Goal: Task Accomplishment & Management: Manage account settings

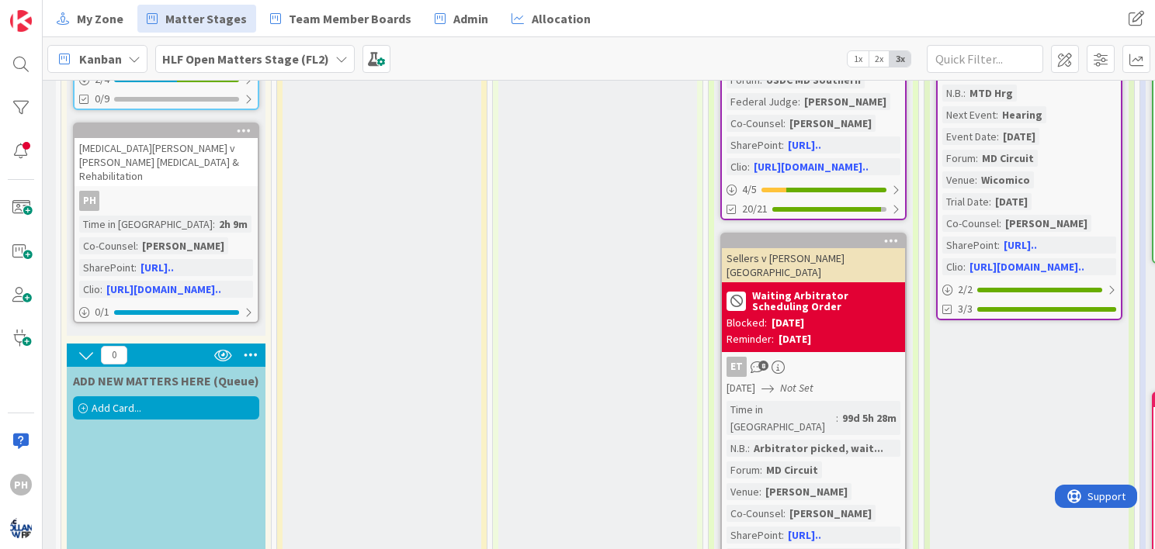
scroll to position [500, 0]
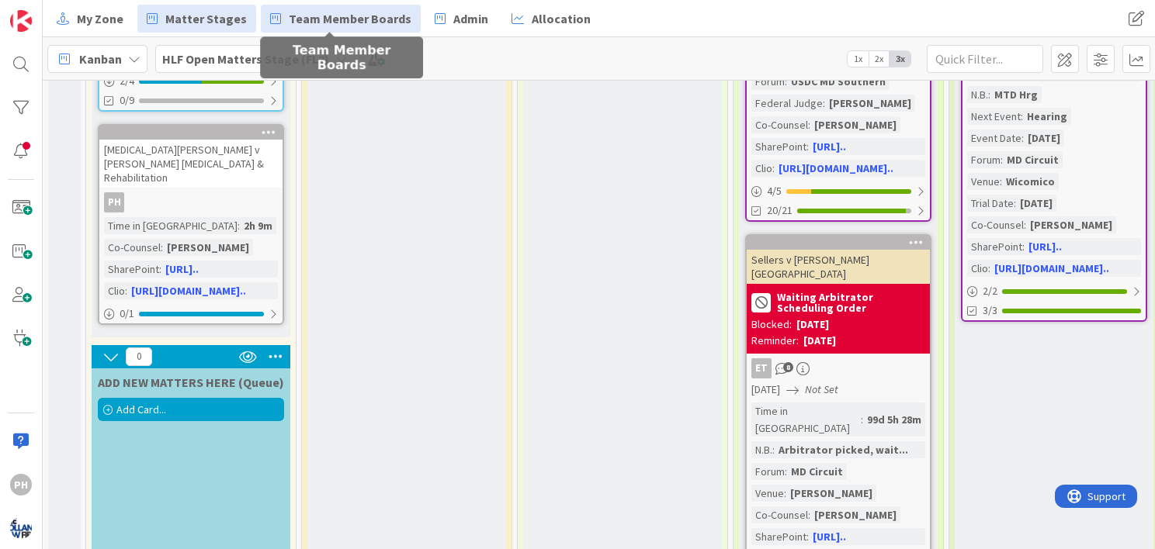
click at [300, 13] on span "Team Member Boards" at bounding box center [350, 18] width 123 height 19
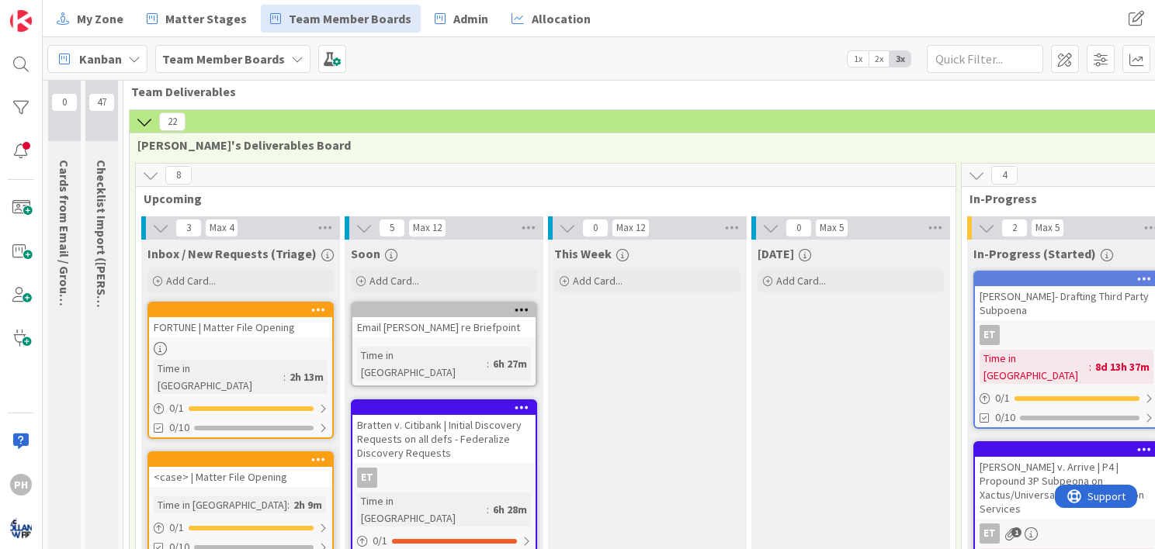
scroll to position [33, 0]
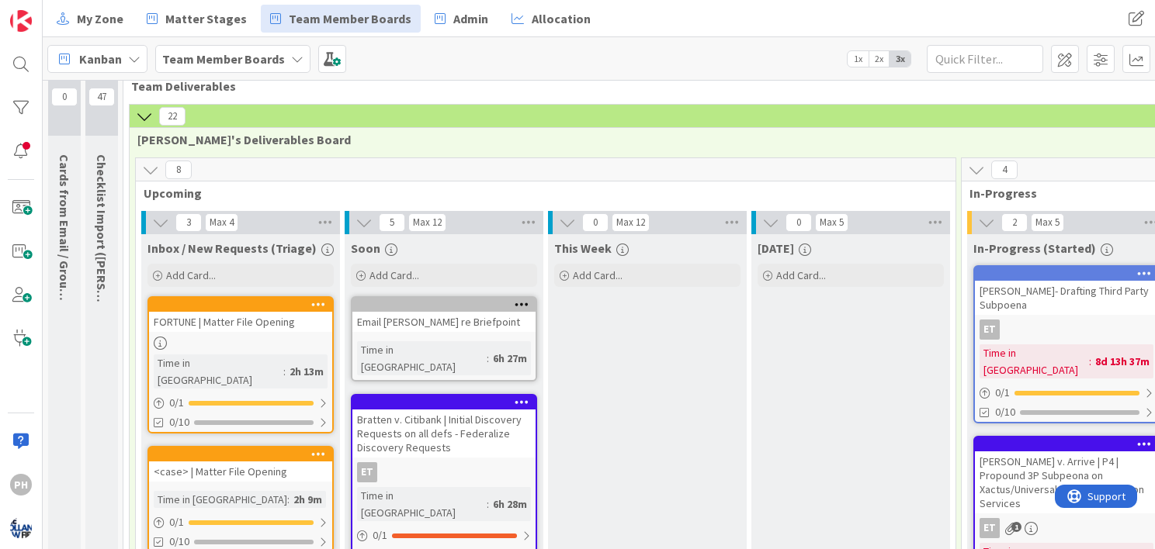
click at [142, 108] on icon at bounding box center [144, 116] width 17 height 17
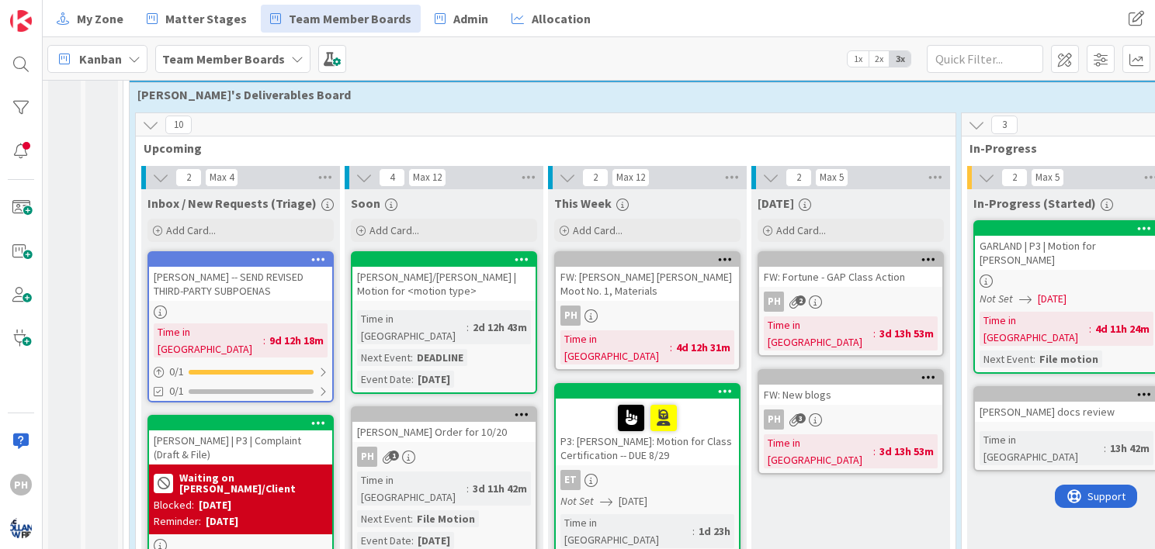
scroll to position [354, 0]
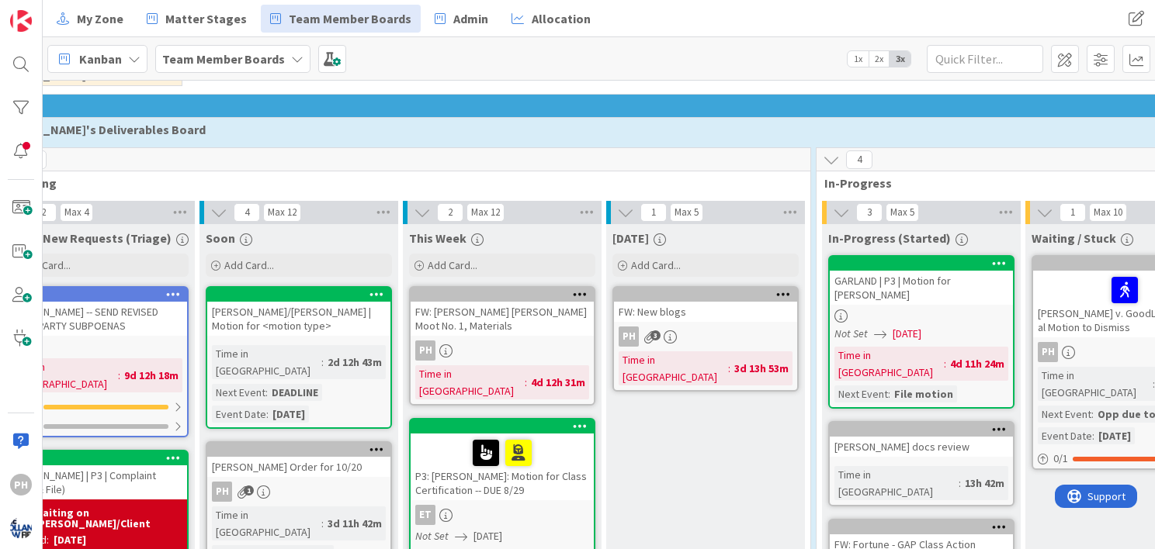
click at [993, 255] on div "GARLAND | P3 | Motion for cy pres Not Set [DATE] Time in Column : 4d 11h 24m Ne…" at bounding box center [921, 332] width 186 height 154
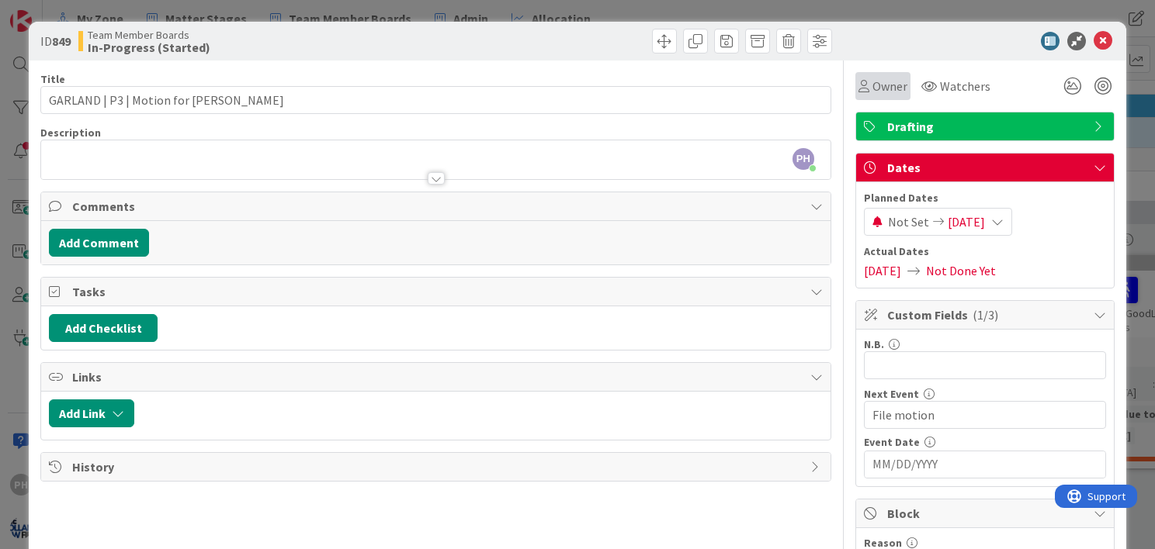
click at [858, 82] on icon at bounding box center [863, 86] width 11 height 12
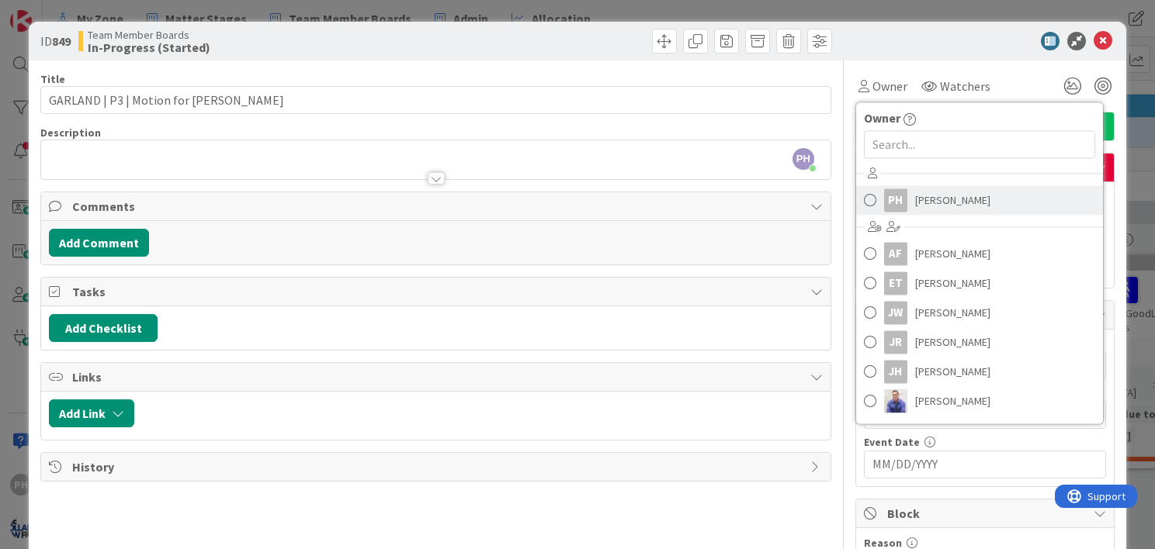
click at [864, 199] on span at bounding box center [870, 200] width 12 height 23
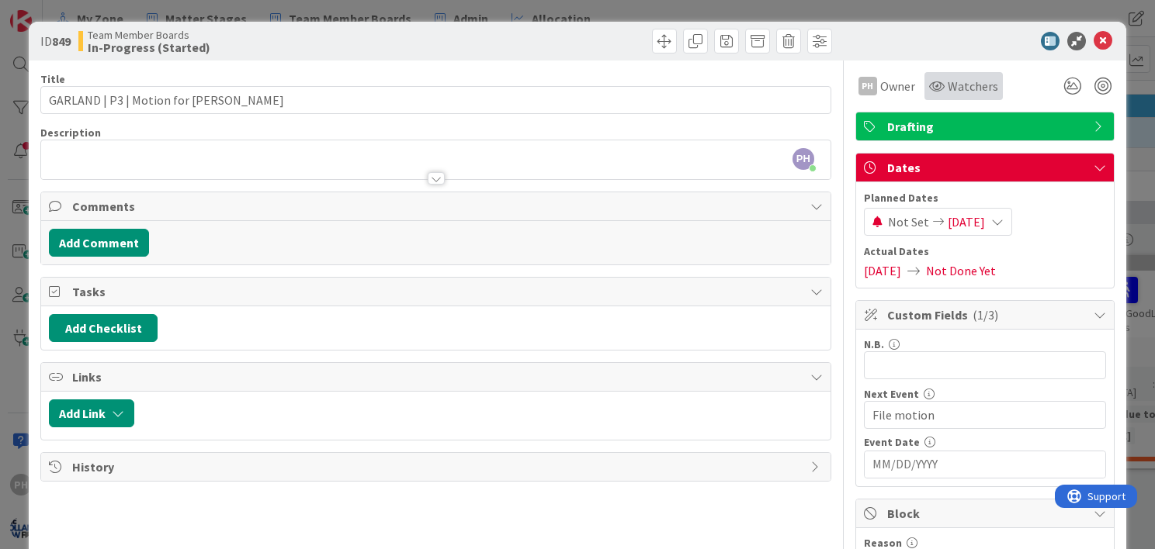
click at [952, 89] on span "Watchers" at bounding box center [973, 86] width 50 height 19
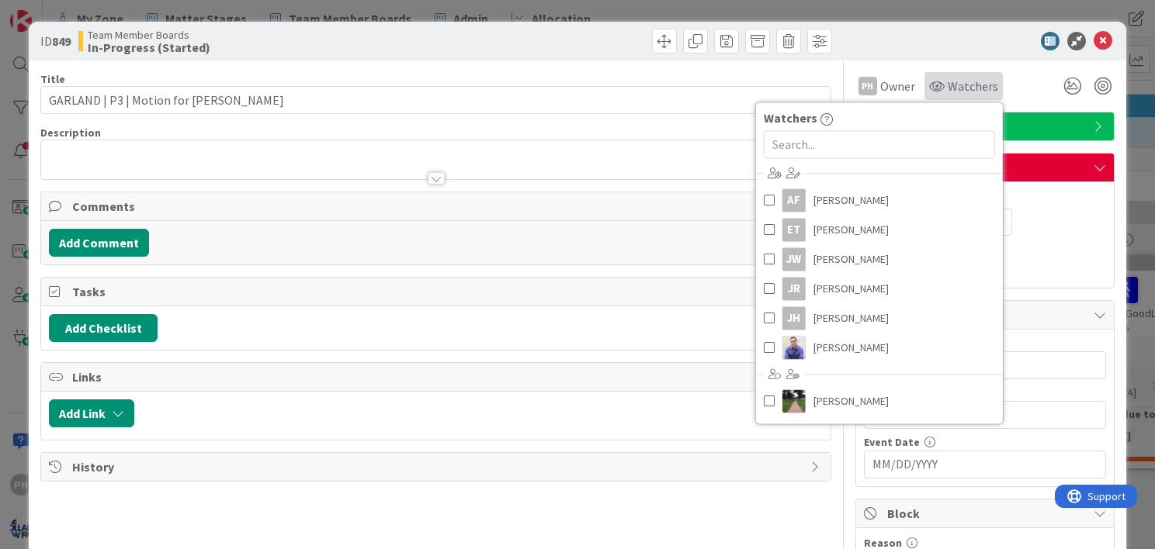
click at [952, 87] on span "Watchers" at bounding box center [973, 86] width 50 height 19
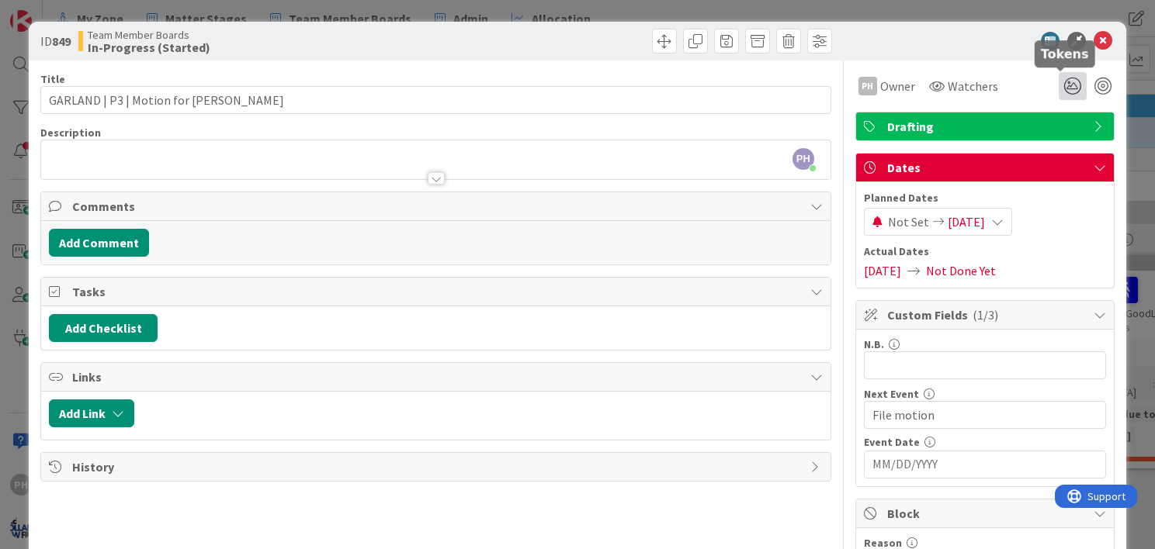
click at [1059, 89] on icon at bounding box center [1073, 86] width 28 height 28
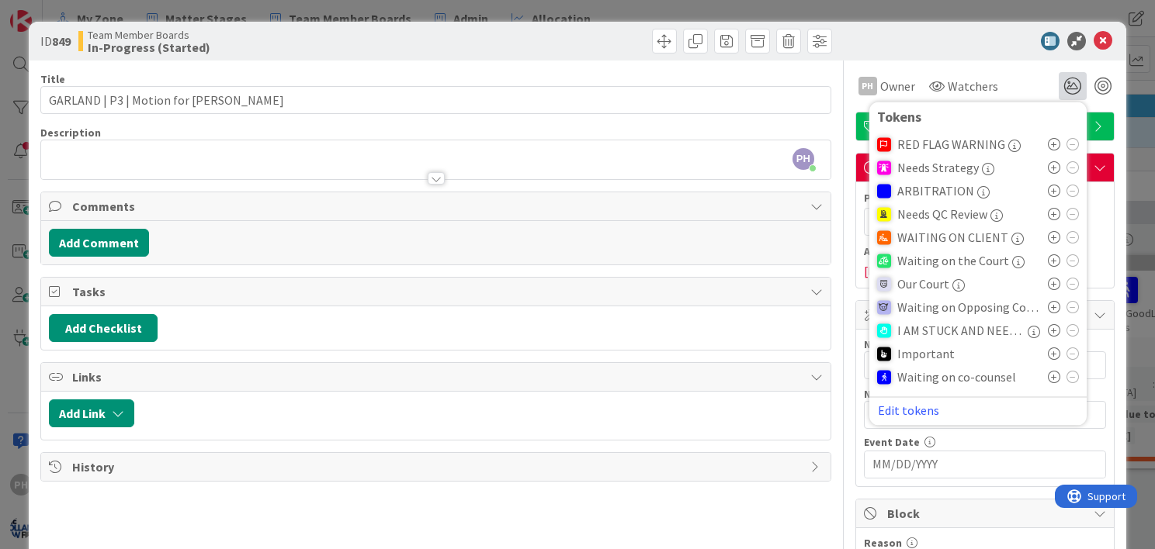
scroll to position [25, 0]
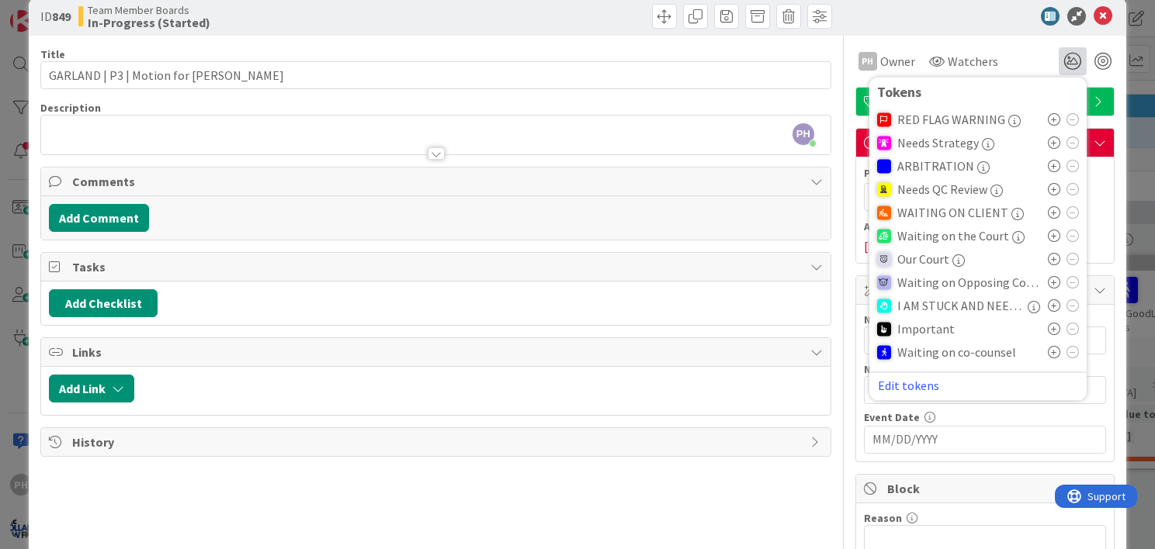
click at [1048, 210] on icon at bounding box center [1054, 212] width 12 height 12
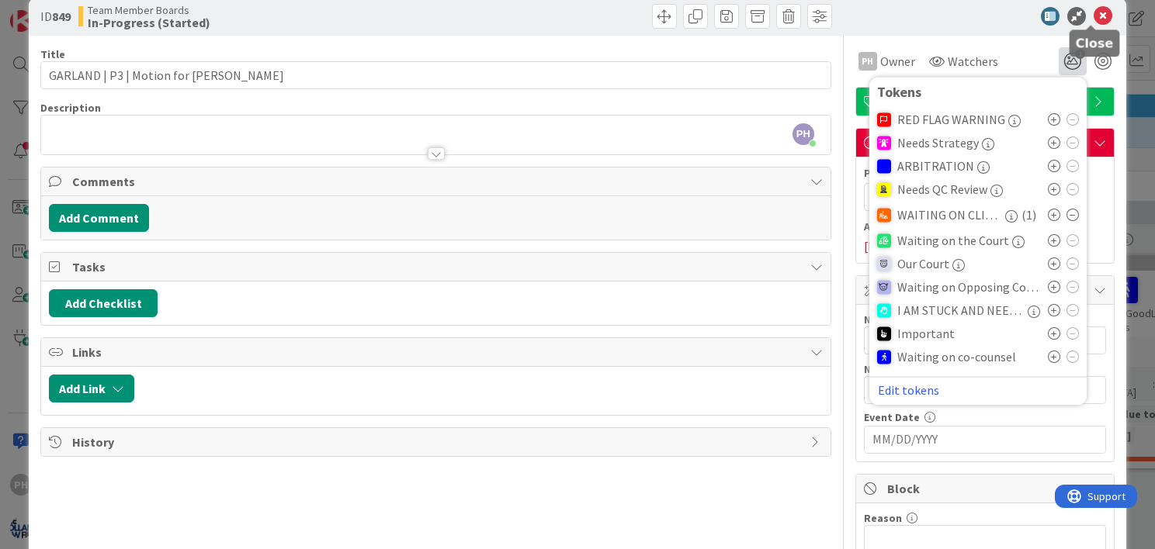
click at [1094, 13] on icon at bounding box center [1103, 16] width 19 height 19
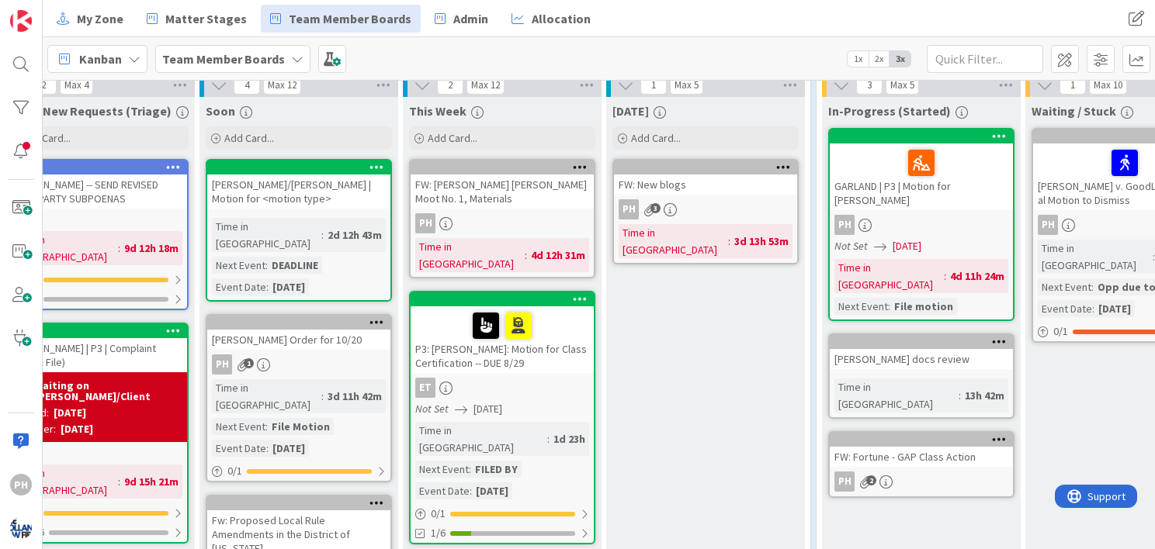
scroll to position [441, 145]
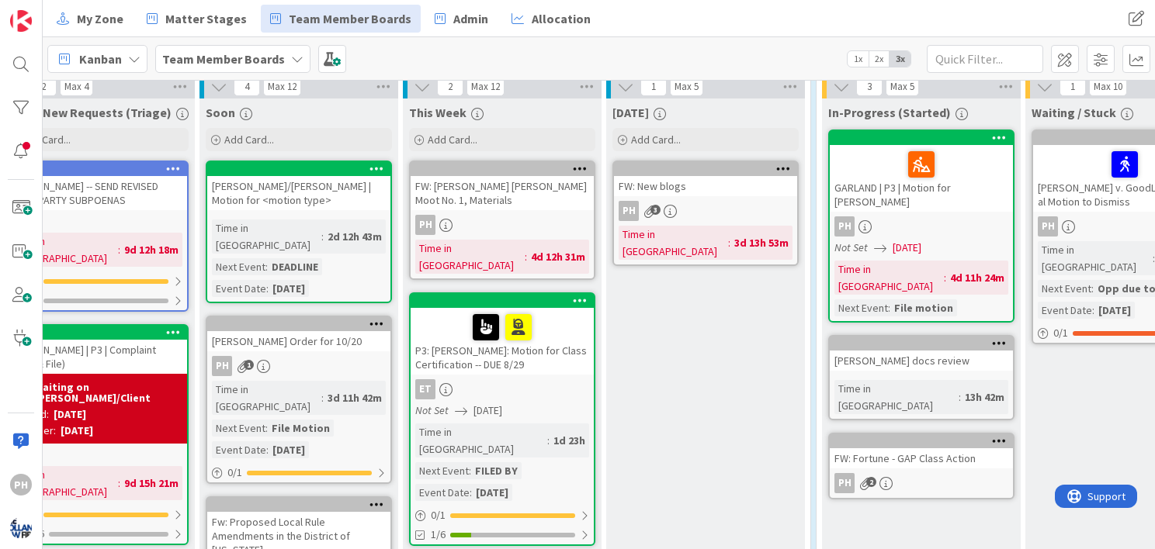
click at [997, 338] on icon at bounding box center [999, 343] width 15 height 11
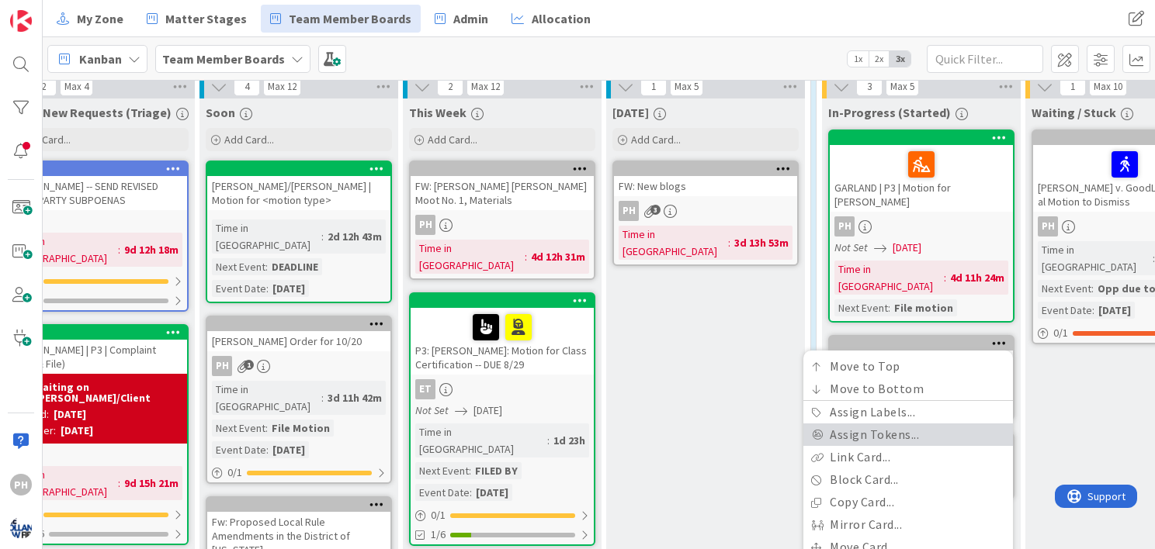
click at [926, 424] on link "Assign Tokens..." at bounding box center [908, 435] width 210 height 23
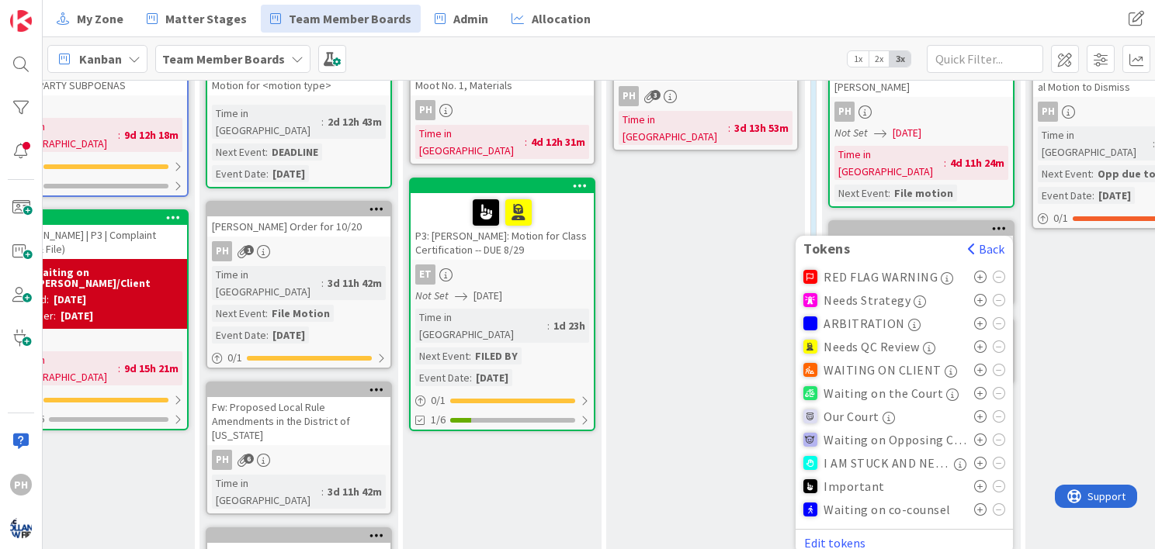
scroll to position [558, 145]
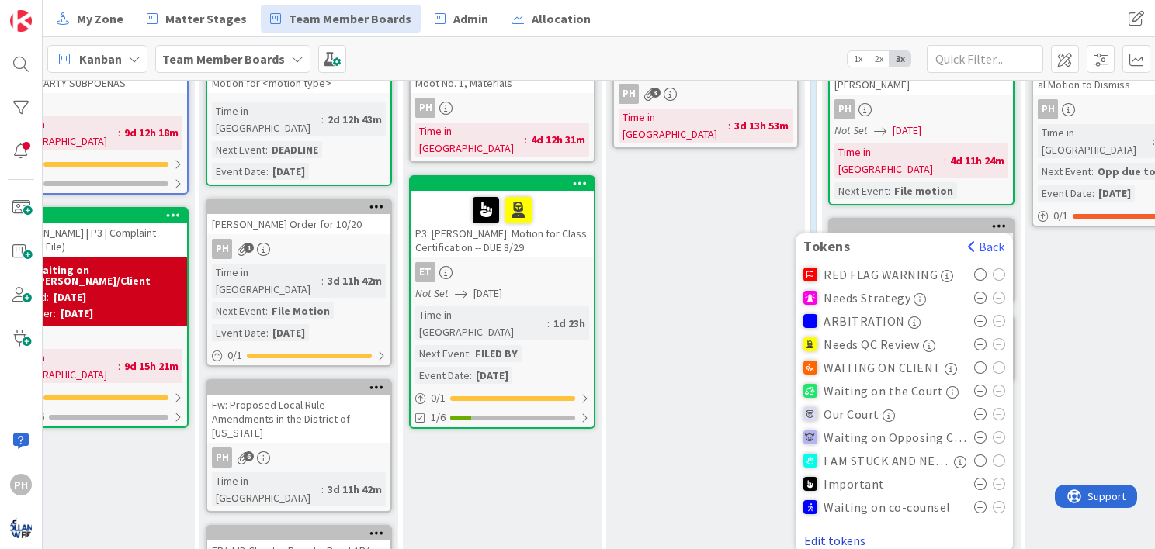
click at [853, 534] on button "Edit tokens" at bounding box center [834, 541] width 63 height 14
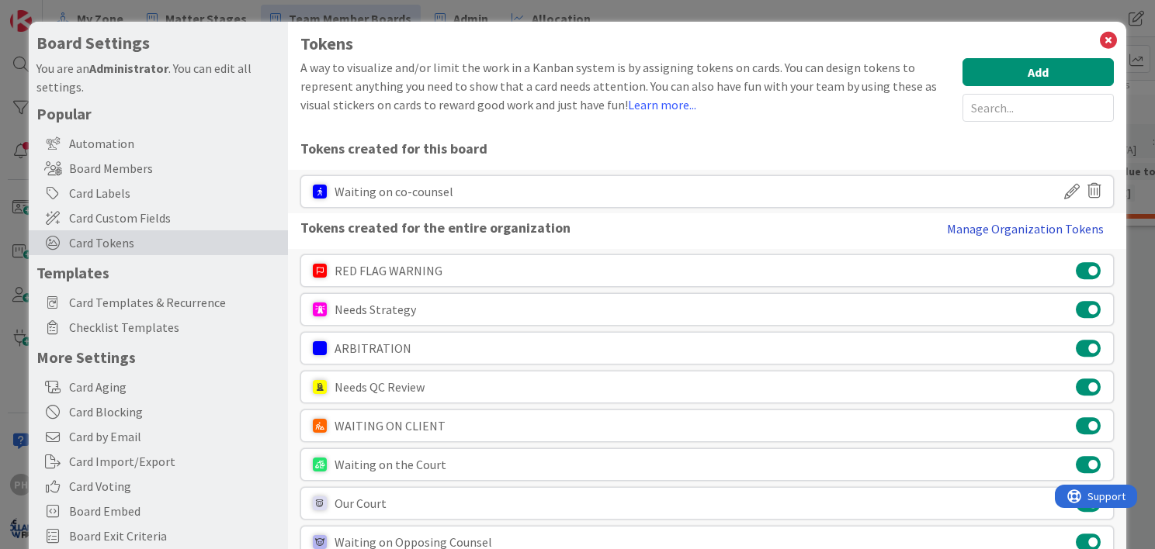
click at [970, 224] on button "Manage Organization Tokens" at bounding box center [1025, 228] width 177 height 31
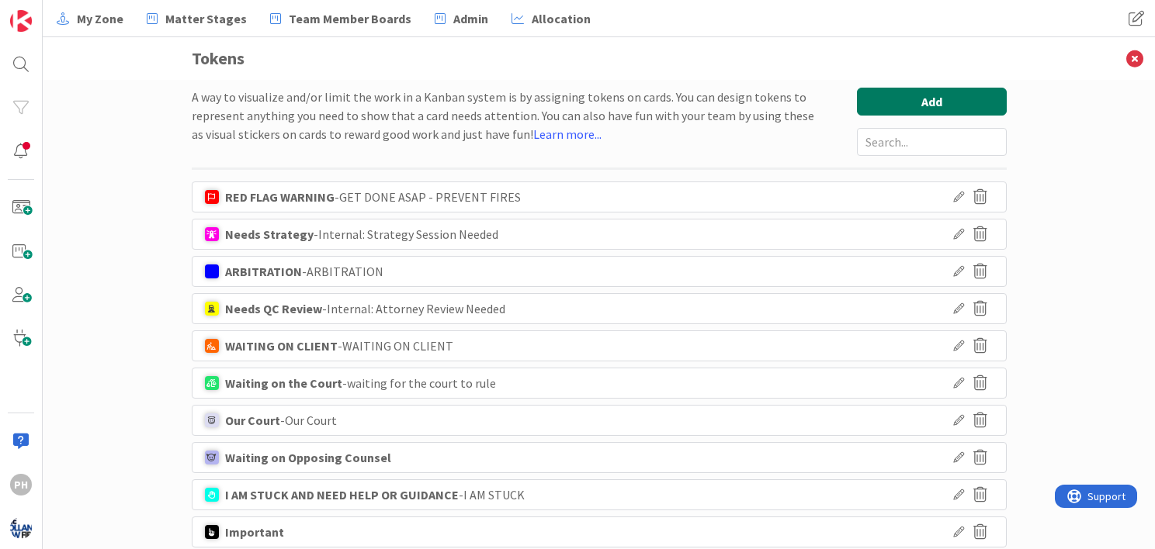
click at [910, 106] on button "Add" at bounding box center [932, 102] width 150 height 28
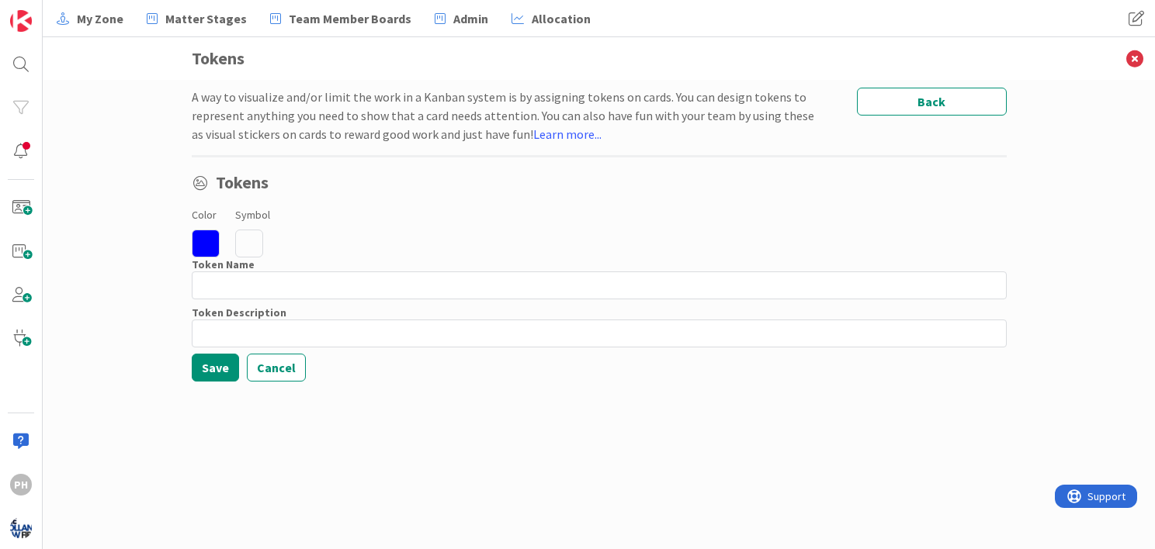
click at [248, 236] on icon at bounding box center [249, 244] width 28 height 28
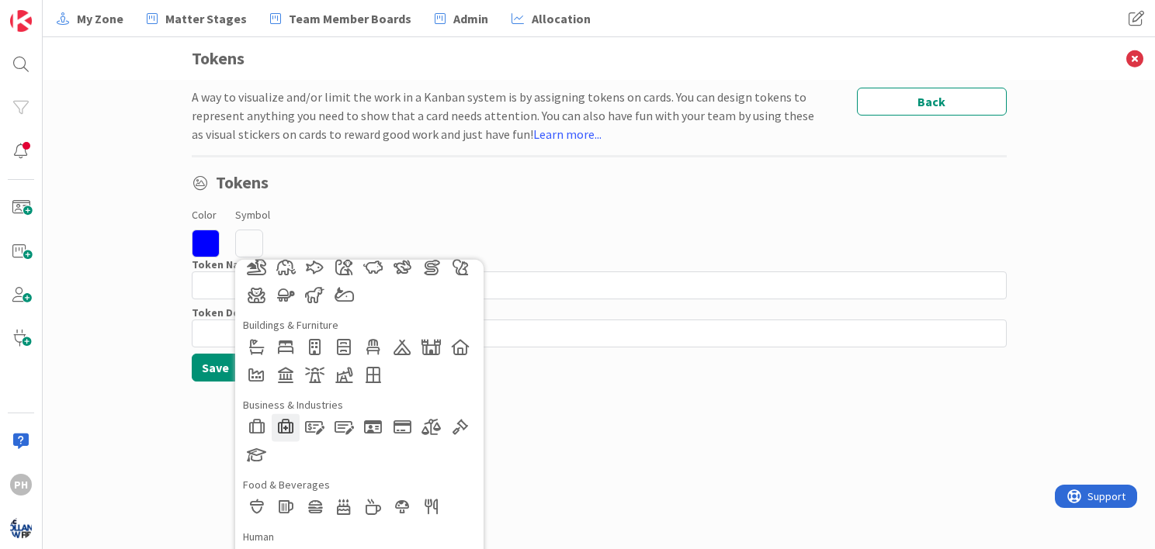
scroll to position [84, 0]
click at [278, 428] on div at bounding box center [286, 427] width 28 height 28
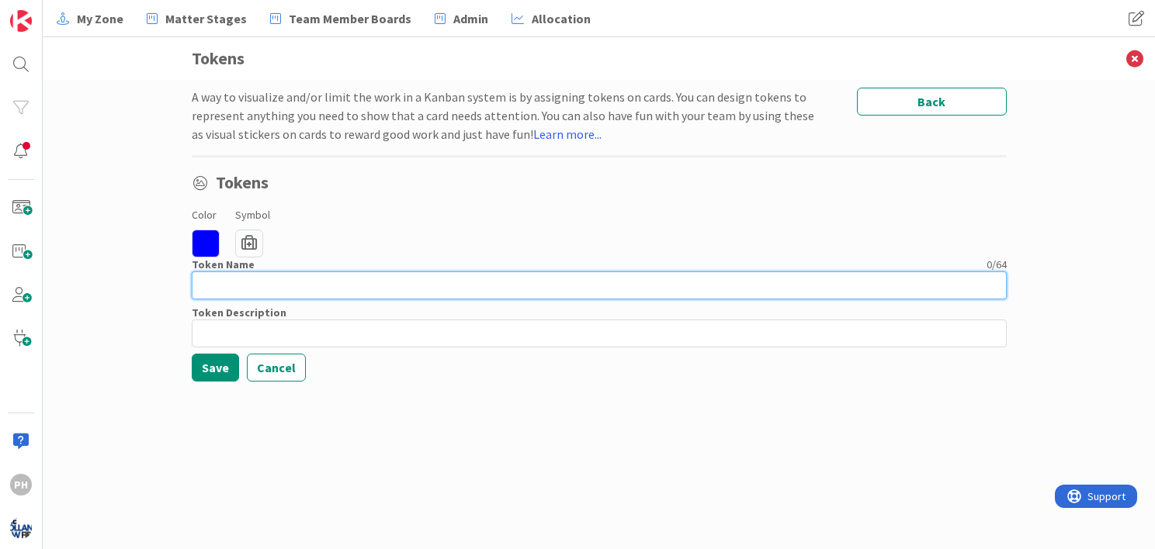
click at [303, 292] on input at bounding box center [599, 286] width 815 height 28
type input "Waiting on OTHER"
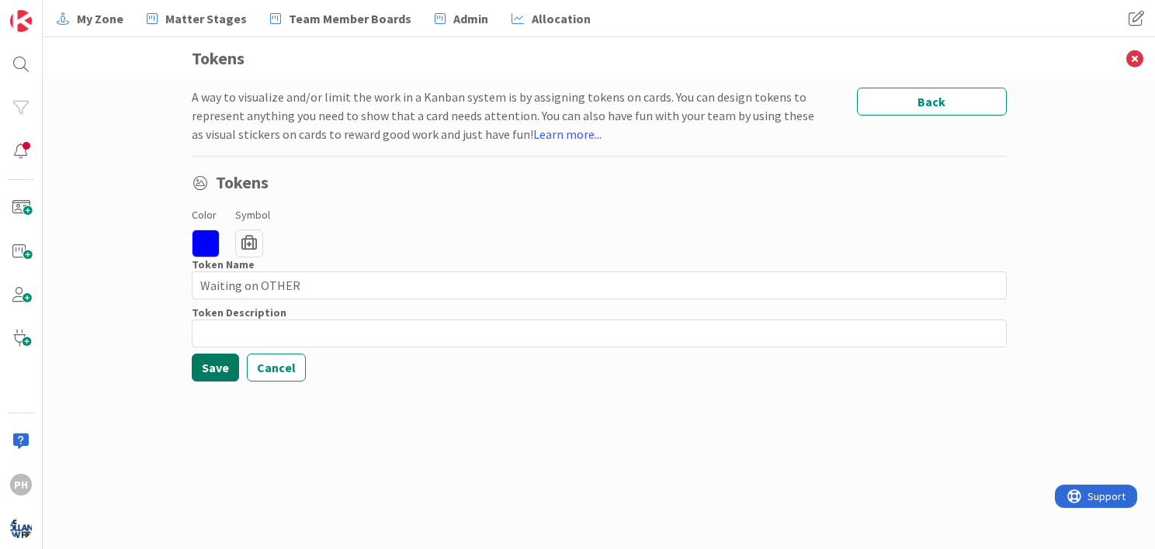
click at [207, 362] on button "Save" at bounding box center [215, 368] width 47 height 28
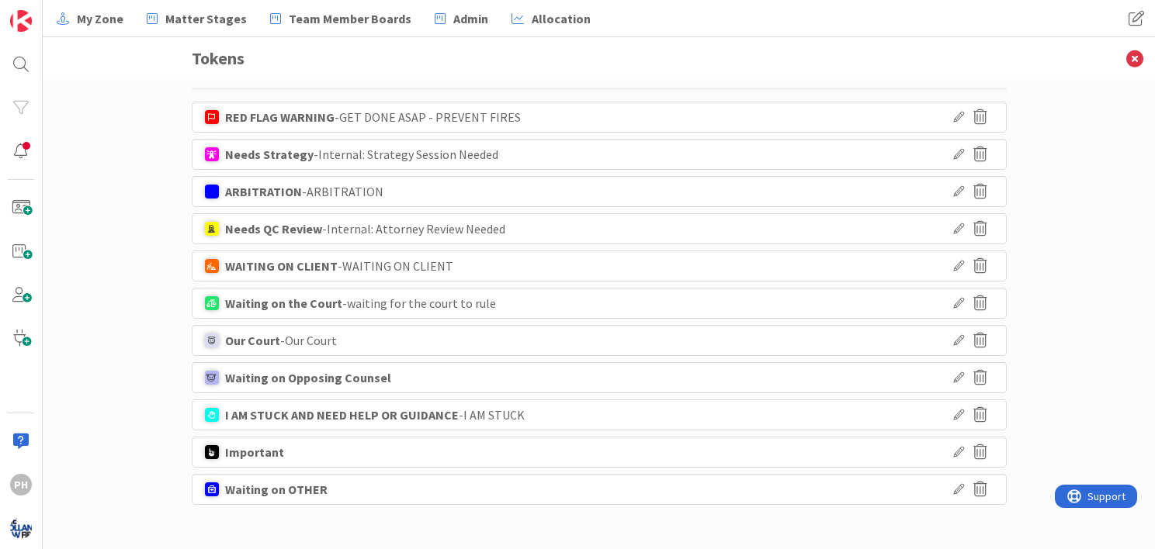
scroll to position [0, 0]
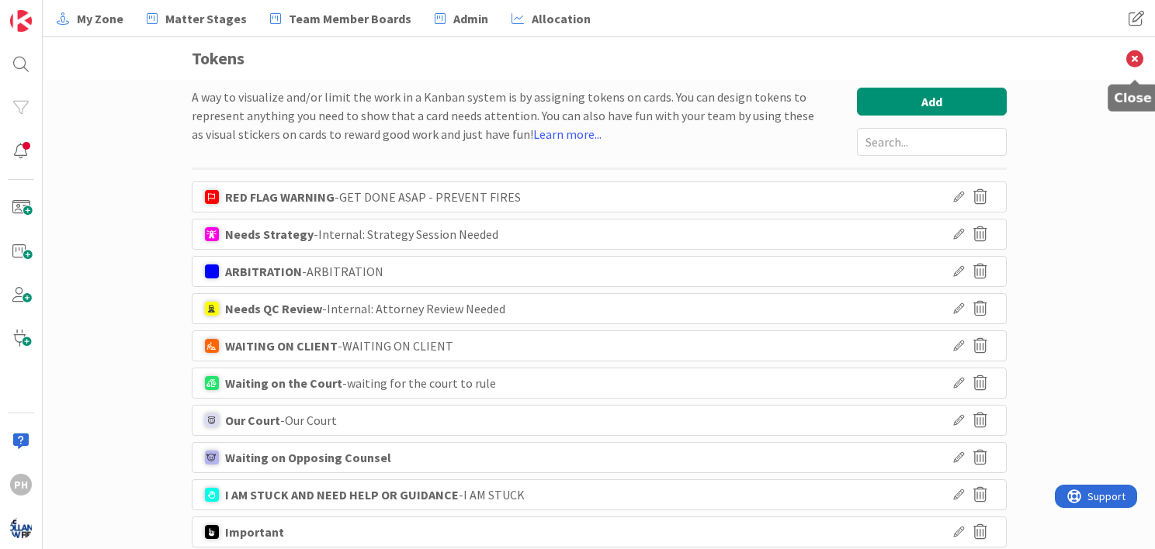
click at [1128, 56] on icon at bounding box center [1134, 58] width 40 height 43
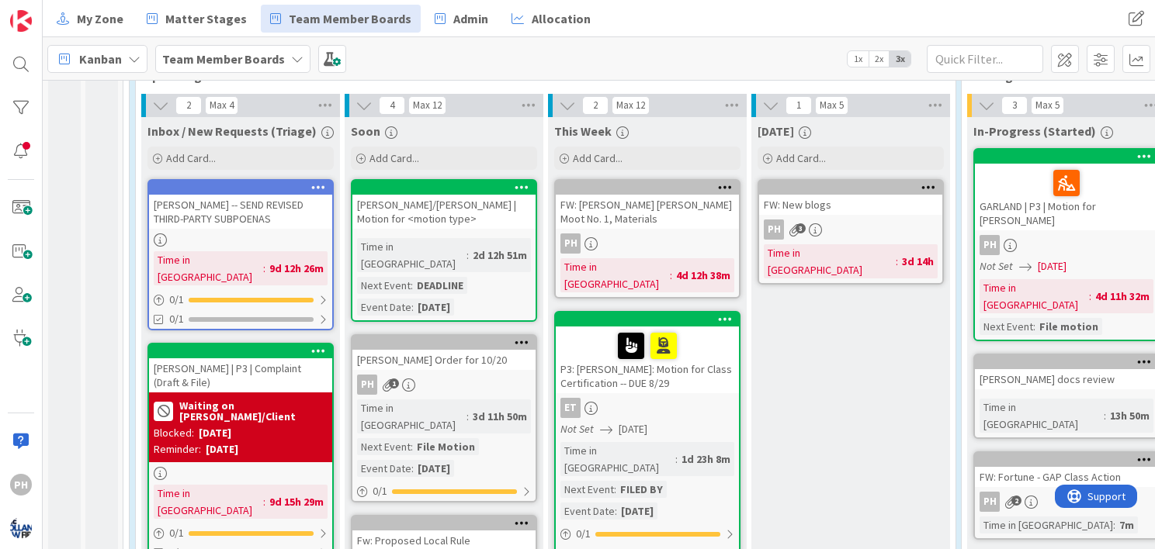
scroll to position [425, 0]
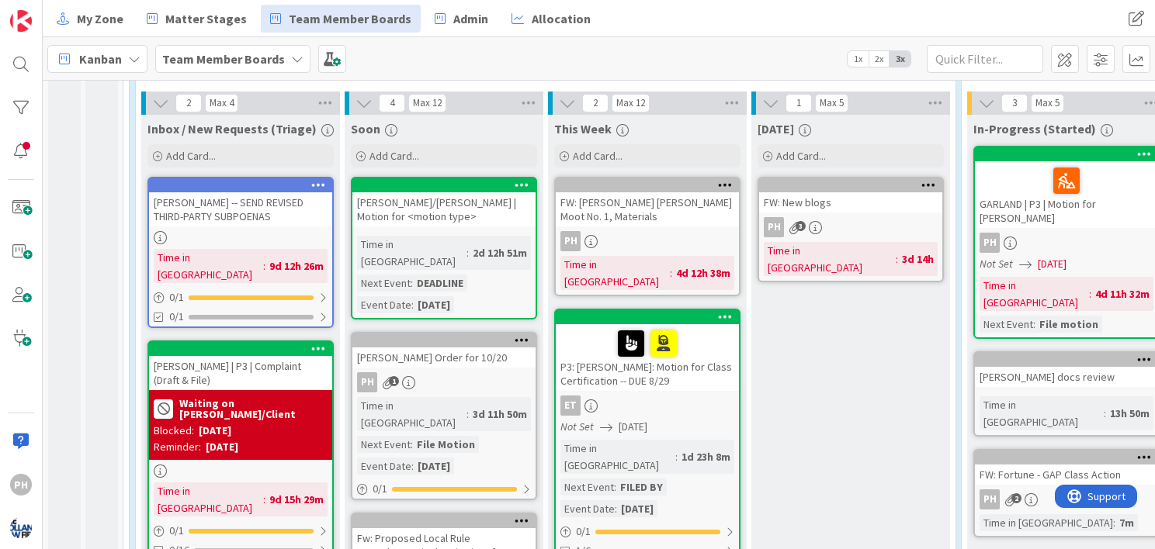
click at [1031, 367] on div "[PERSON_NAME] docs review" at bounding box center [1066, 377] width 183 height 20
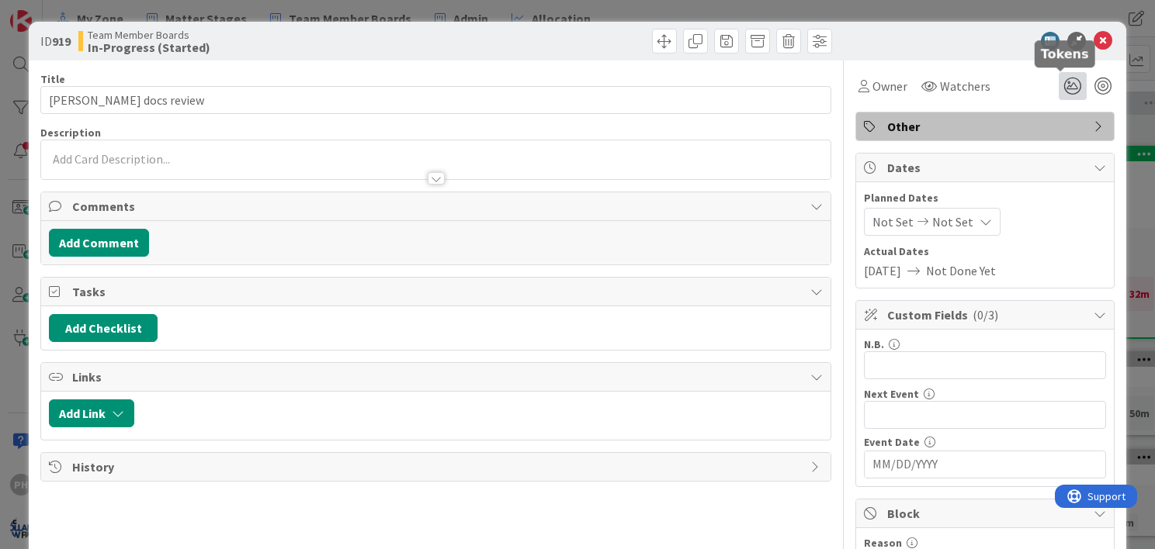
click at [1060, 90] on icon at bounding box center [1073, 86] width 28 height 28
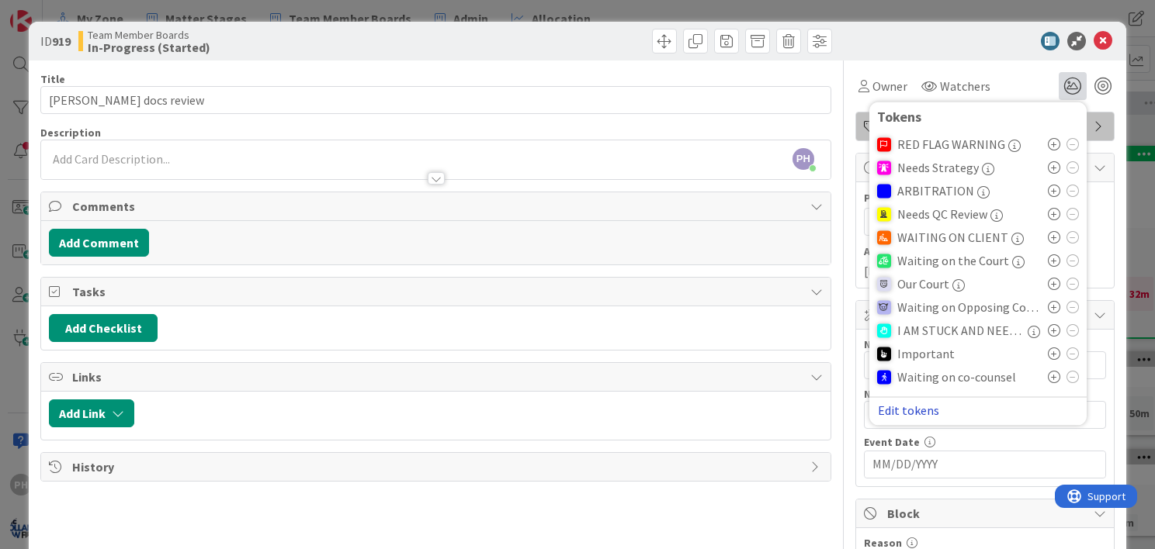
click at [912, 414] on button "Edit tokens" at bounding box center [908, 411] width 63 height 14
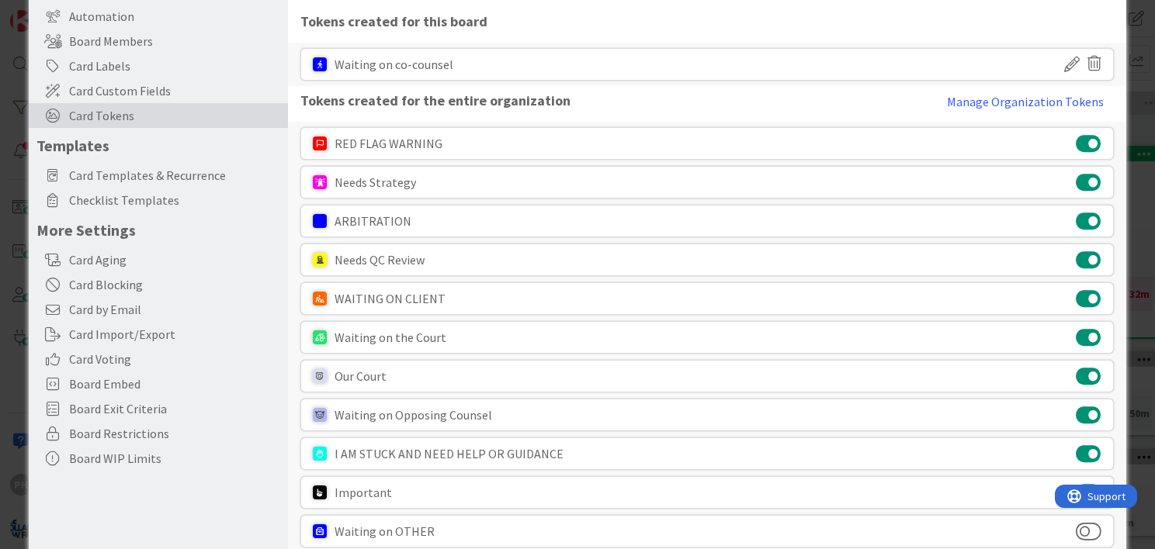
scroll to position [161, 0]
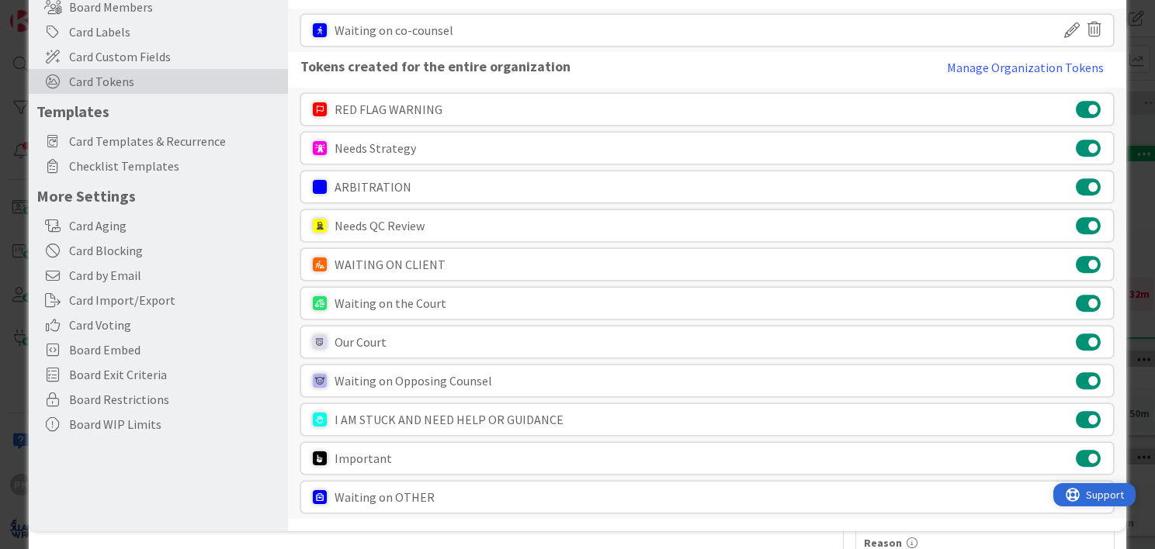
drag, startPoint x: 1085, startPoint y: 503, endPoint x: 2108, endPoint y: 893, distance: 1094.9
click at [1055, 484] on html "Support" at bounding box center [1094, 495] width 82 height 23
click at [1026, 509] on div "RED FLAG WARNING Needs Strategy ARBITRATION Needs QC Review WAITING ON CLIENT W…" at bounding box center [707, 304] width 838 height 432
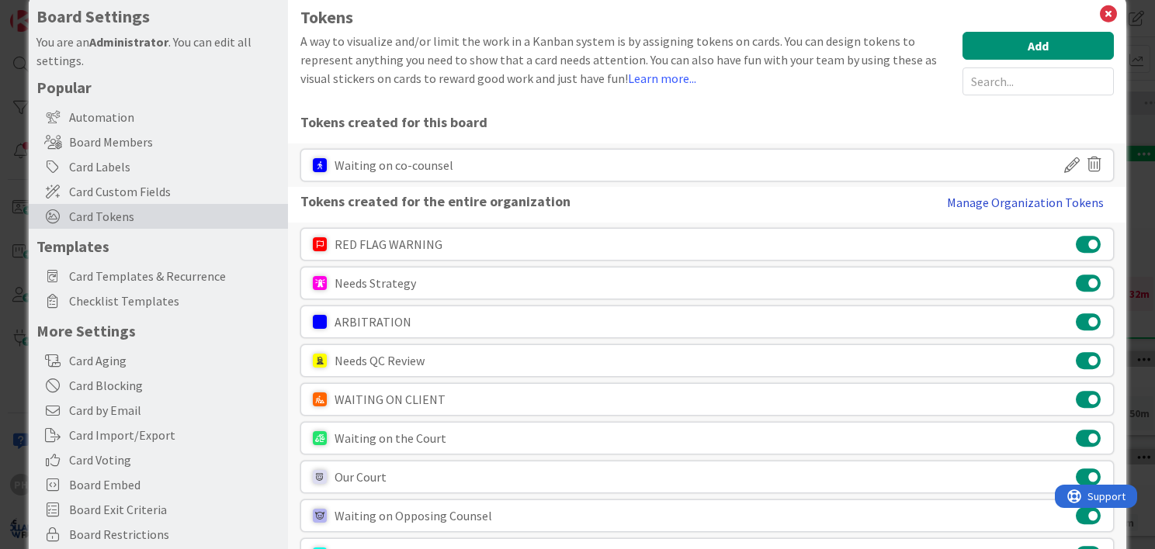
scroll to position [0, 0]
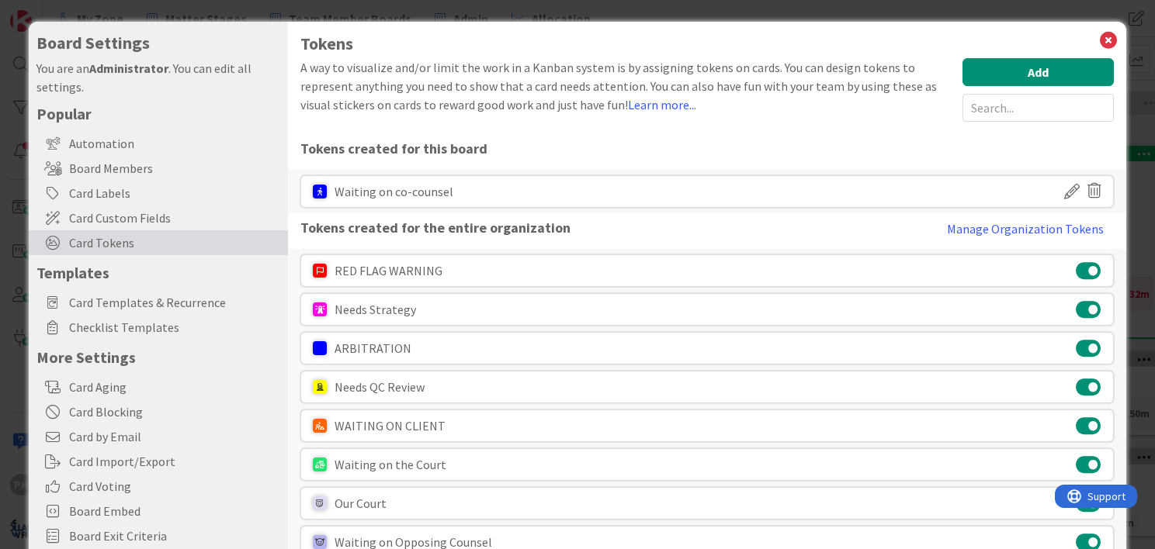
drag, startPoint x: 982, startPoint y: 29, endPoint x: 893, endPoint y: 47, distance: 91.2
click at [893, 47] on div "Tokens A way to visualize and/or limit the work in a Kanban system is by assign…" at bounding box center [707, 357] width 838 height 671
drag, startPoint x: 878, startPoint y: 33, endPoint x: 842, endPoint y: 37, distance: 35.9
click at [842, 37] on h1 "Tokens" at bounding box center [706, 43] width 813 height 19
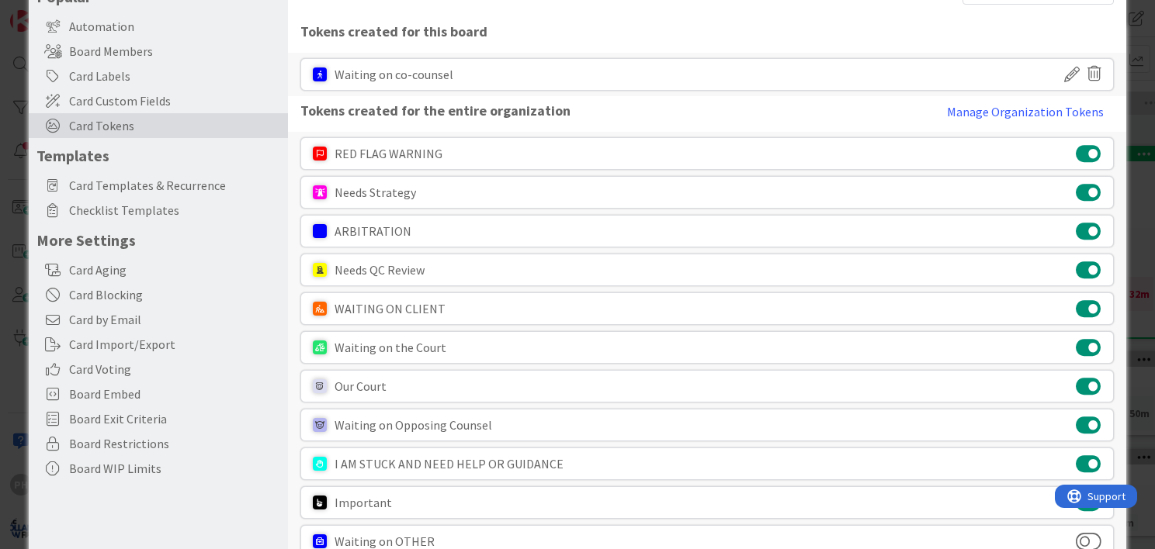
scroll to position [118, 0]
click at [1083, 531] on button at bounding box center [1089, 541] width 26 height 20
click at [1076, 383] on button at bounding box center [1089, 386] width 26 height 20
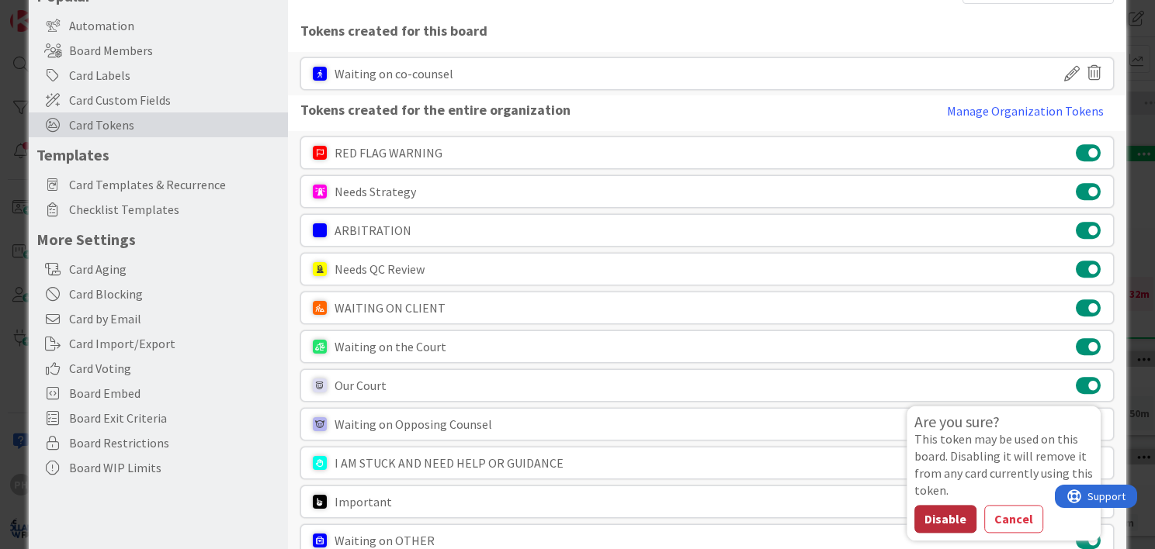
click at [931, 511] on button "Disable" at bounding box center [945, 519] width 62 height 28
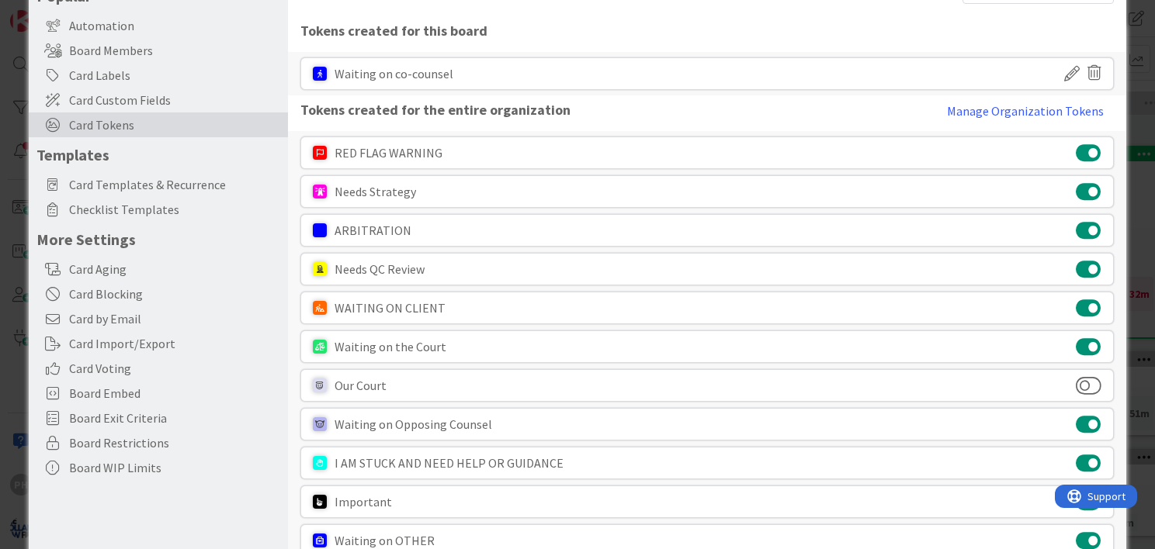
click at [1076, 222] on button at bounding box center [1089, 230] width 26 height 20
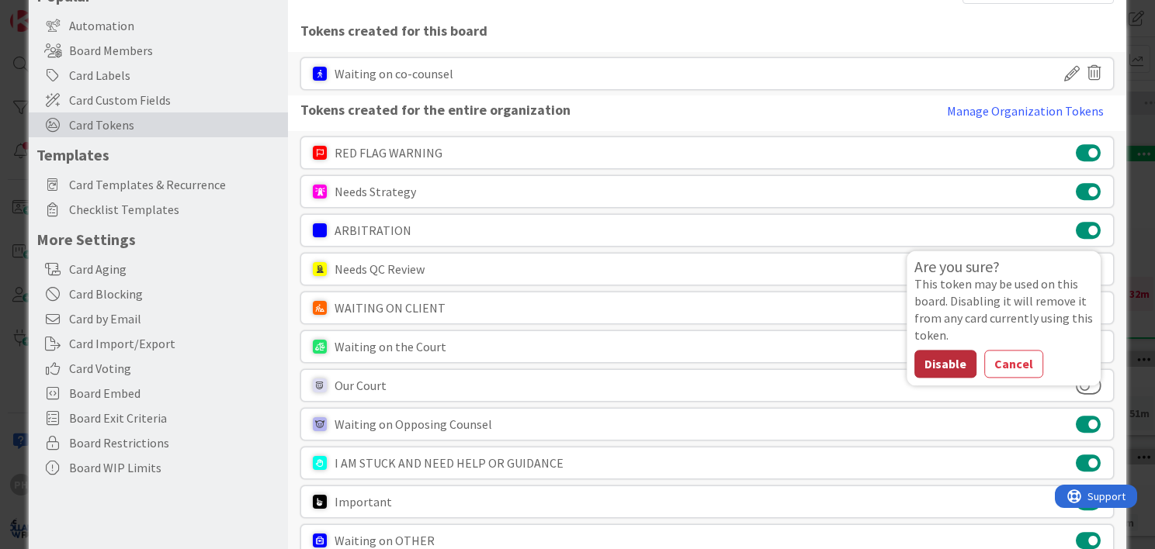
click at [952, 352] on button "Disable" at bounding box center [945, 364] width 62 height 28
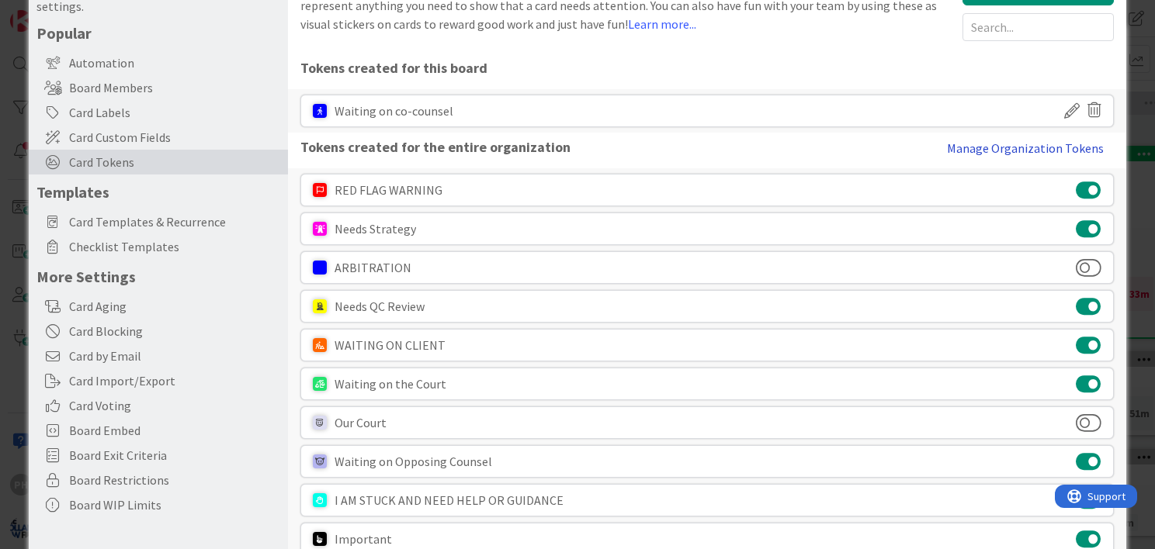
scroll to position [0, 0]
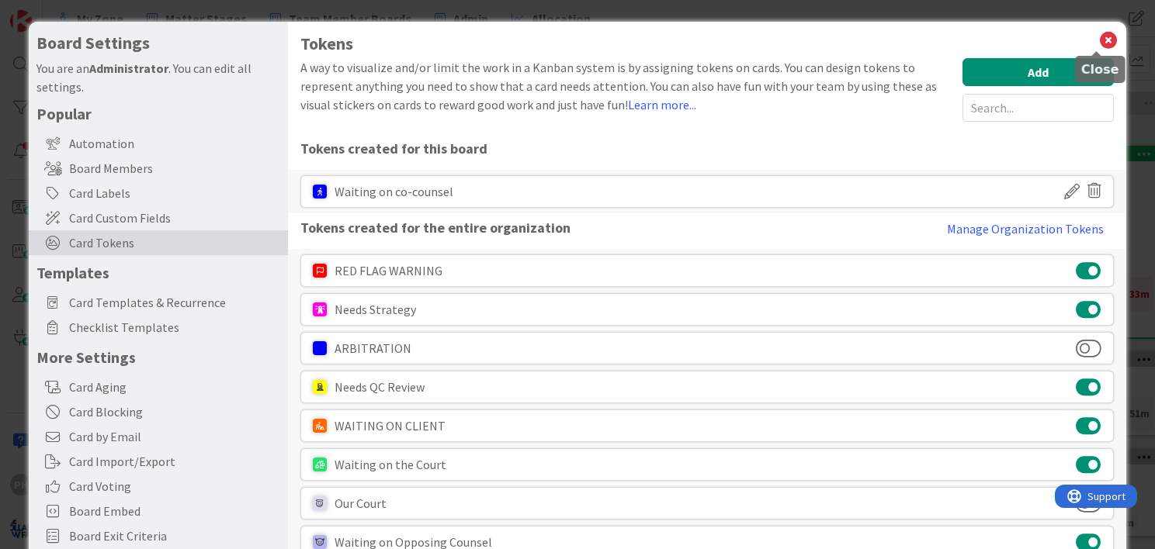
click at [1098, 31] on icon at bounding box center [1108, 40] width 20 height 22
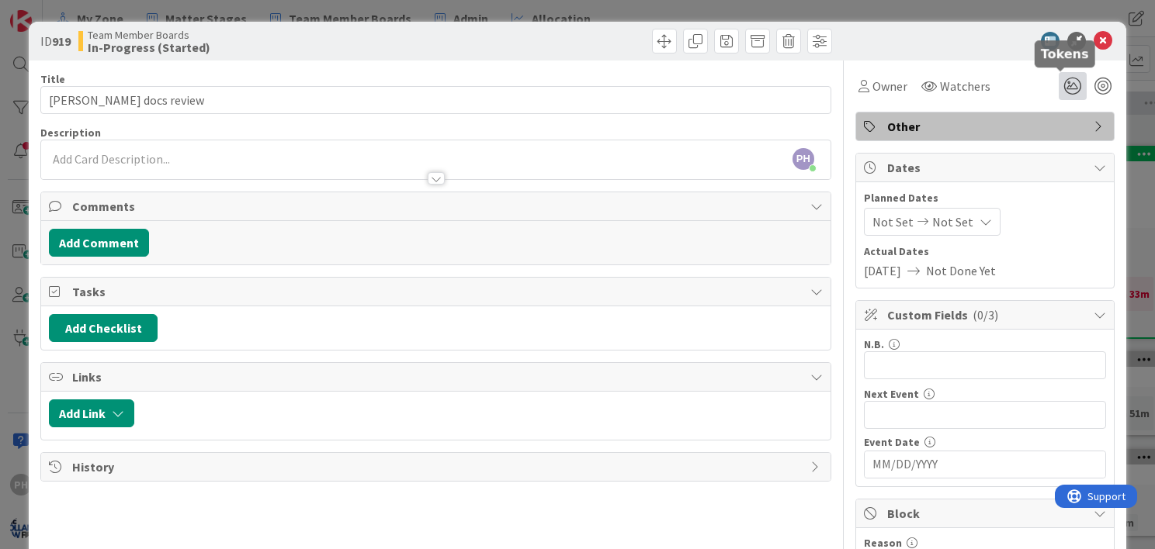
click at [1059, 78] on icon at bounding box center [1073, 86] width 28 height 28
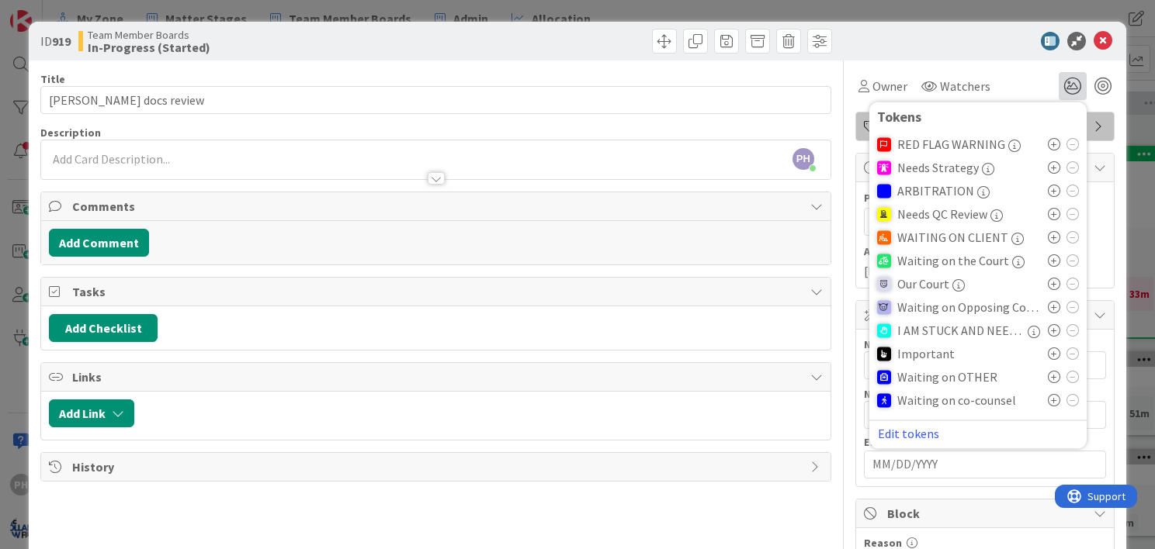
click at [1048, 375] on icon at bounding box center [1054, 377] width 12 height 12
click at [1094, 37] on icon at bounding box center [1103, 41] width 19 height 19
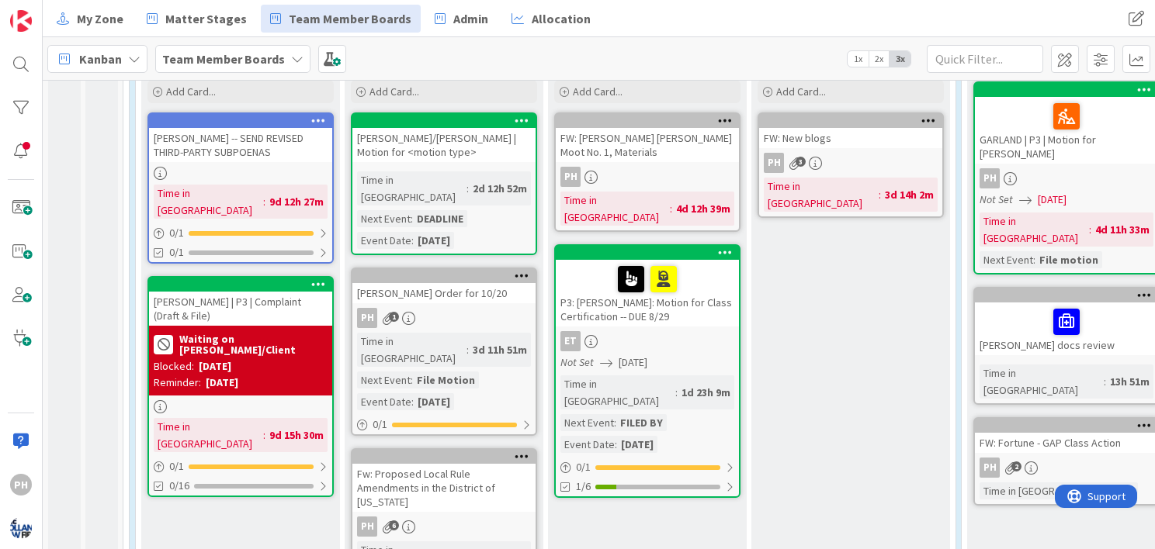
scroll to position [490, 0]
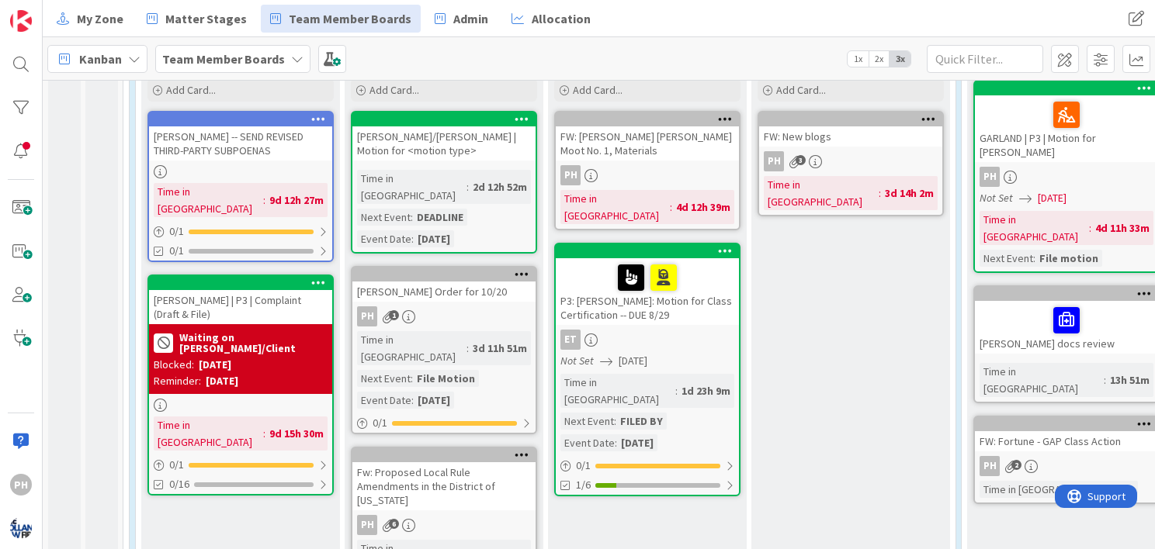
click at [1130, 418] on div at bounding box center [1066, 425] width 183 height 14
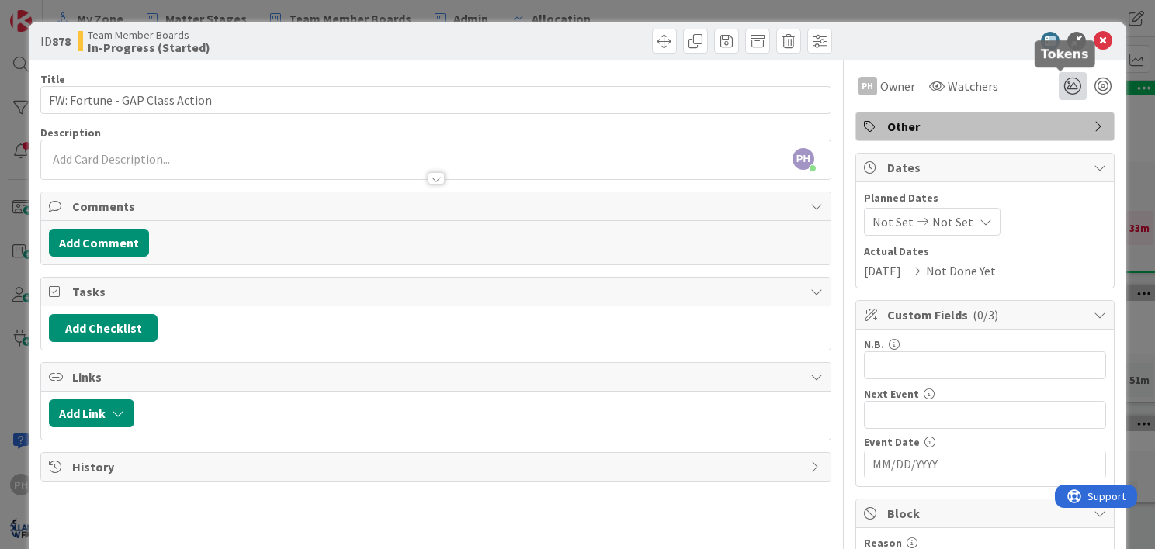
click at [1059, 83] on icon at bounding box center [1073, 86] width 28 height 28
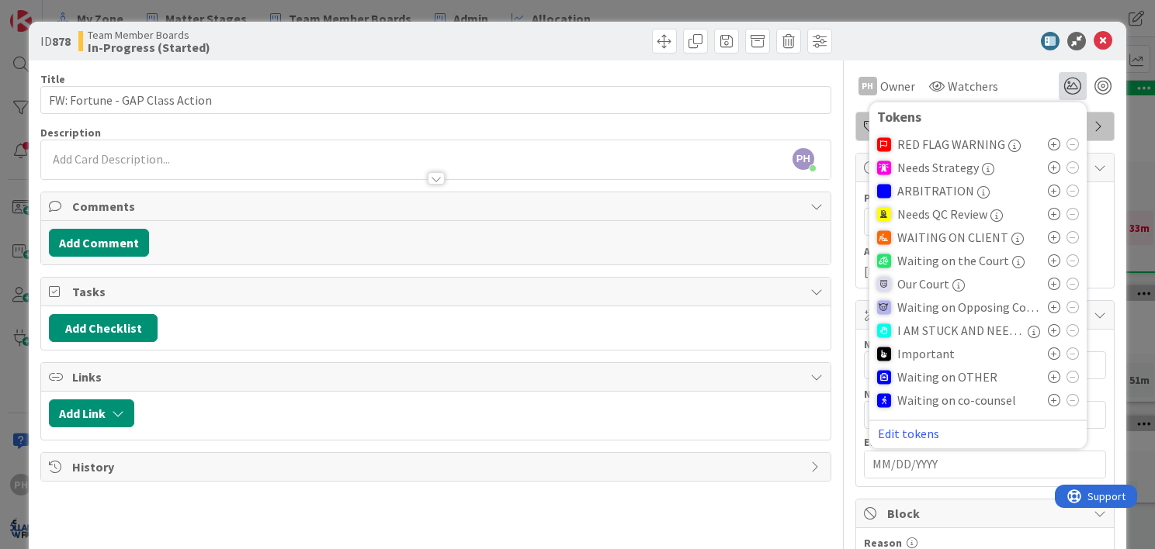
click at [1048, 168] on icon at bounding box center [1054, 167] width 12 height 12
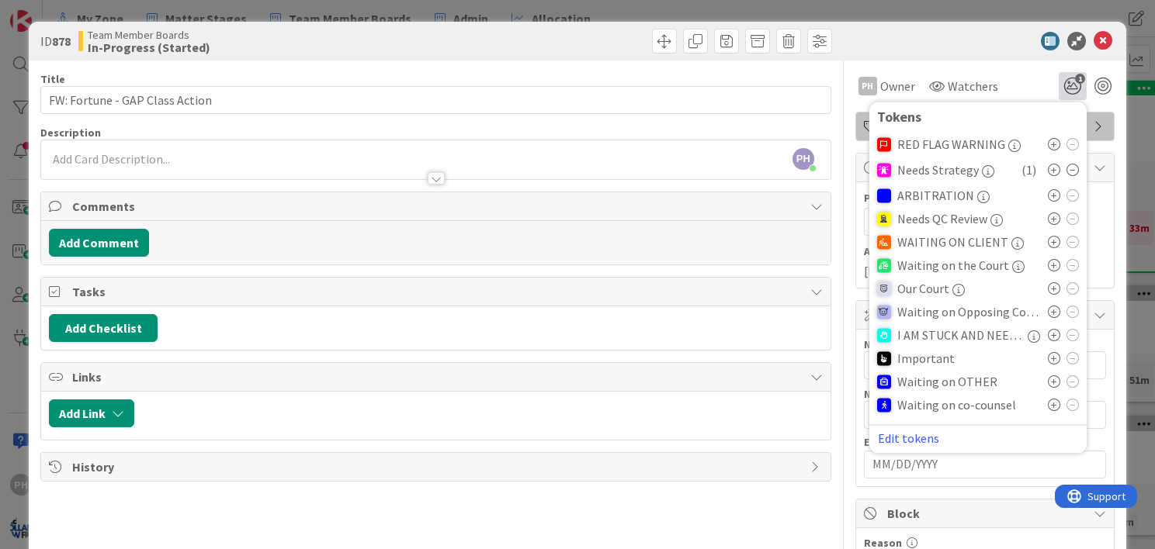
click at [1048, 400] on icon at bounding box center [1054, 405] width 12 height 12
click at [1094, 39] on icon at bounding box center [1103, 41] width 19 height 19
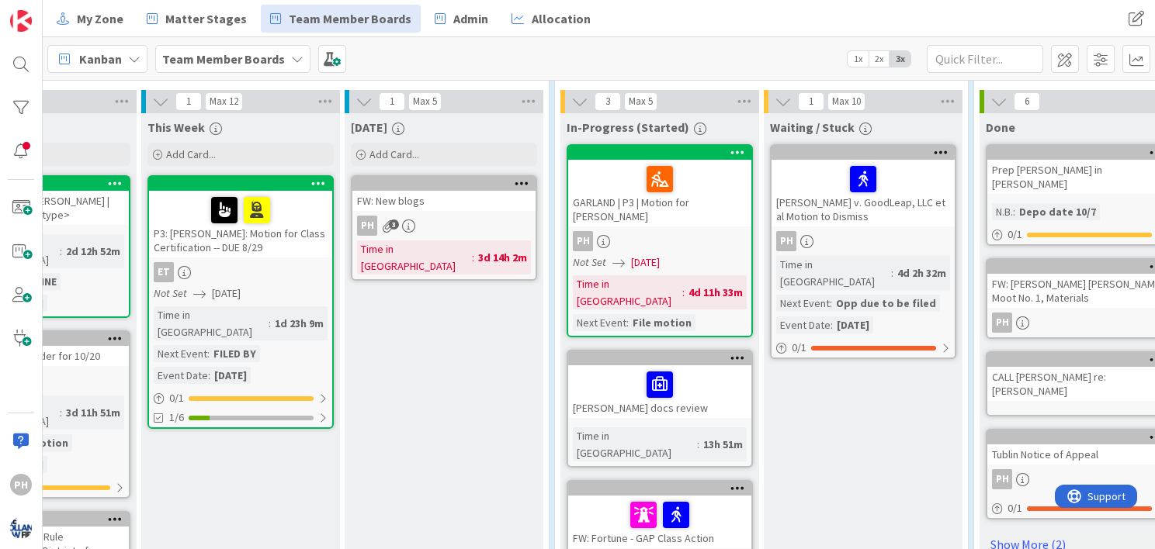
scroll to position [425, 407]
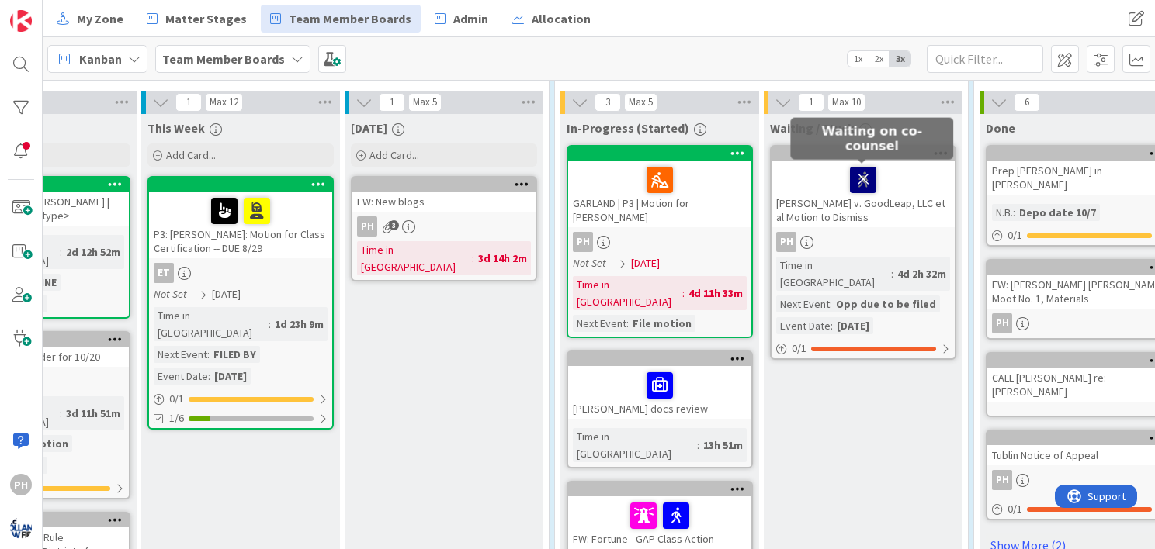
click at [857, 178] on icon at bounding box center [863, 179] width 26 height 25
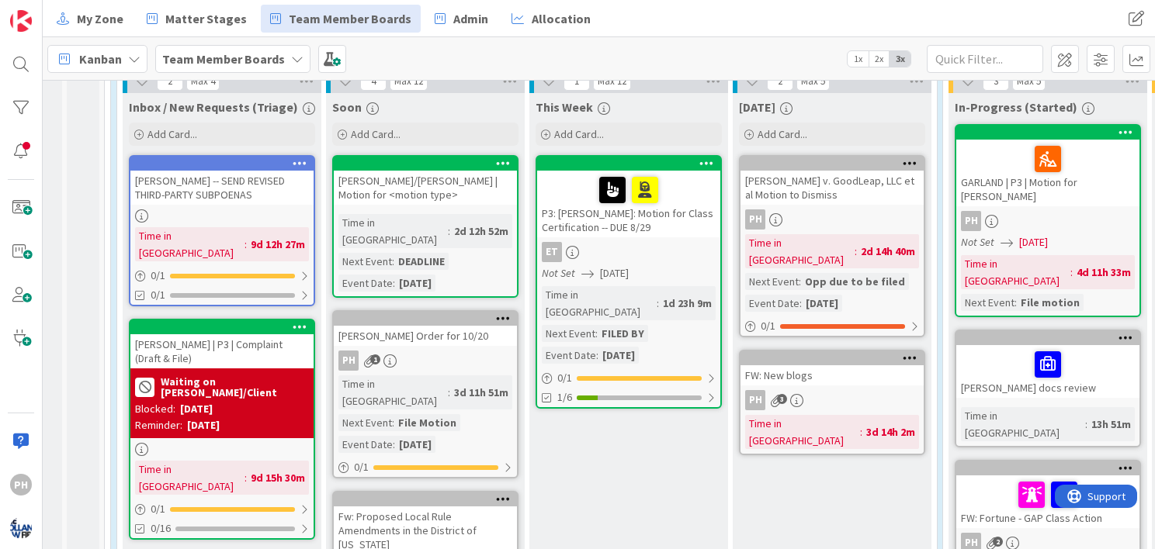
scroll to position [438, 19]
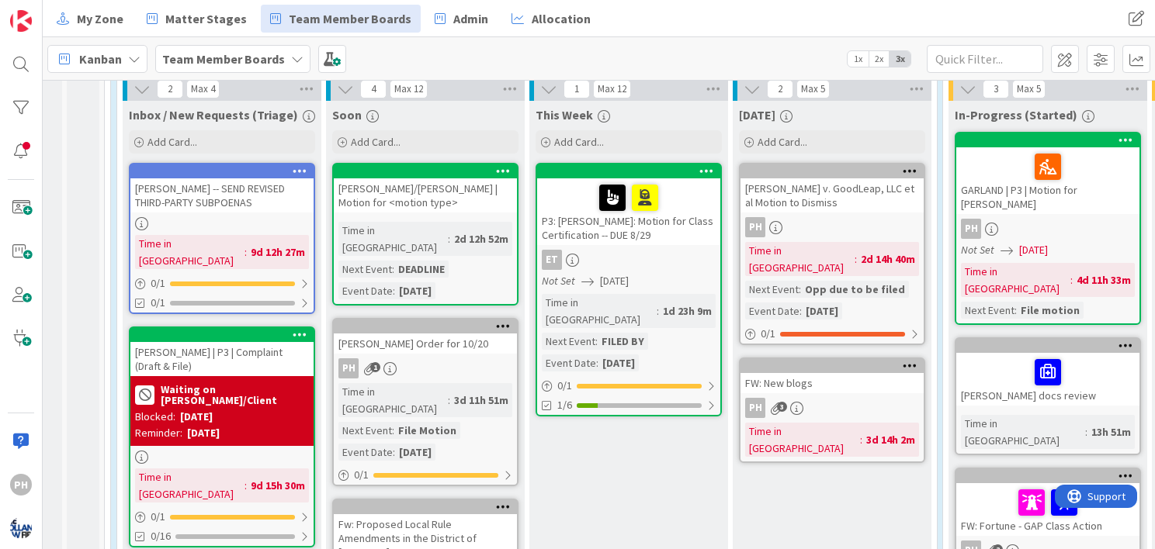
click at [301, 168] on icon at bounding box center [300, 170] width 15 height 11
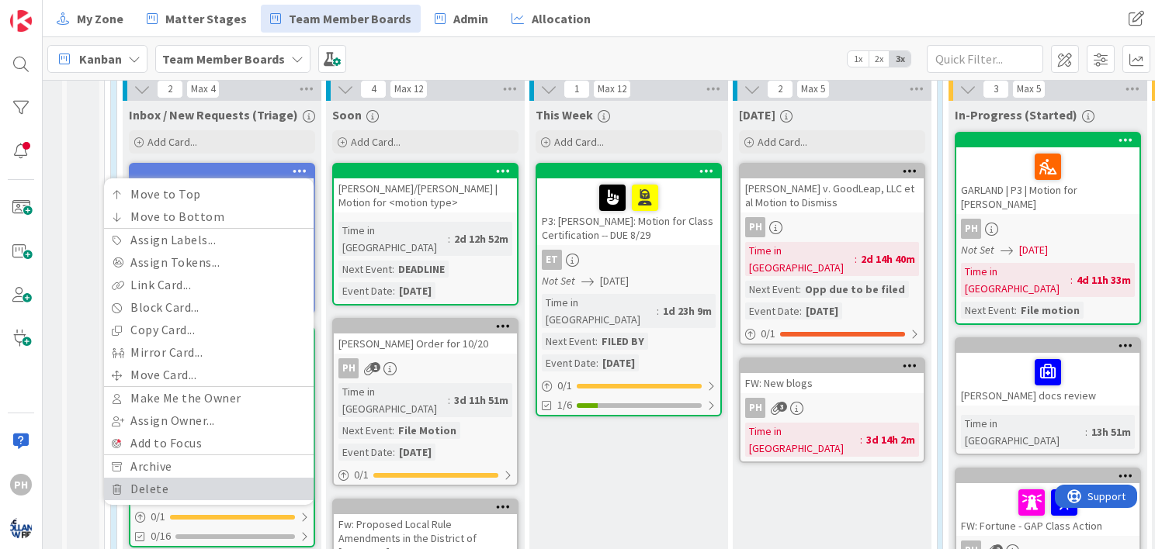
click at [155, 483] on link "Delete" at bounding box center [209, 489] width 210 height 23
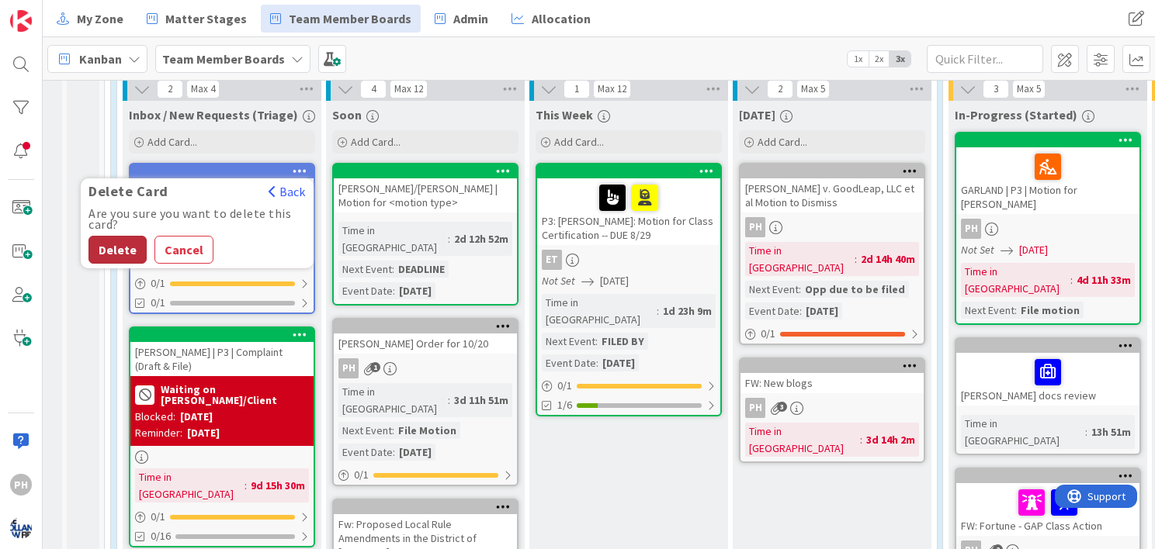
scroll to position [440, 19]
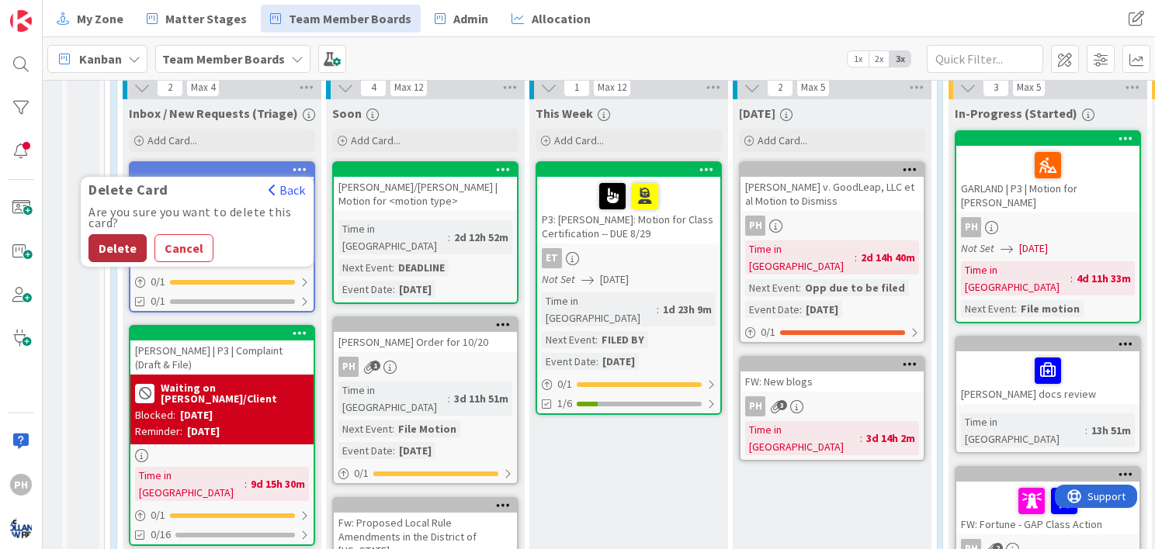
click at [122, 248] on button "Delete" at bounding box center [117, 248] width 58 height 28
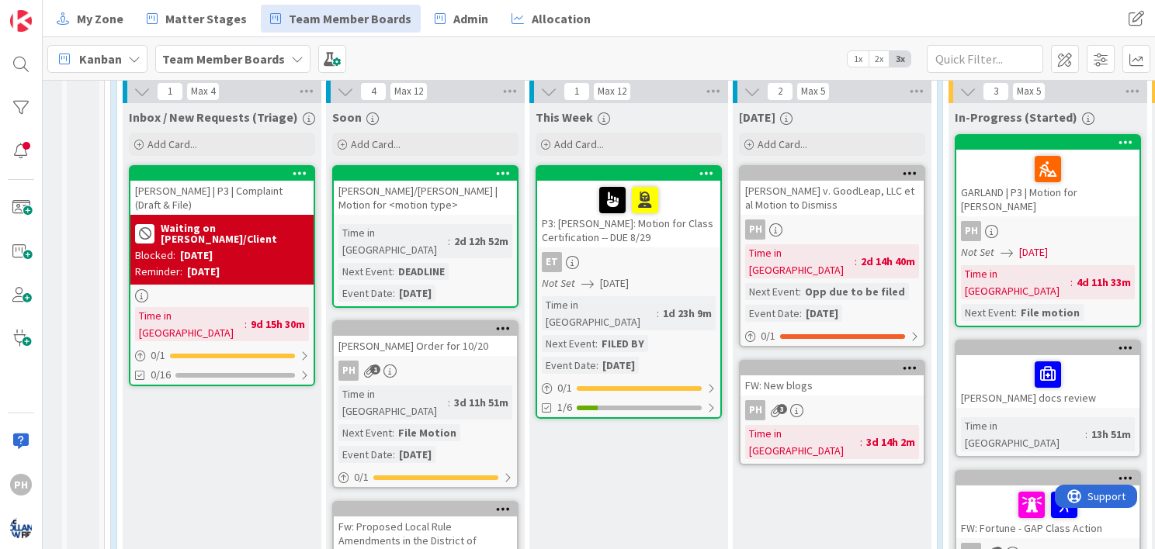
scroll to position [434, 19]
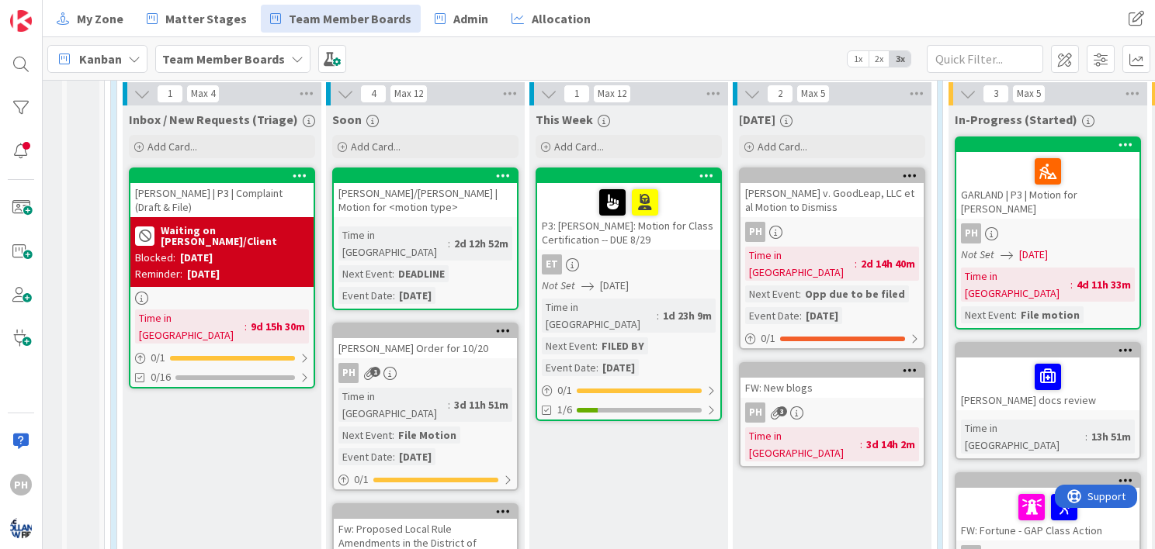
click at [348, 199] on div "[PERSON_NAME]/[PERSON_NAME] | Motion for <motion type>" at bounding box center [425, 200] width 183 height 34
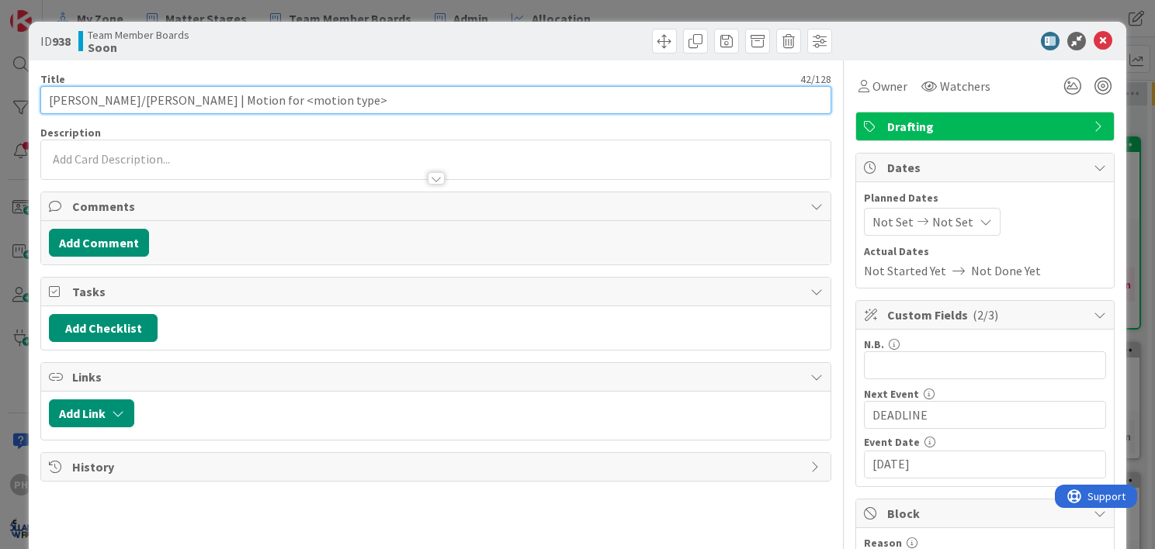
click at [239, 104] on input "[PERSON_NAME]/[PERSON_NAME] | Motion for <motion type>" at bounding box center [435, 100] width 791 height 28
type input "[PERSON_NAME]/[PERSON_NAME] | Motion for Summary Judgment"
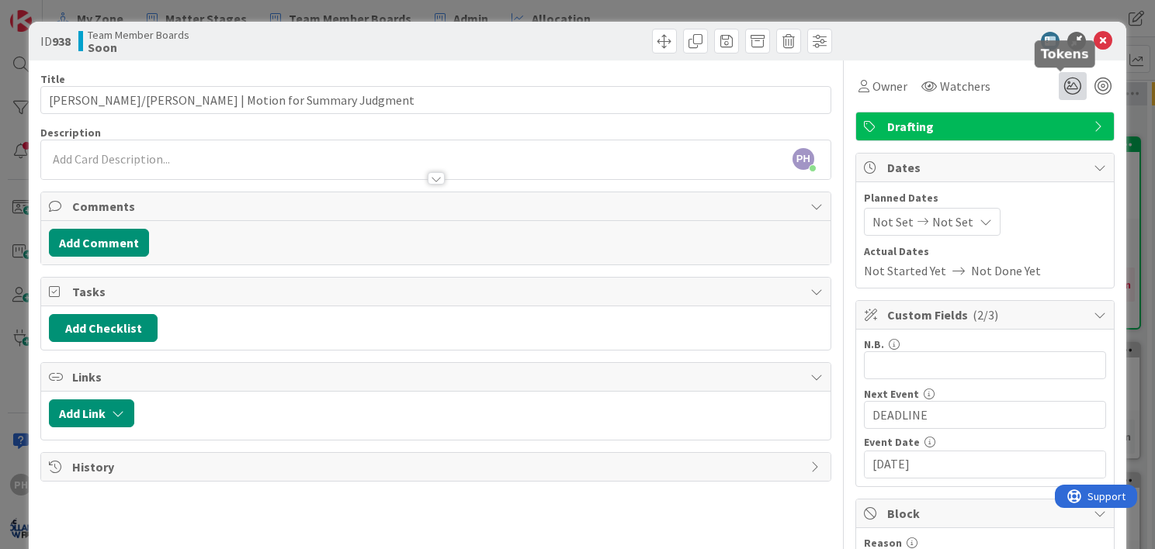
click at [1059, 85] on icon at bounding box center [1073, 86] width 28 height 28
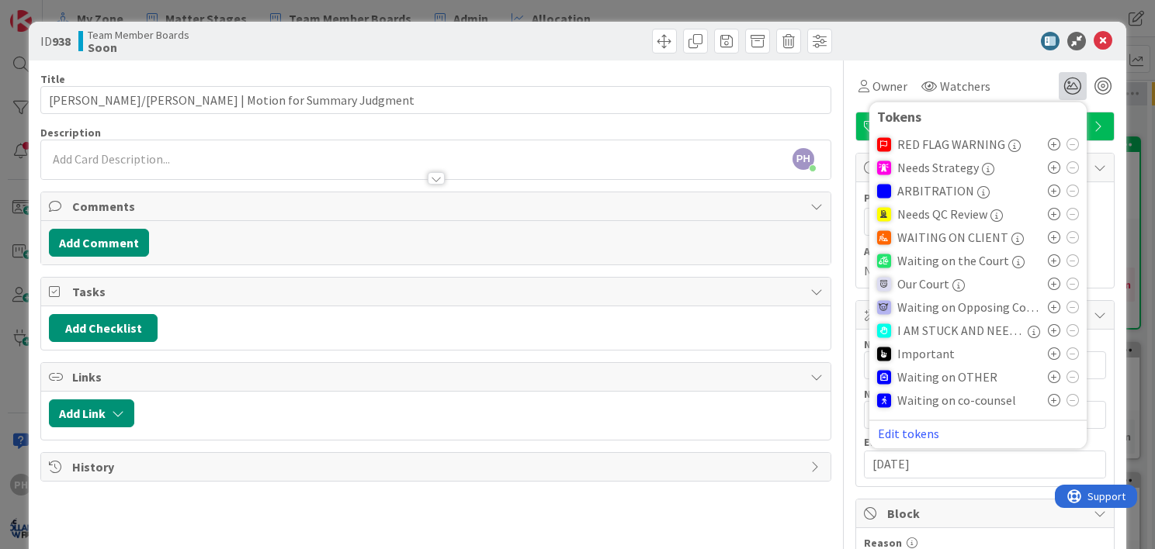
click at [1048, 400] on icon at bounding box center [1054, 400] width 12 height 12
click at [1094, 40] on icon at bounding box center [1103, 41] width 19 height 19
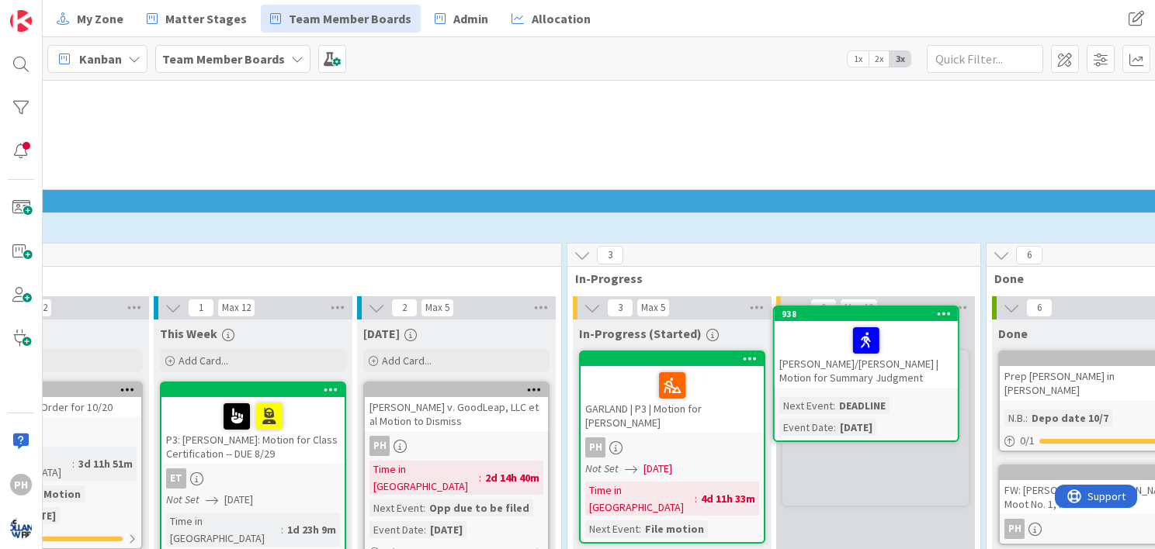
scroll to position [1074, 397]
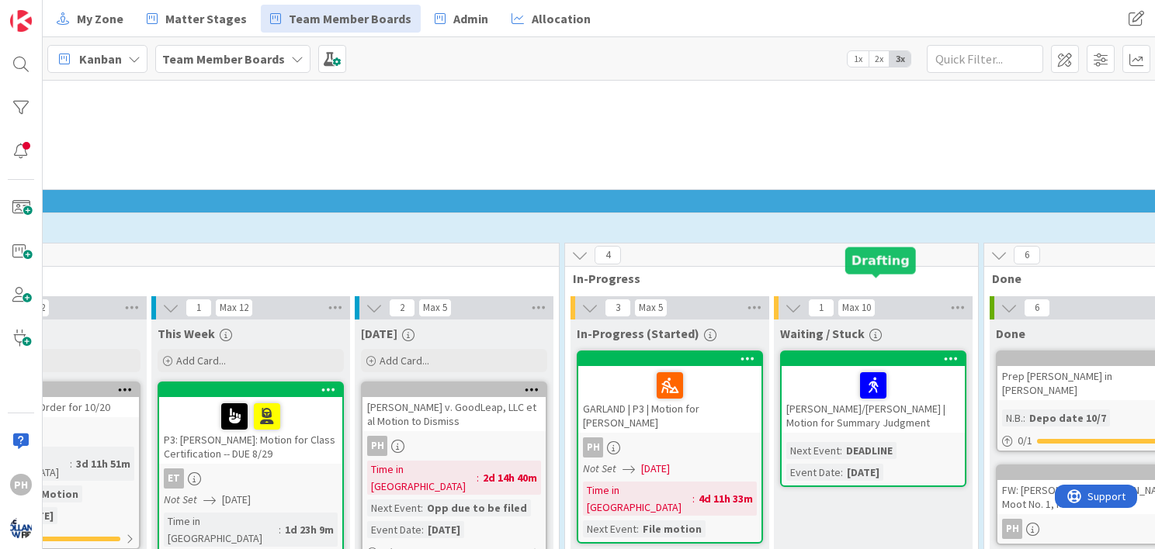
click at [841, 354] on div at bounding box center [877, 359] width 176 height 11
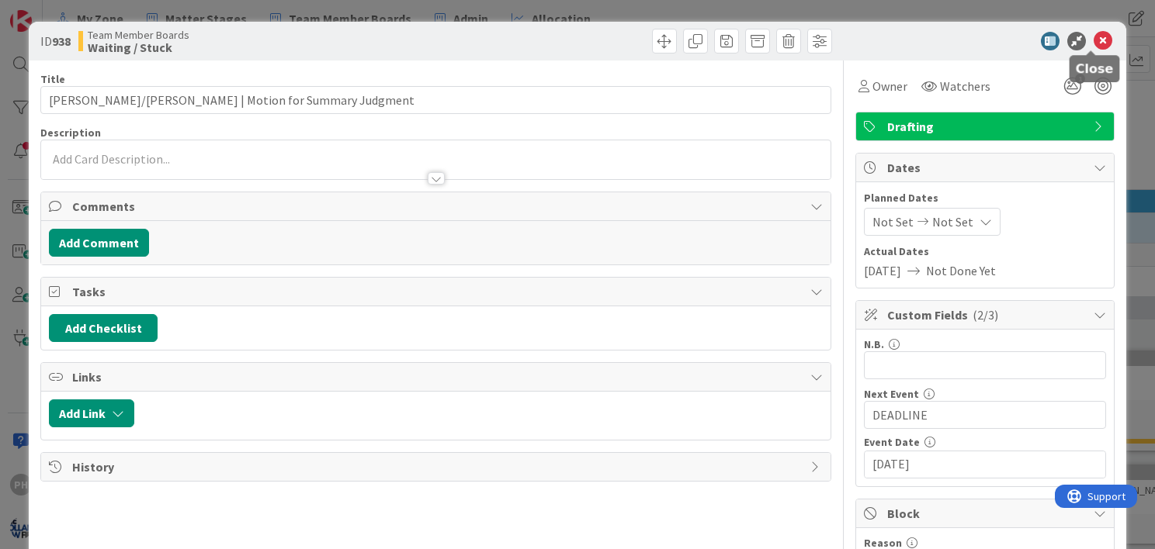
click at [1094, 43] on icon at bounding box center [1103, 41] width 19 height 19
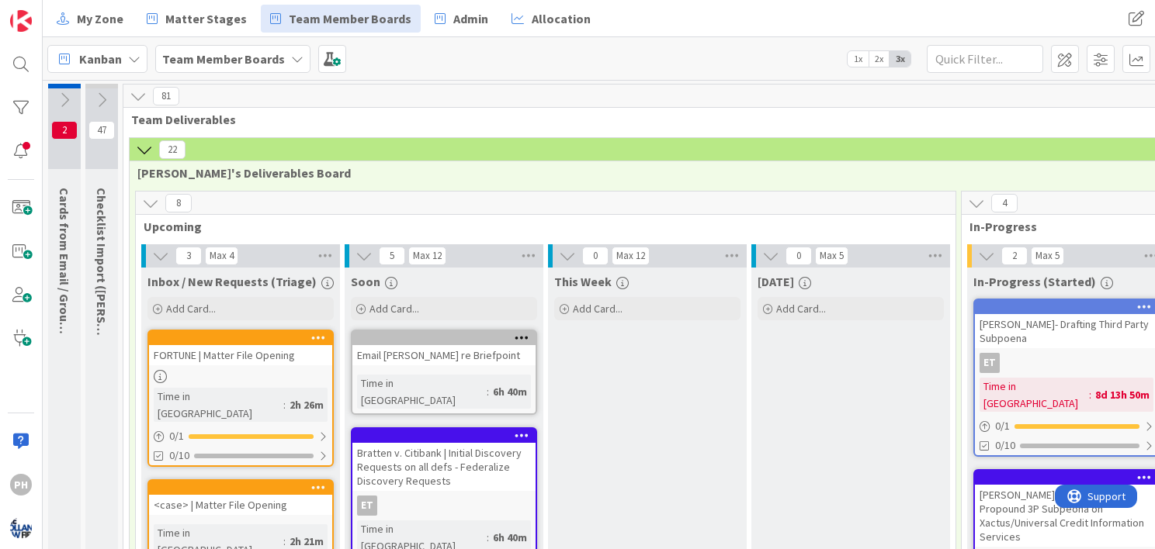
click at [143, 146] on icon at bounding box center [144, 149] width 17 height 17
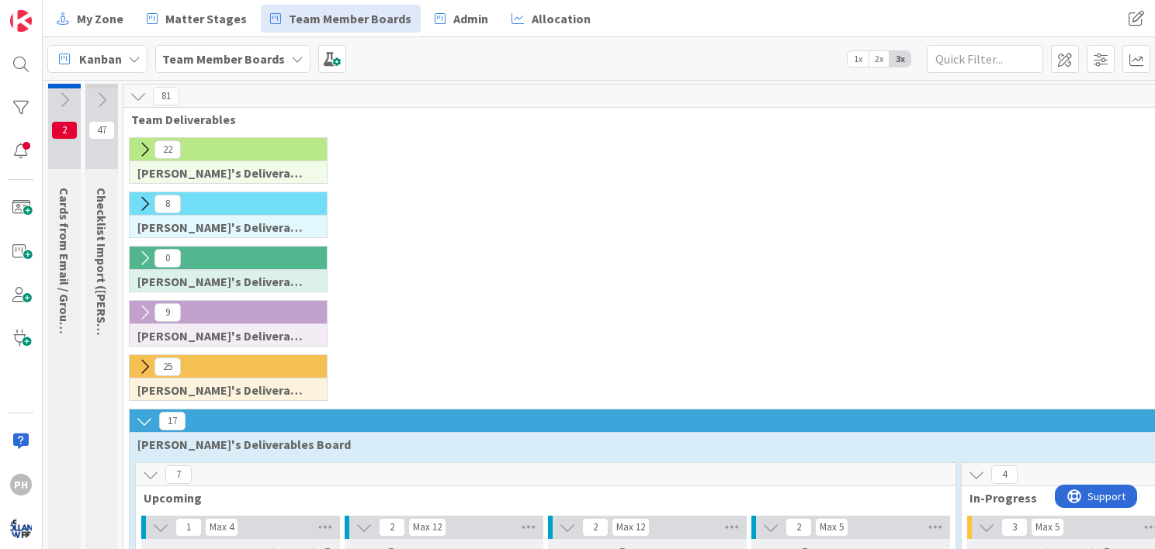
click at [67, 101] on icon at bounding box center [64, 100] width 17 height 17
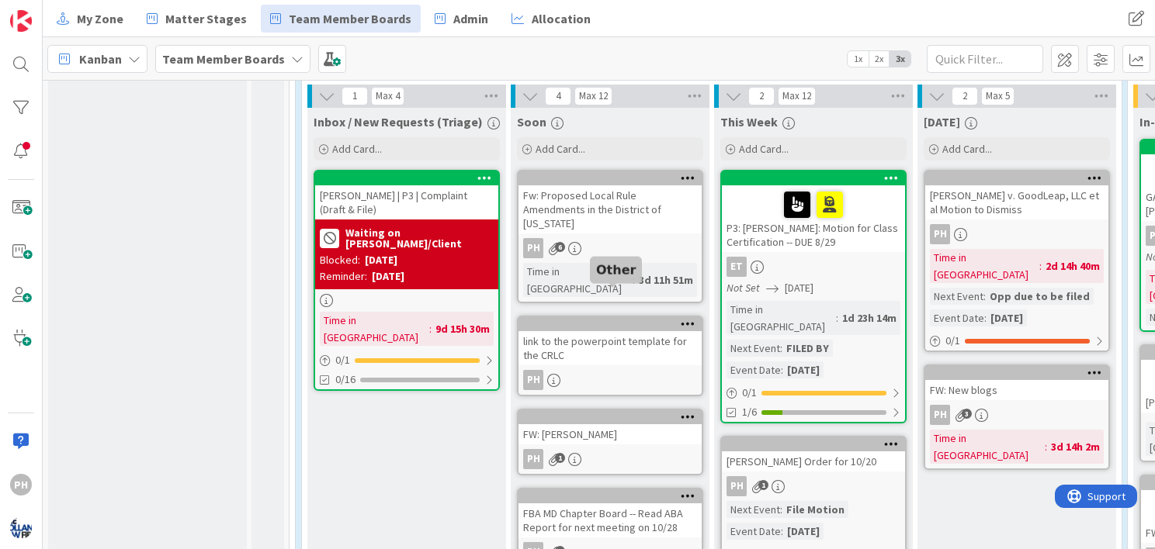
scroll to position [434, 0]
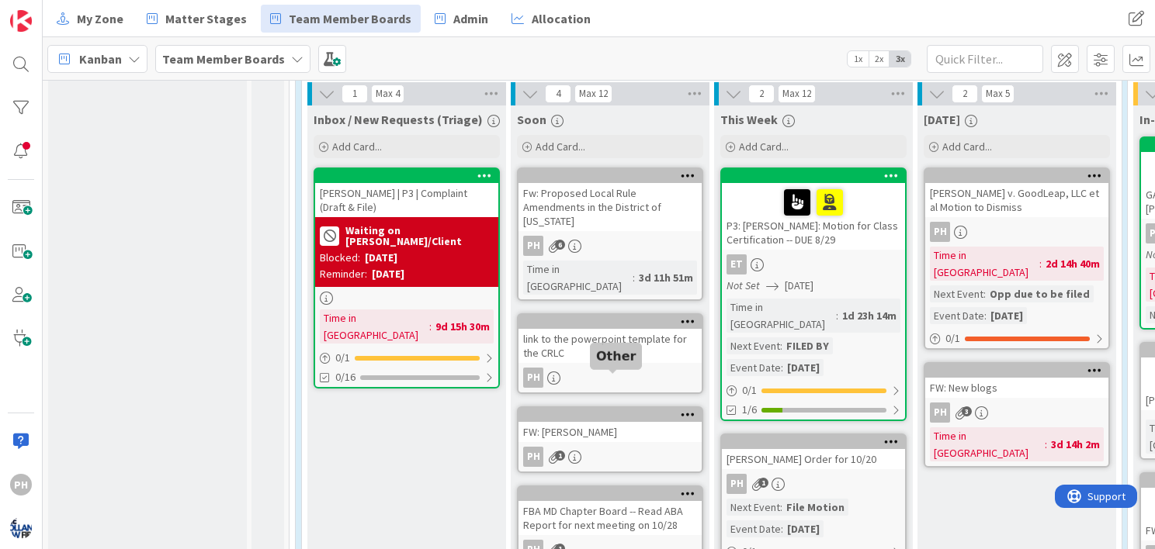
click at [640, 410] on div at bounding box center [613, 415] width 176 height 11
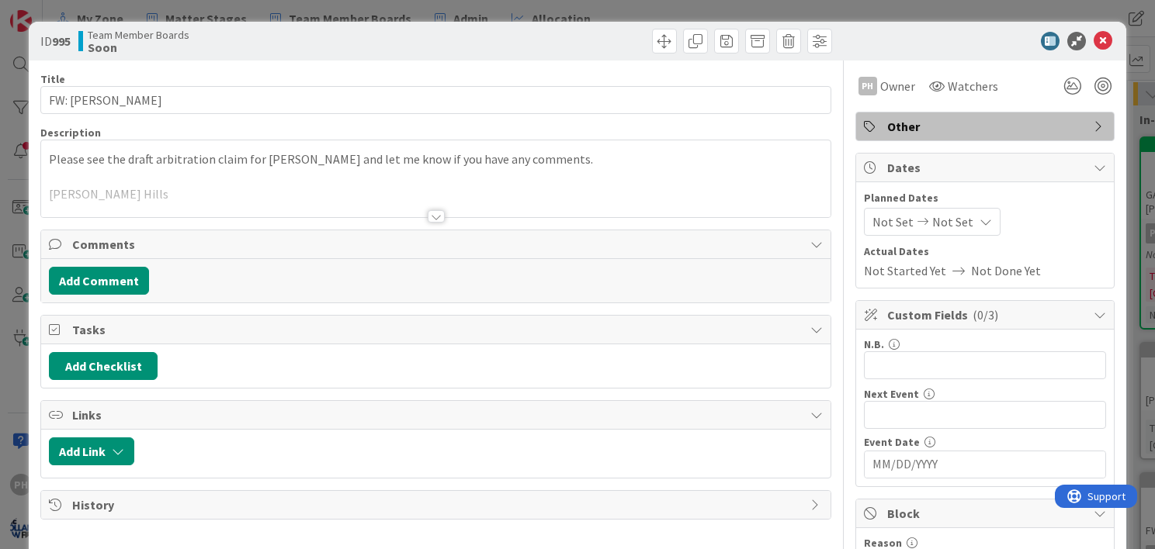
click at [967, 133] on span "Other" at bounding box center [986, 126] width 199 height 19
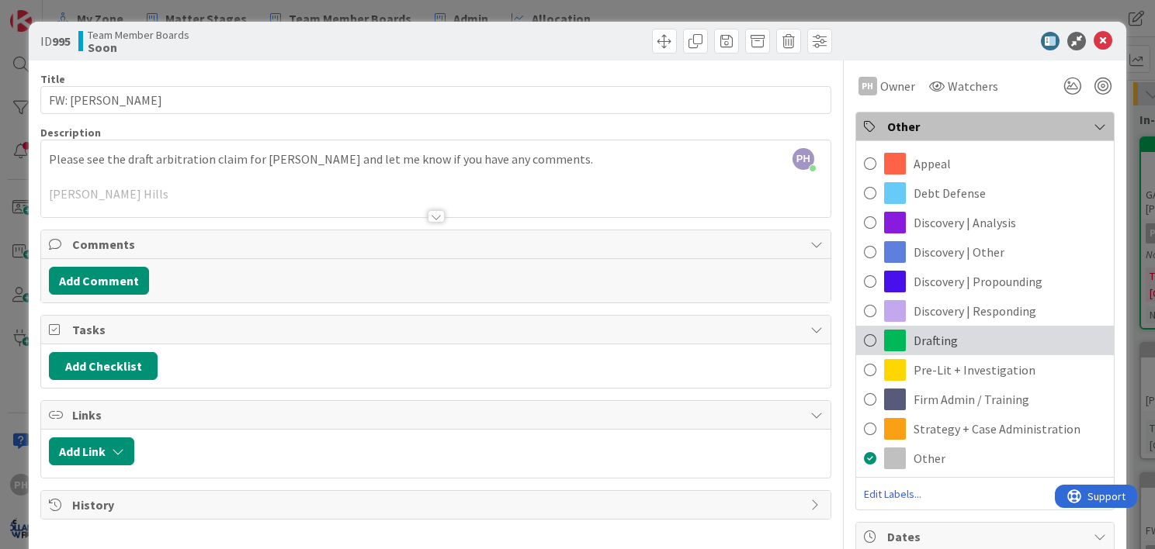
click at [864, 339] on span at bounding box center [870, 340] width 12 height 23
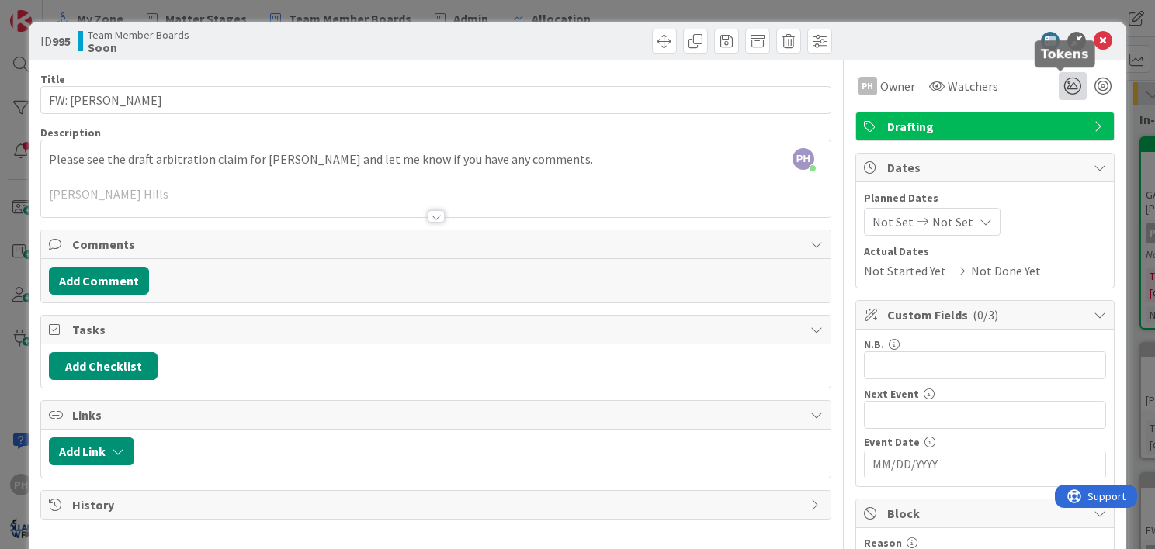
click at [1059, 88] on icon at bounding box center [1073, 86] width 28 height 28
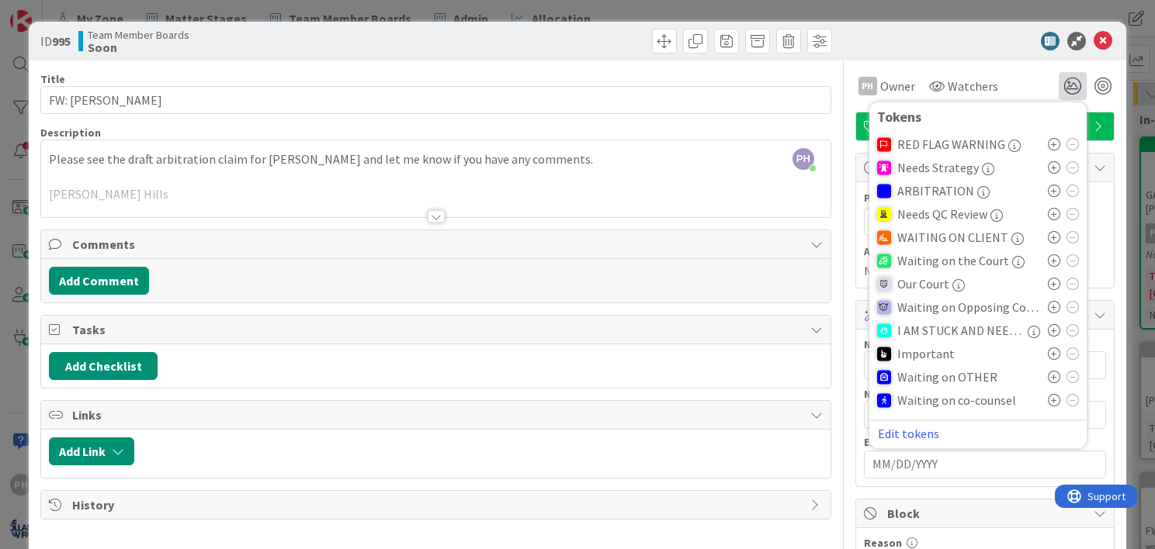
click at [1048, 192] on icon at bounding box center [1054, 191] width 12 height 12
click at [880, 435] on button "Edit tokens" at bounding box center [908, 434] width 63 height 14
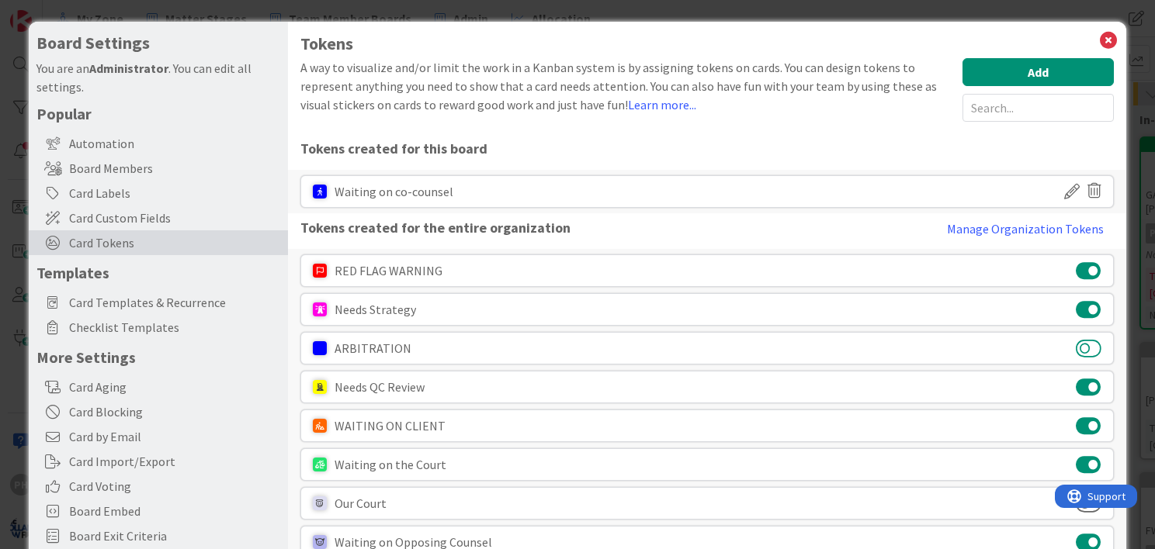
click at [1085, 340] on button at bounding box center [1089, 348] width 26 height 20
click at [1101, 36] on icon at bounding box center [1108, 40] width 20 height 22
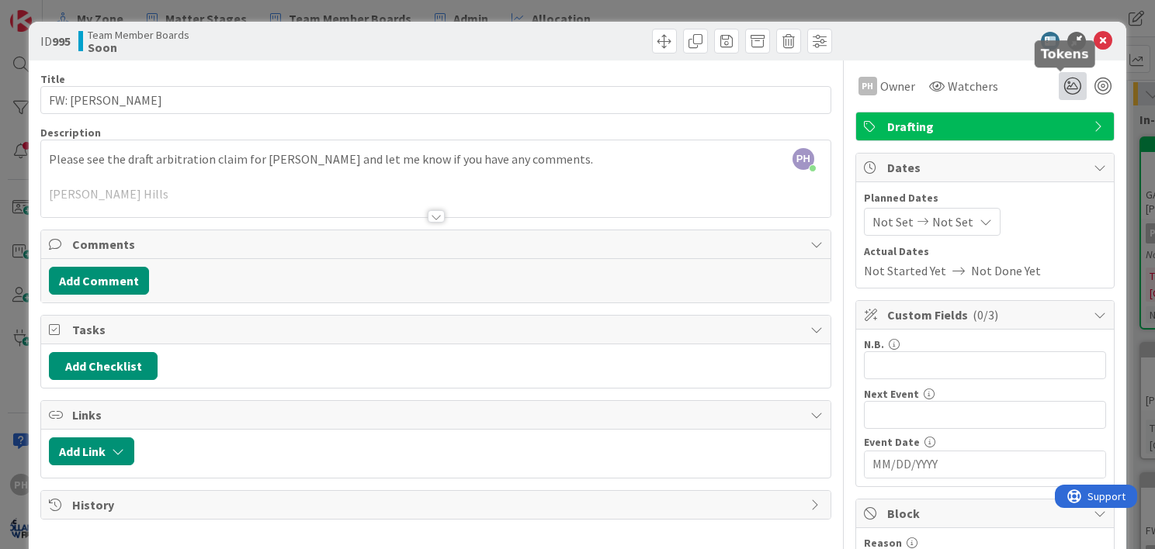
click at [1064, 83] on icon at bounding box center [1073, 86] width 28 height 28
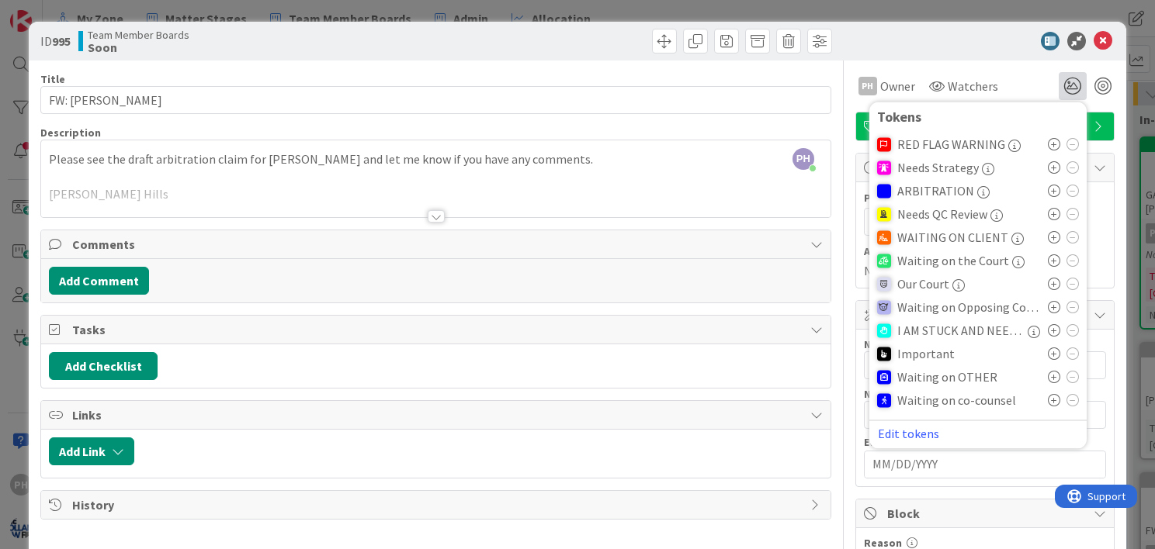
click at [1048, 191] on icon at bounding box center [1054, 191] width 12 height 12
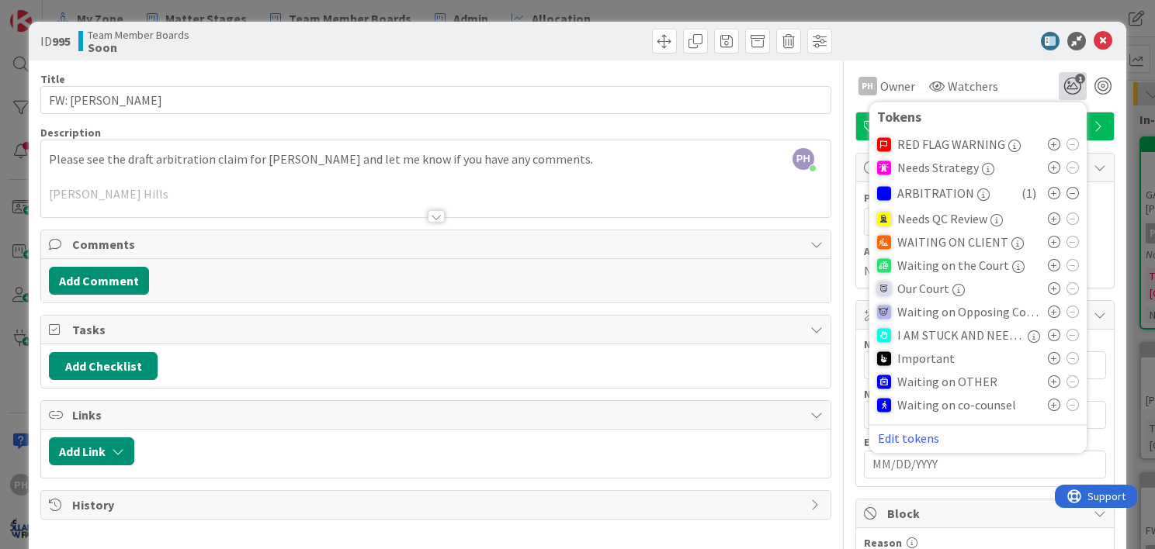
click at [1081, 57] on div "ID 995 Team Member Boards Soon" at bounding box center [577, 41] width 1097 height 39
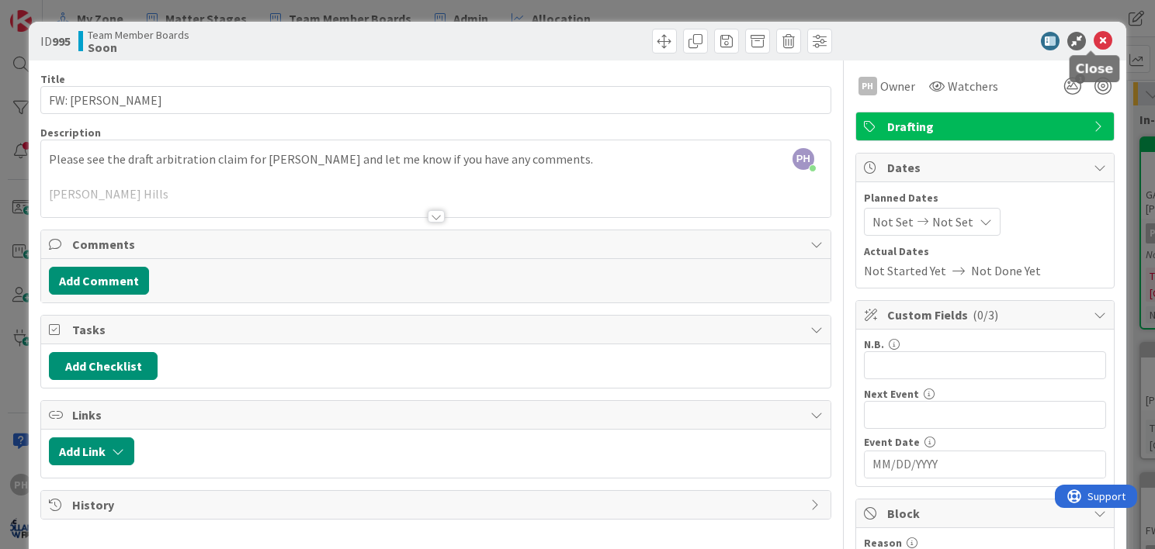
click at [1094, 36] on icon at bounding box center [1103, 41] width 19 height 19
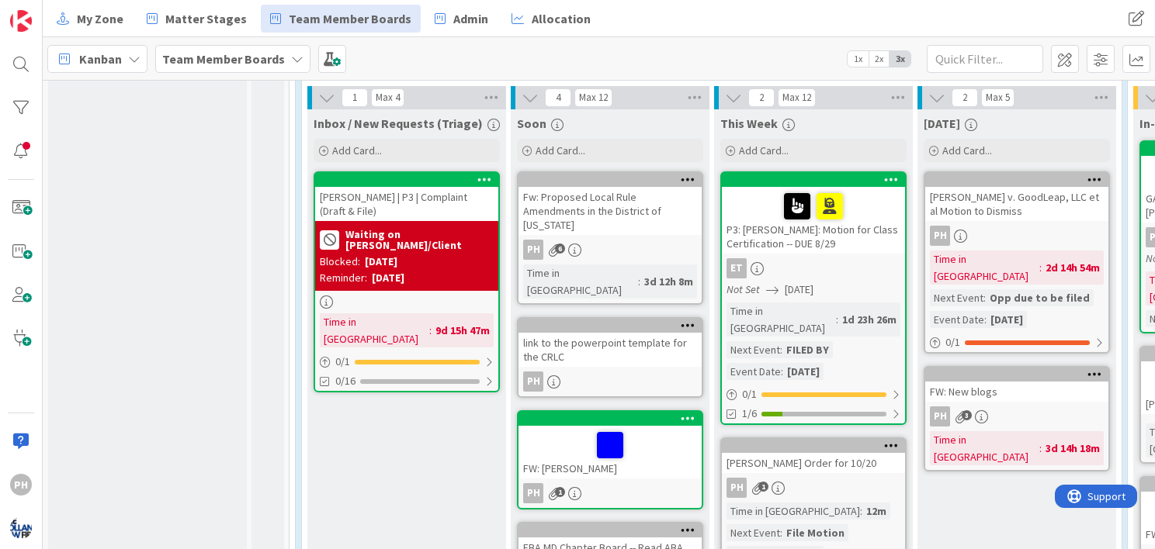
scroll to position [426, 0]
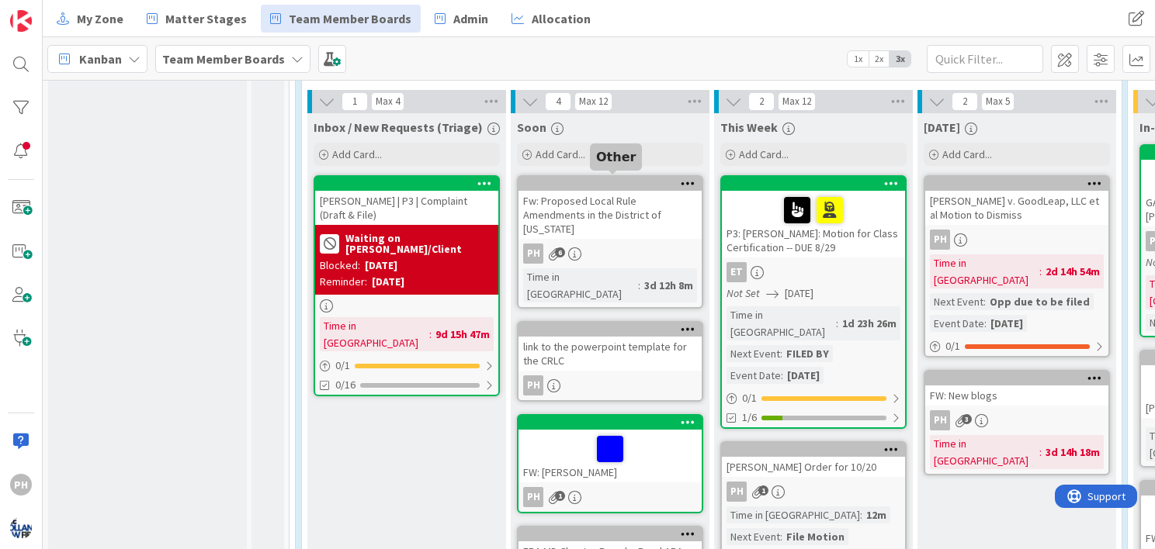
click at [669, 179] on div at bounding box center [613, 184] width 176 height 11
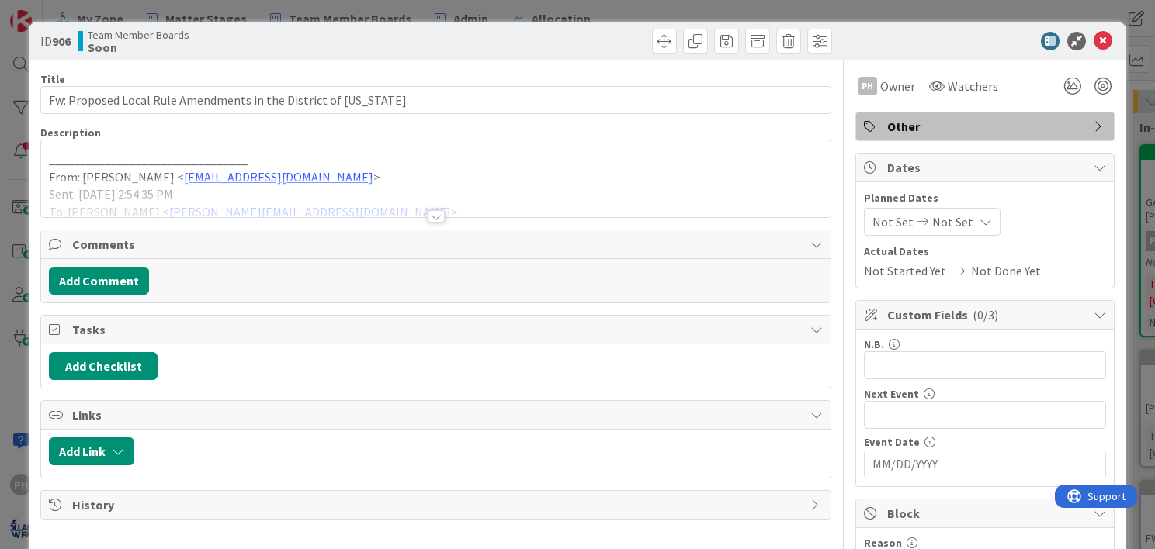
click at [903, 121] on span "Other" at bounding box center [986, 126] width 199 height 19
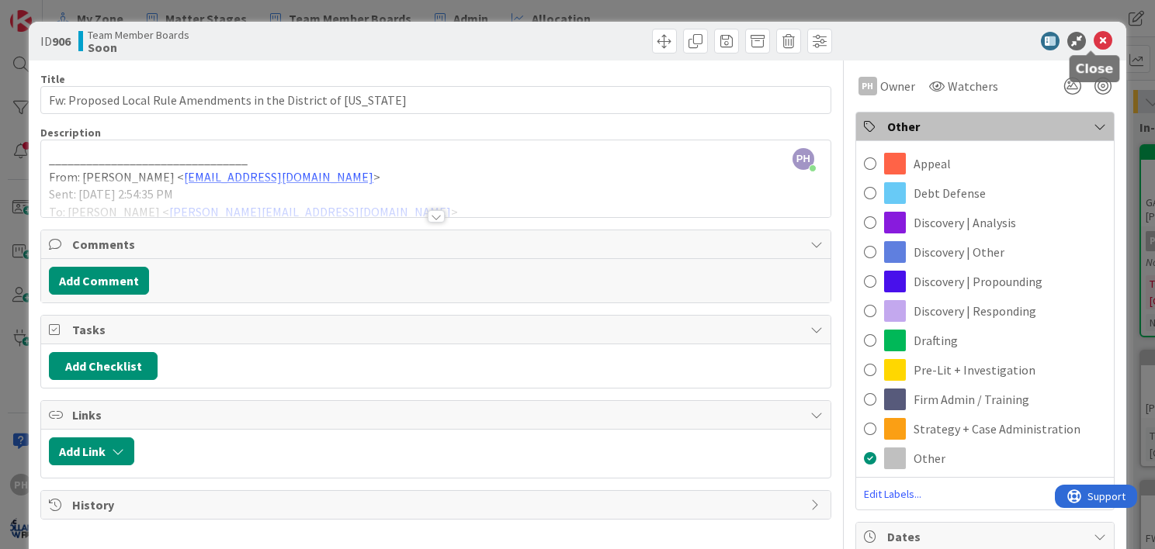
click at [1094, 45] on icon at bounding box center [1103, 41] width 19 height 19
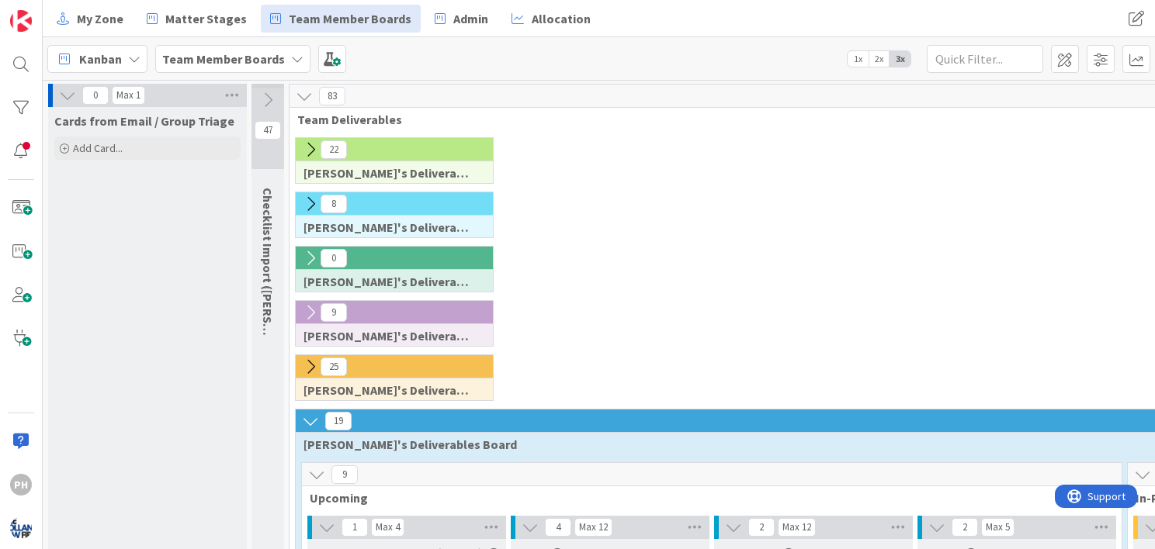
click at [68, 91] on icon at bounding box center [67, 95] width 17 height 17
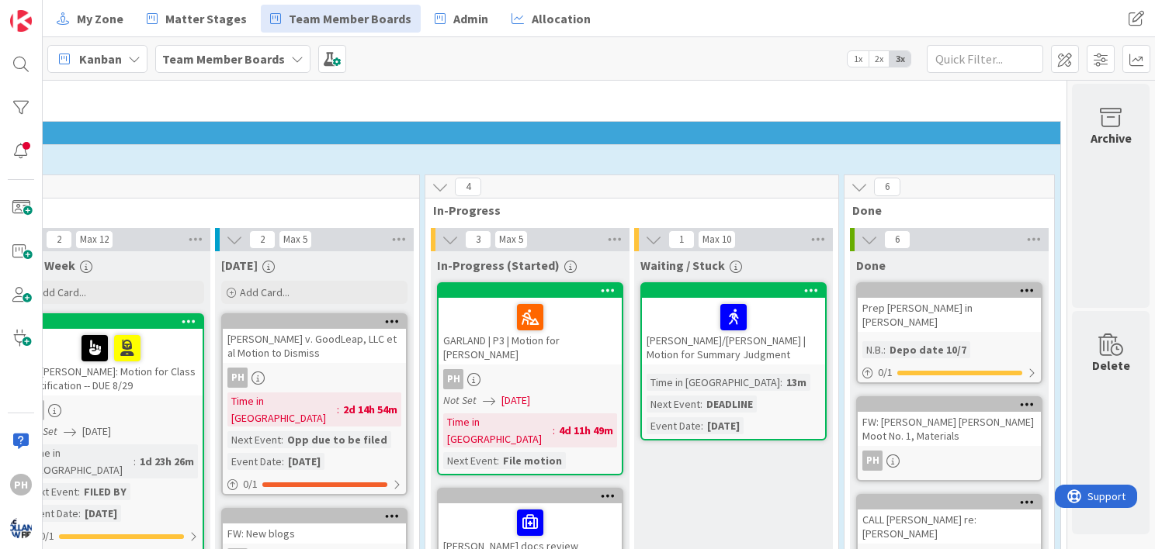
scroll to position [286, 546]
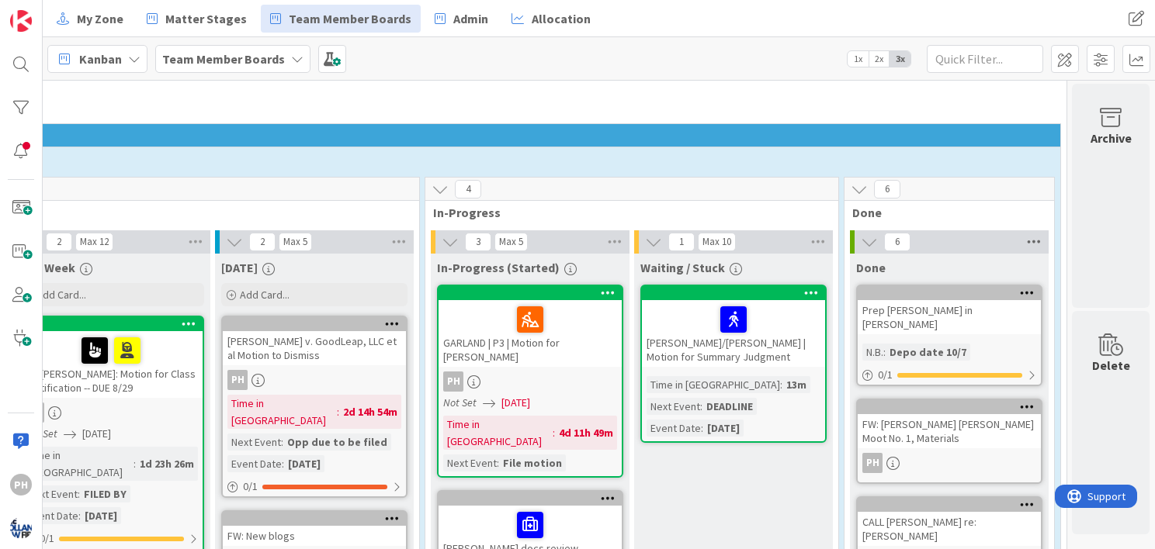
click at [1027, 231] on icon at bounding box center [1034, 242] width 20 height 23
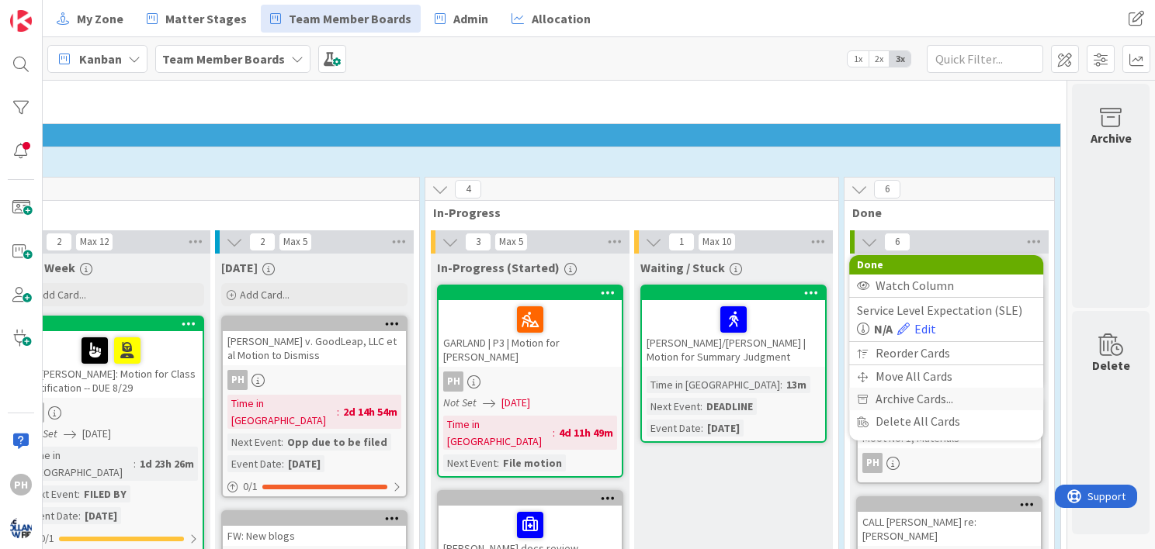
click at [909, 393] on span "Archive Cards..." at bounding box center [914, 399] width 78 height 23
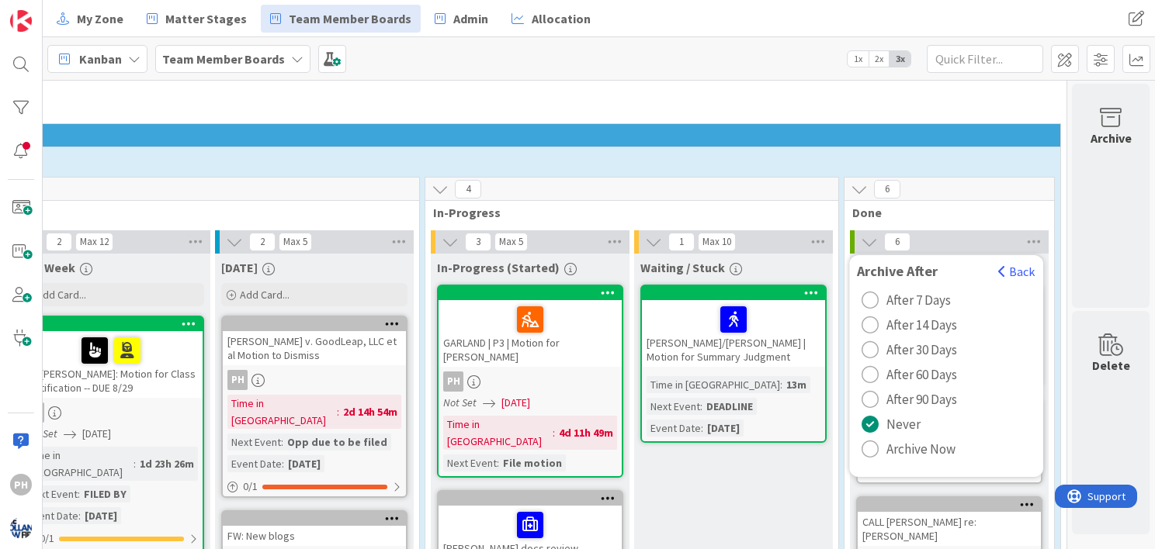
click at [863, 445] on div "radio" at bounding box center [869, 449] width 17 height 17
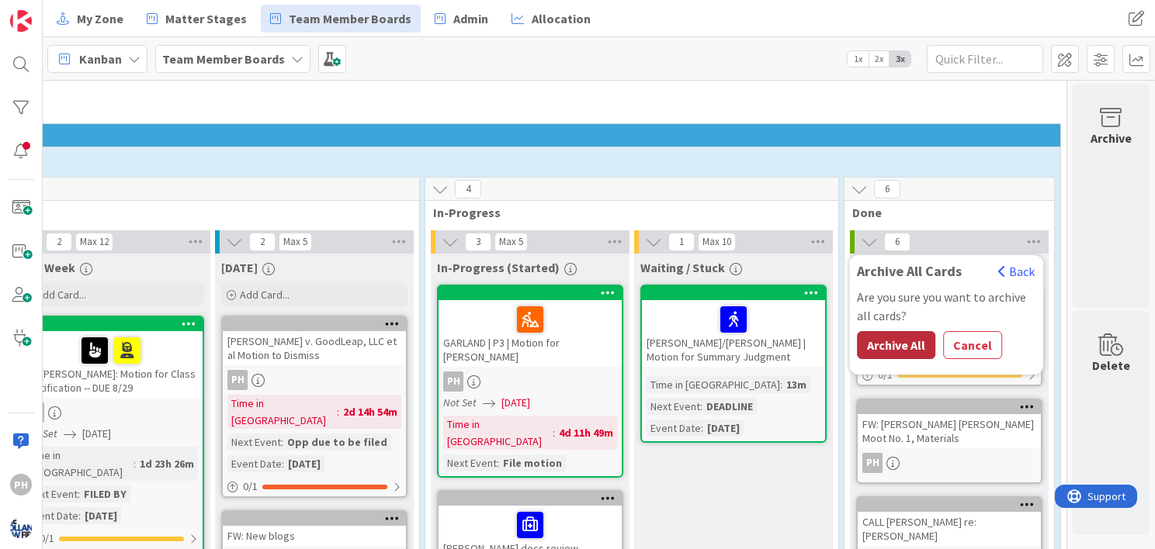
click at [872, 345] on button "Archive All" at bounding box center [896, 345] width 78 height 28
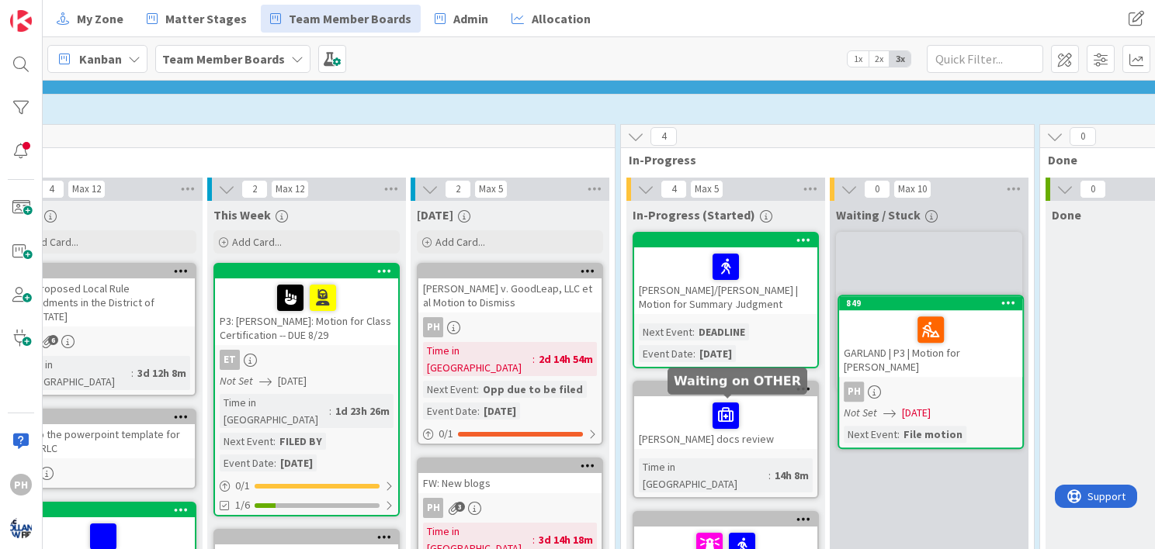
scroll to position [338, 344]
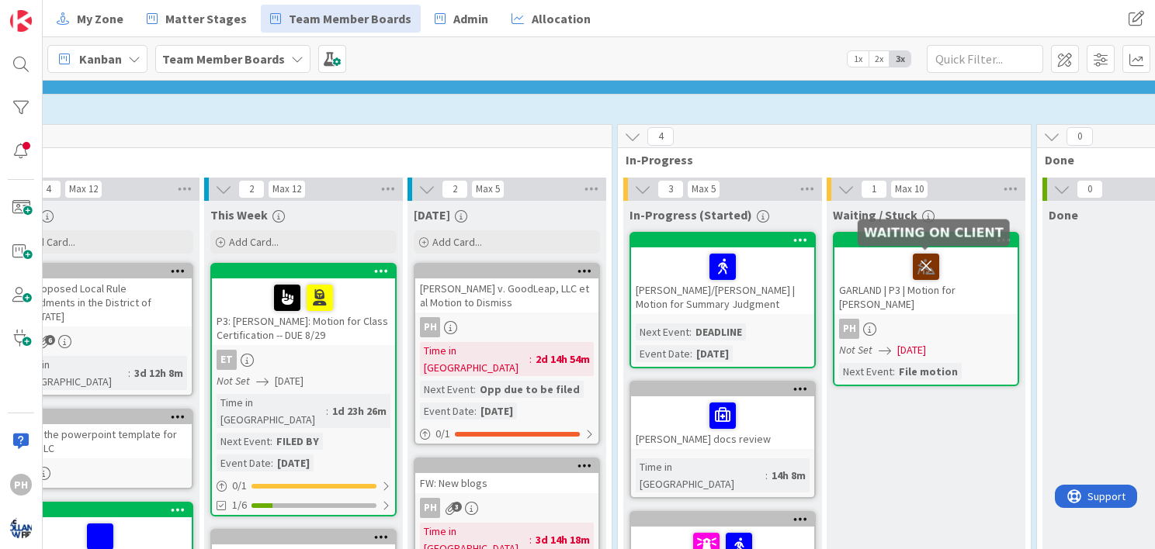
click at [921, 261] on icon at bounding box center [926, 266] width 26 height 25
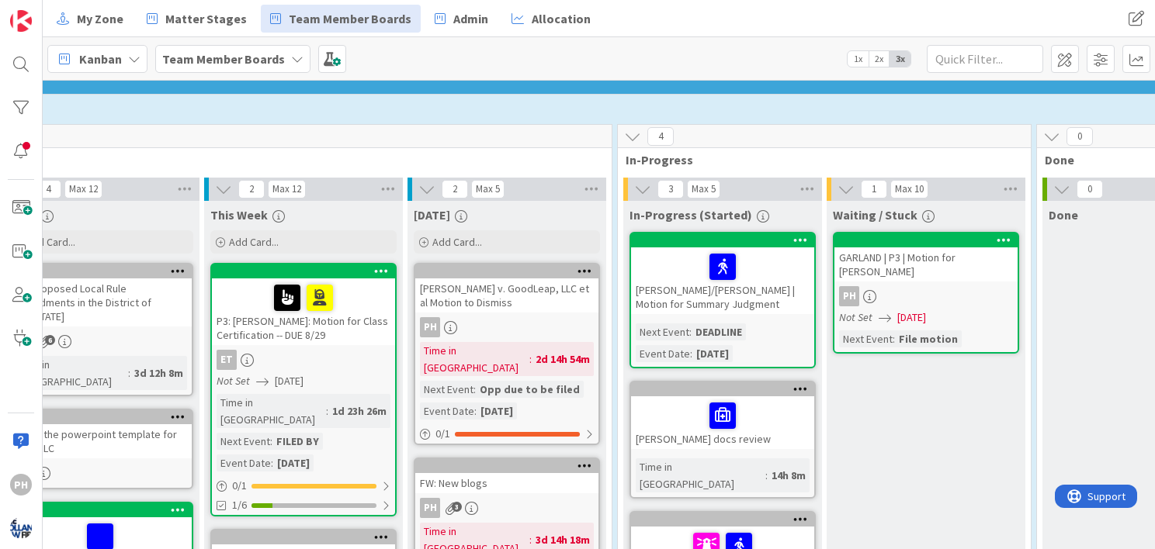
click at [968, 234] on div at bounding box center [925, 241] width 183 height 14
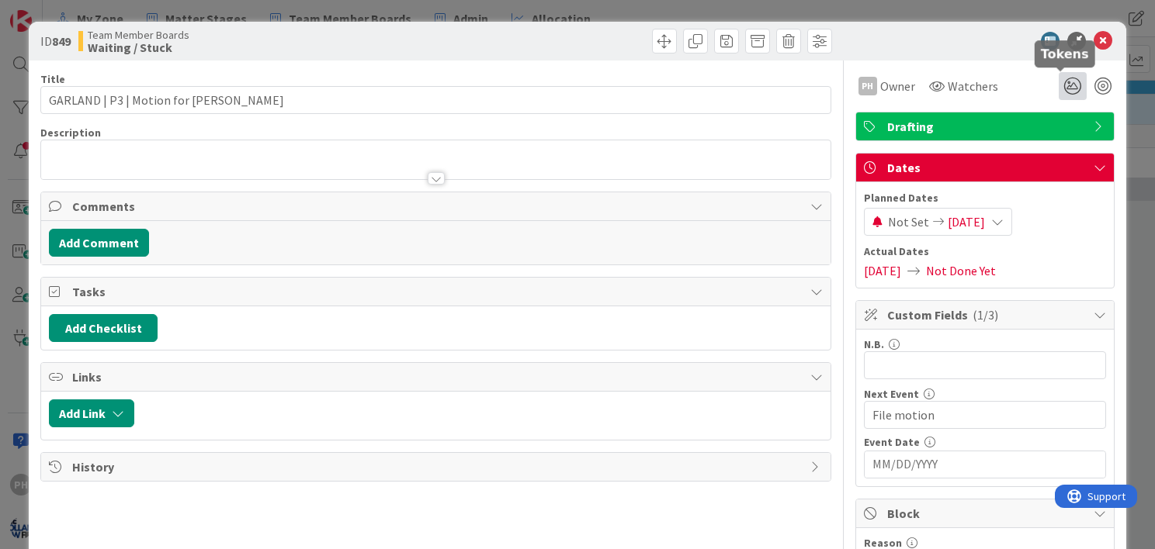
click at [1059, 77] on icon at bounding box center [1073, 86] width 28 height 28
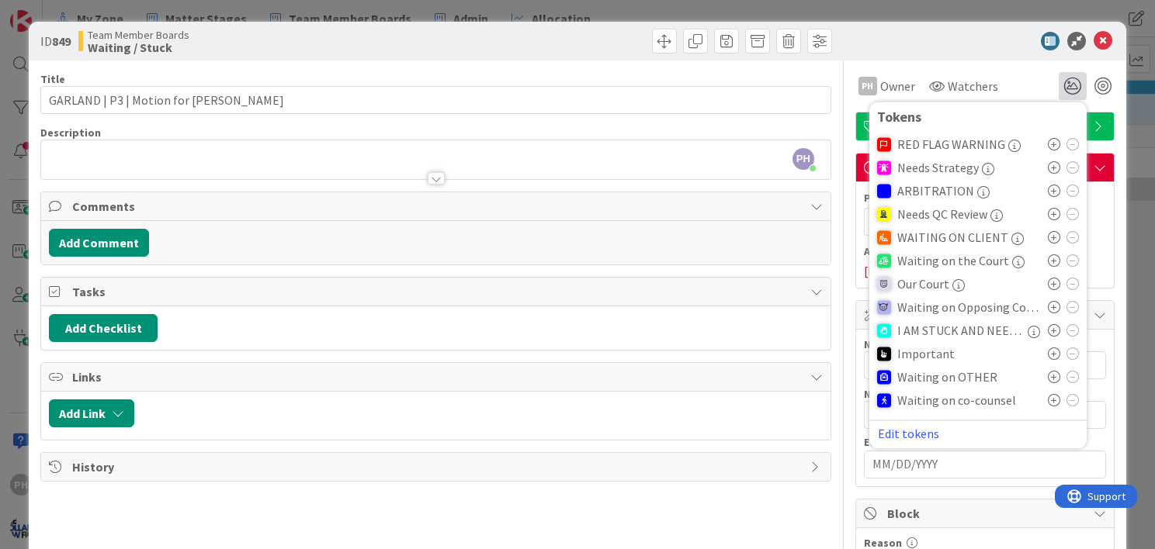
click at [1048, 373] on icon at bounding box center [1054, 377] width 12 height 12
click at [1094, 33] on icon at bounding box center [1103, 41] width 19 height 19
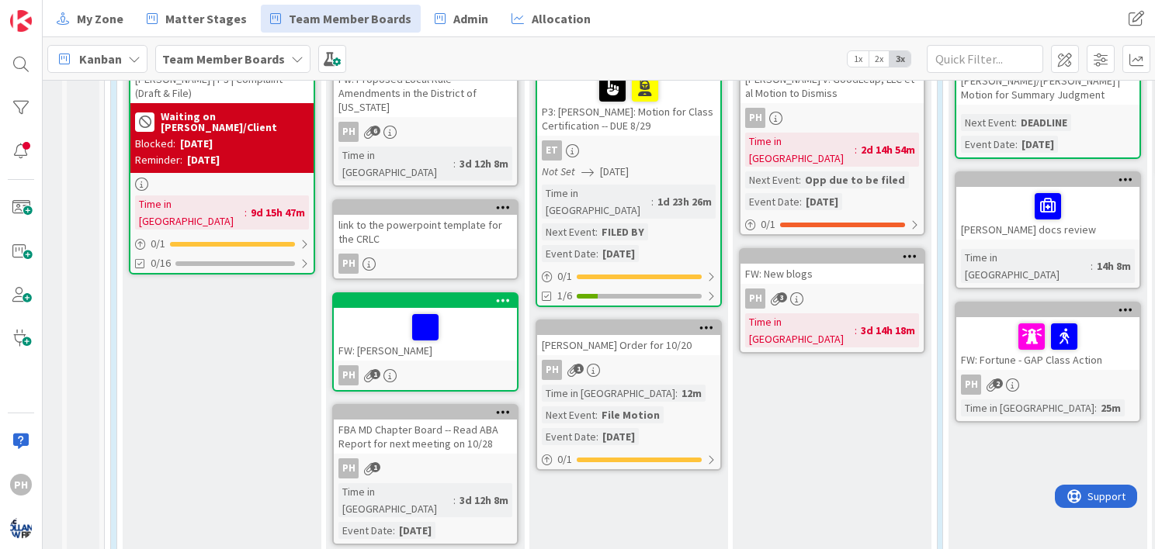
scroll to position [548, 0]
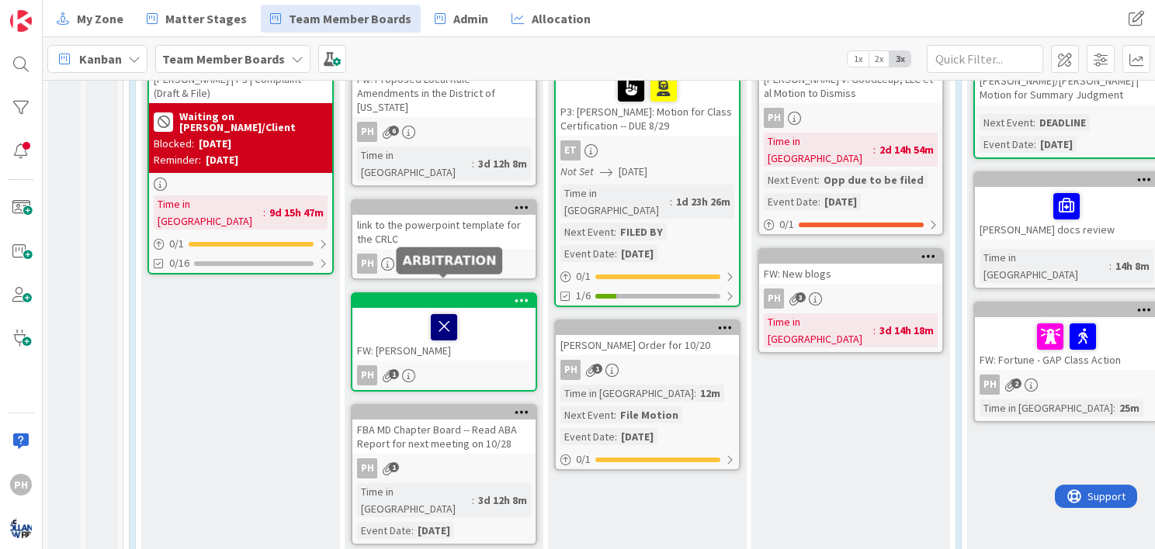
click at [444, 314] on icon at bounding box center [444, 326] width 26 height 25
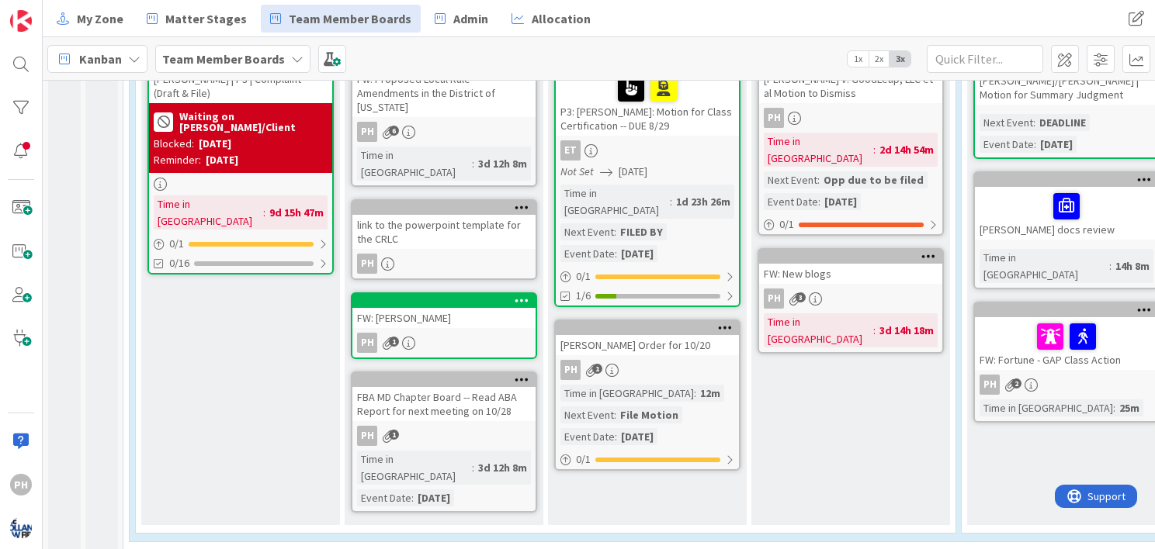
scroll to position [515, 0]
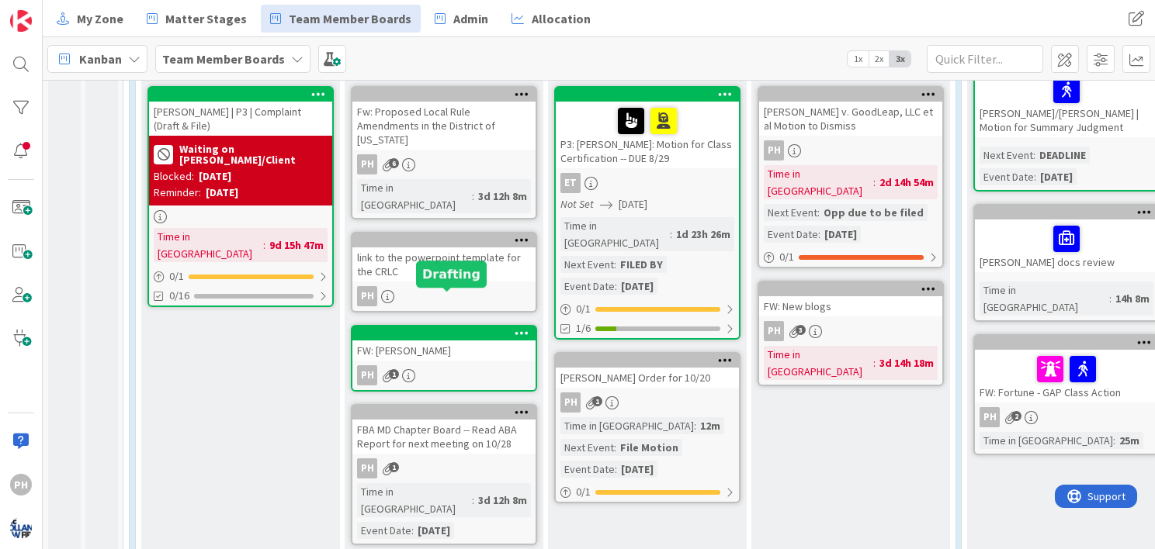
click at [466, 328] on div at bounding box center [447, 333] width 176 height 11
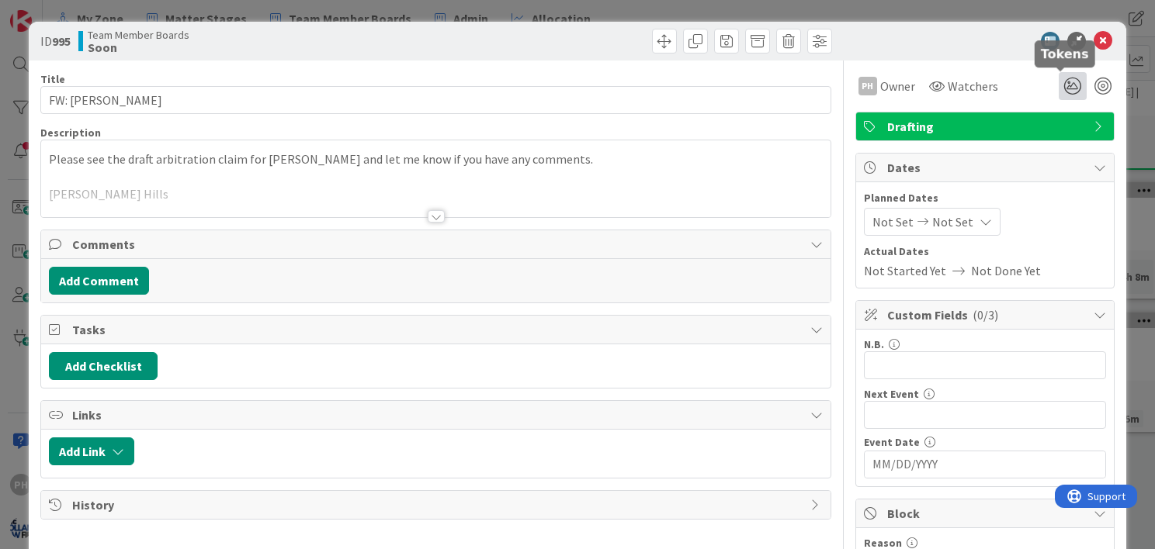
click at [1059, 85] on icon at bounding box center [1073, 86] width 28 height 28
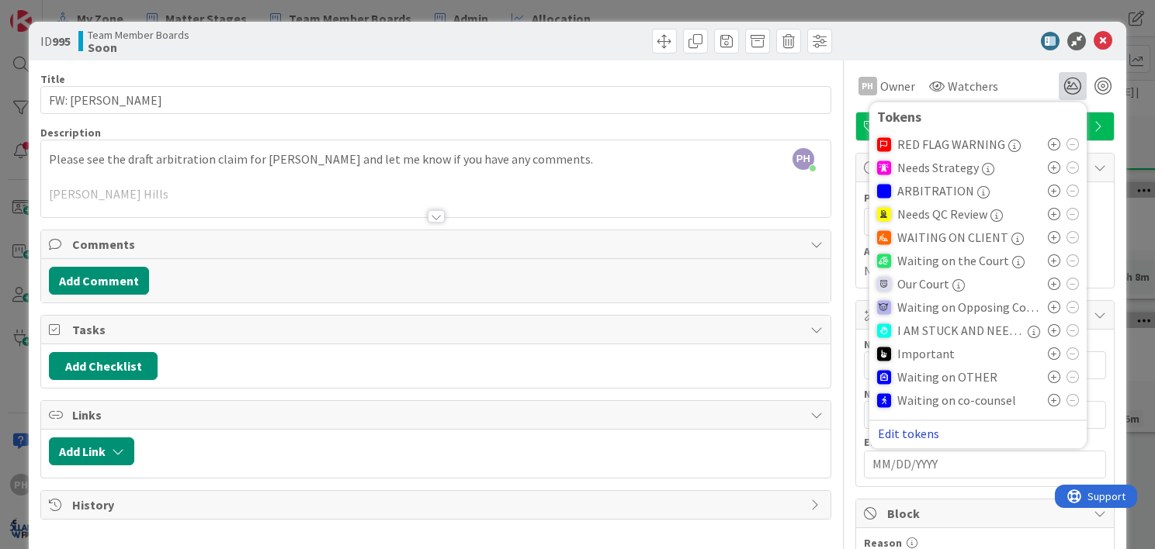
click at [899, 437] on button "Edit tokens" at bounding box center [908, 434] width 63 height 14
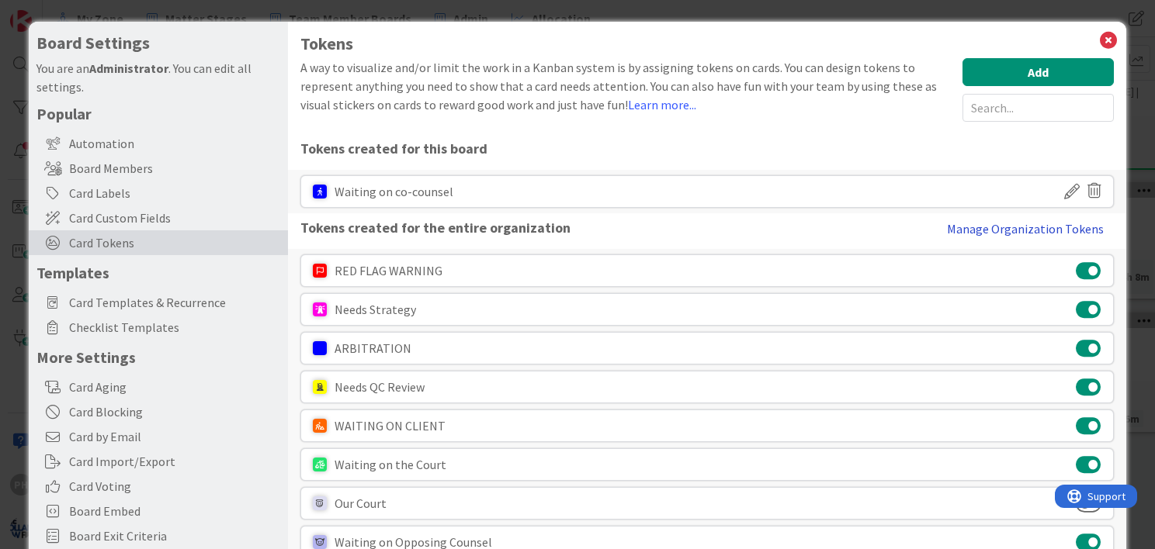
click at [983, 222] on button "Manage Organization Tokens" at bounding box center [1025, 228] width 177 height 31
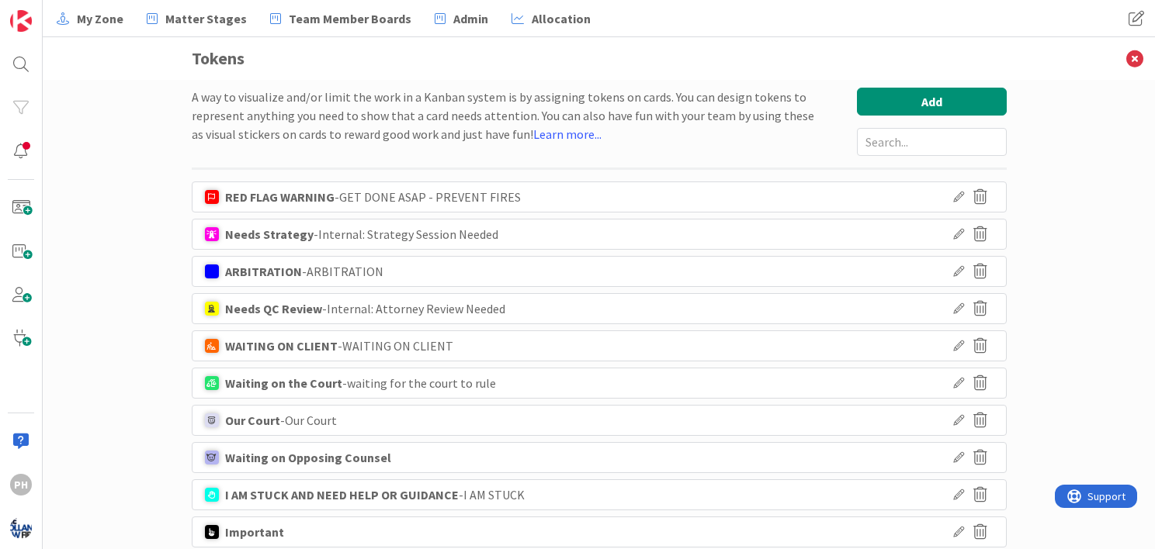
click at [953, 267] on icon at bounding box center [958, 271] width 11 height 11
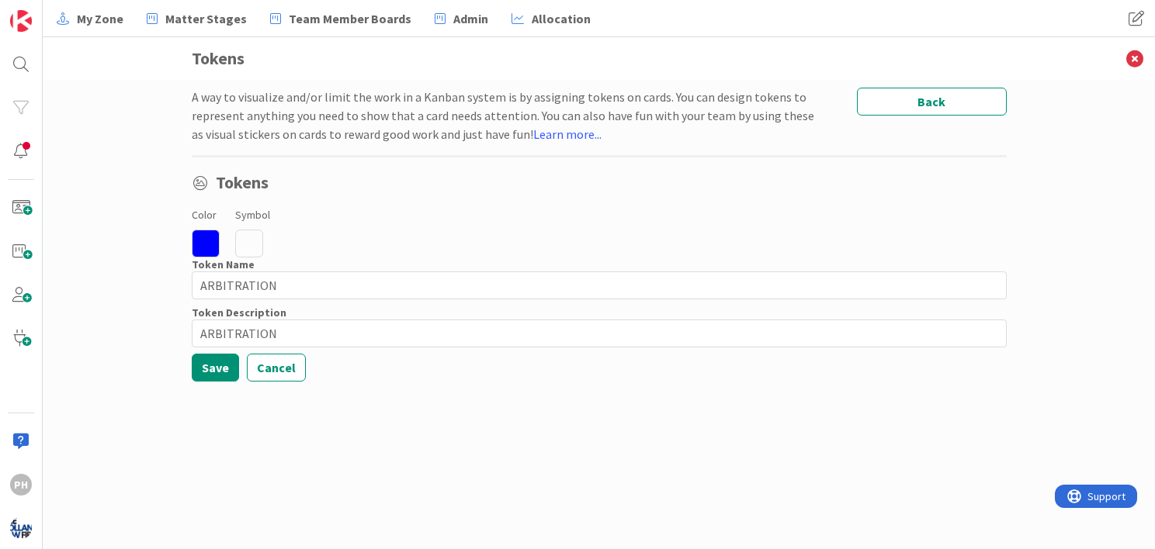
click at [246, 243] on icon at bounding box center [249, 244] width 28 height 28
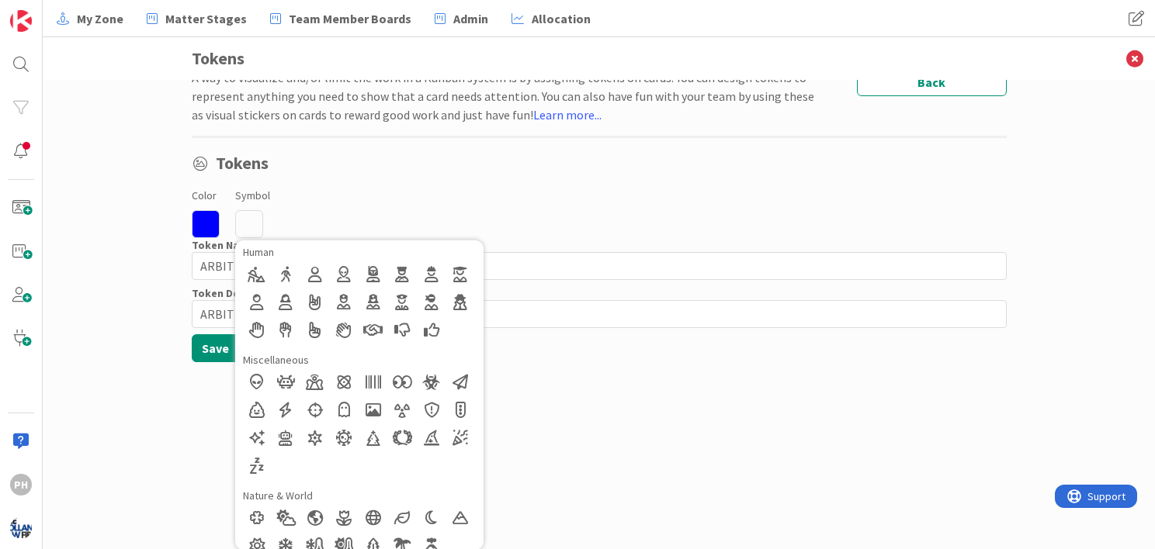
scroll to position [340, 0]
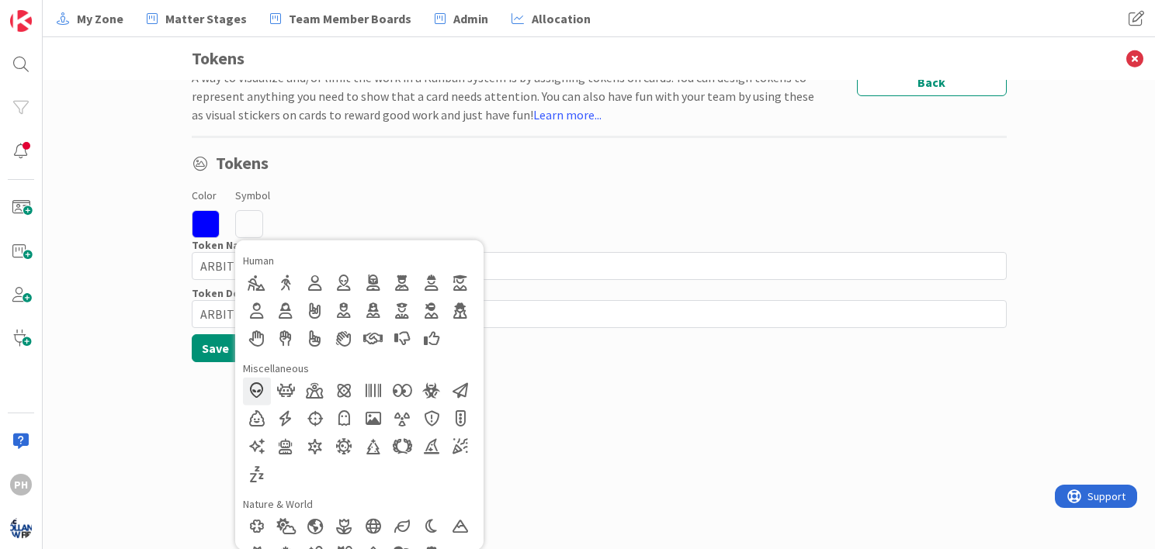
click at [248, 388] on div at bounding box center [257, 391] width 28 height 28
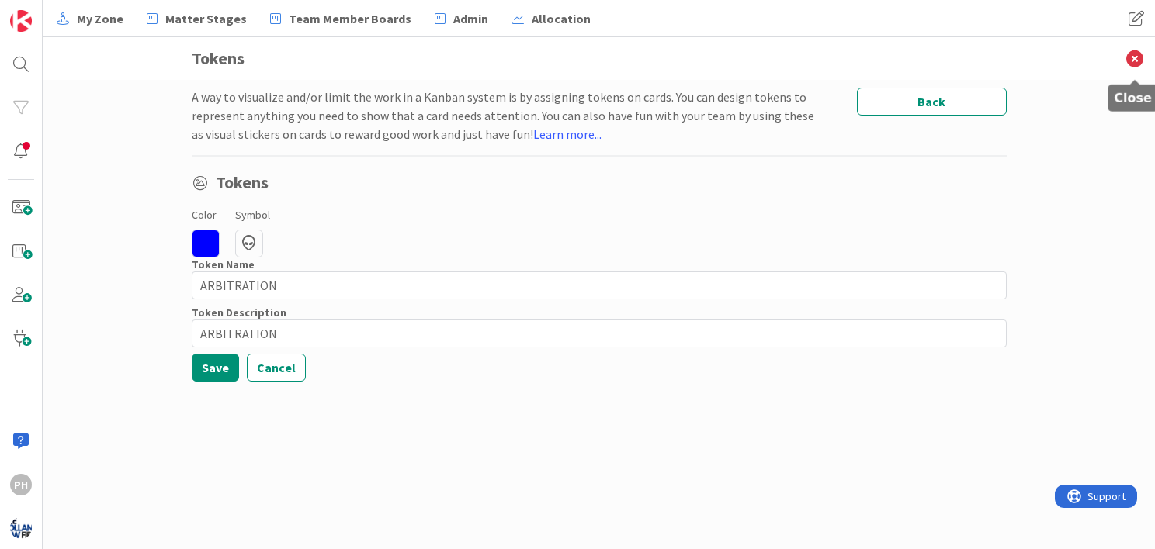
click at [1136, 47] on icon at bounding box center [1134, 58] width 40 height 43
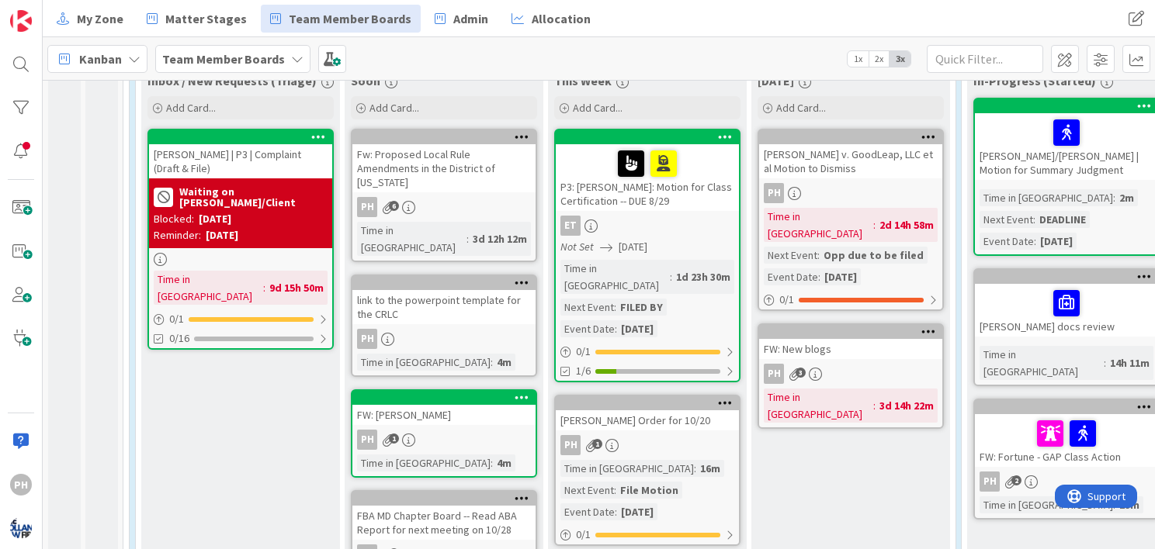
scroll to position [469, 0]
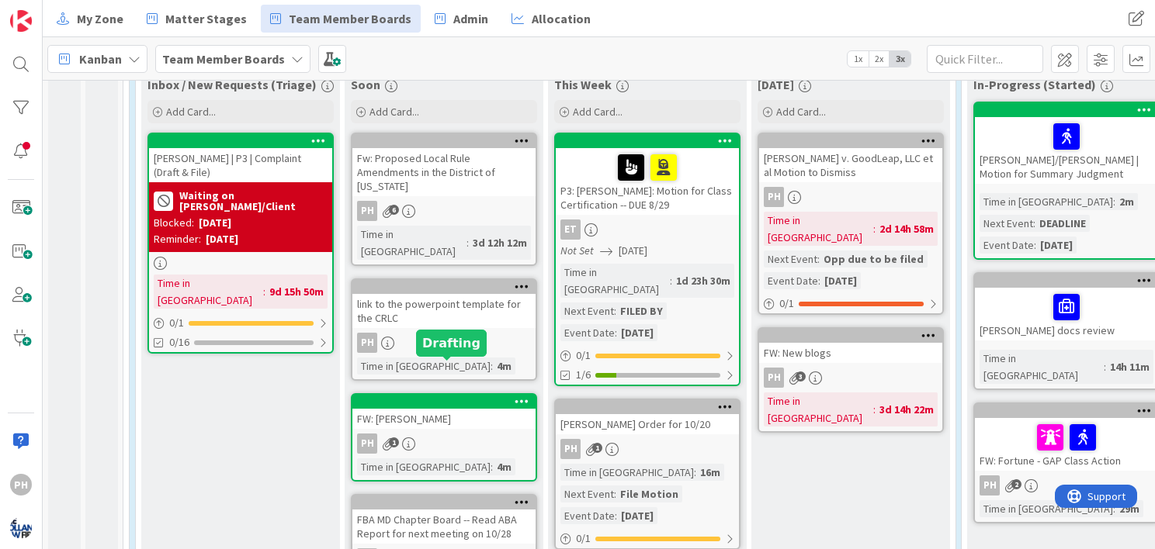
click at [504, 397] on div at bounding box center [447, 402] width 176 height 11
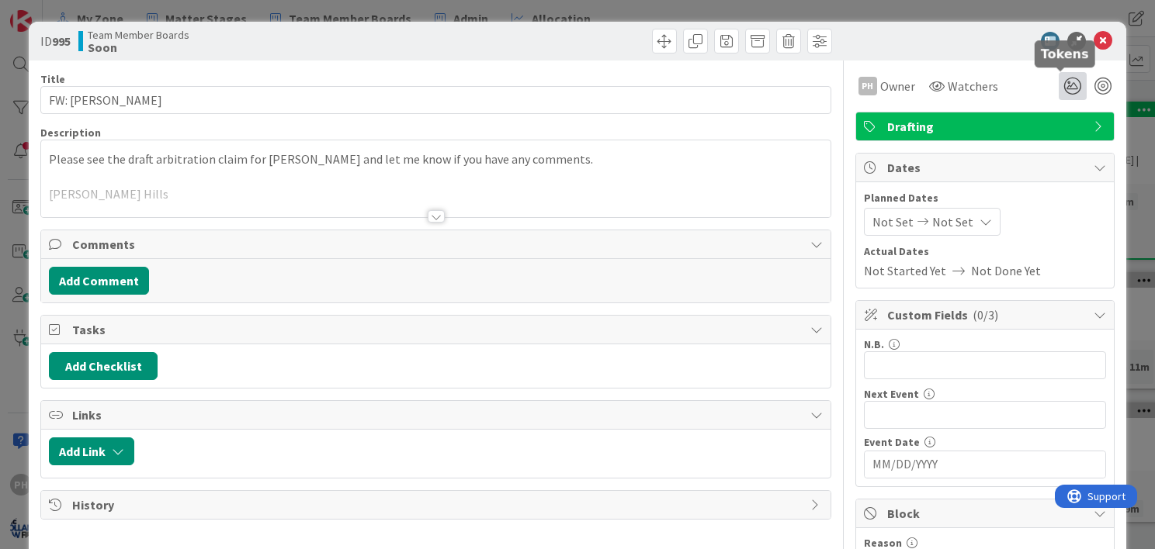
click at [1062, 82] on icon at bounding box center [1073, 86] width 28 height 28
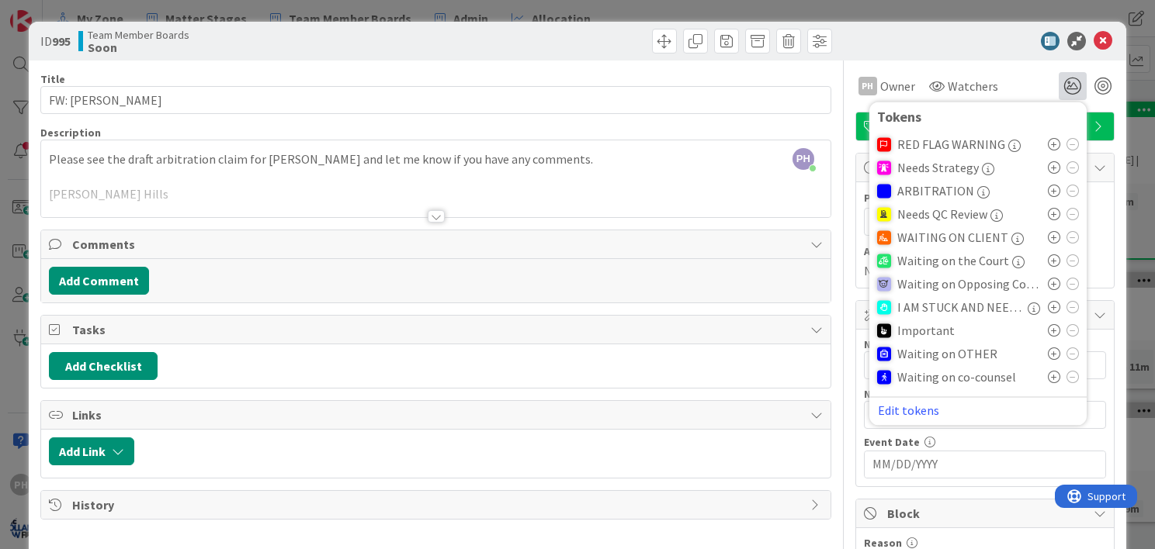
click at [1048, 192] on icon at bounding box center [1054, 191] width 12 height 12
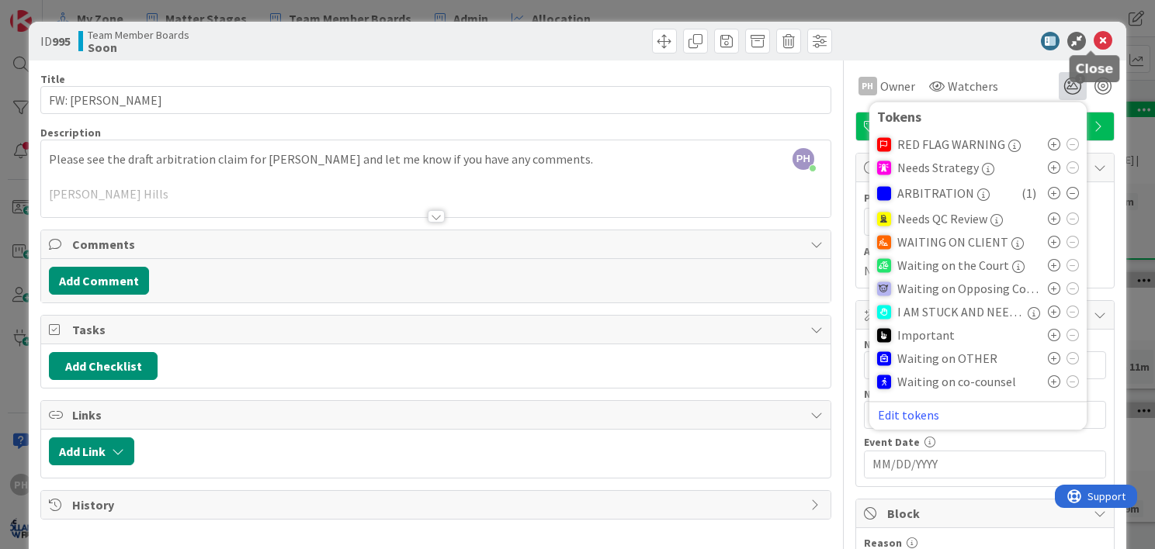
click at [1094, 35] on icon at bounding box center [1103, 41] width 19 height 19
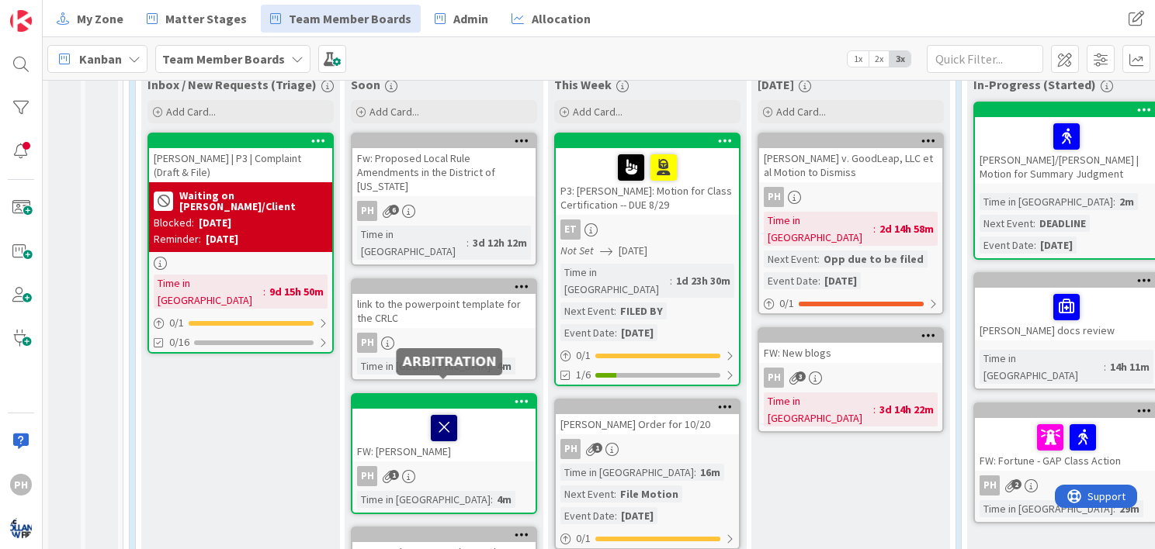
click at [437, 415] on icon at bounding box center [444, 427] width 26 height 25
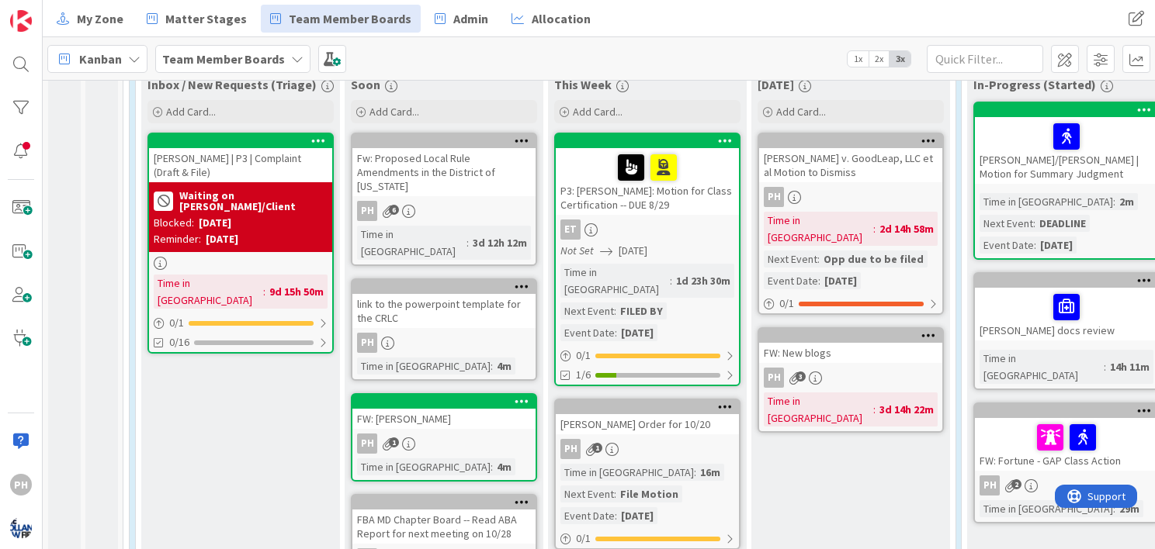
click at [439, 409] on div "FW: [PERSON_NAME]" at bounding box center [443, 419] width 183 height 20
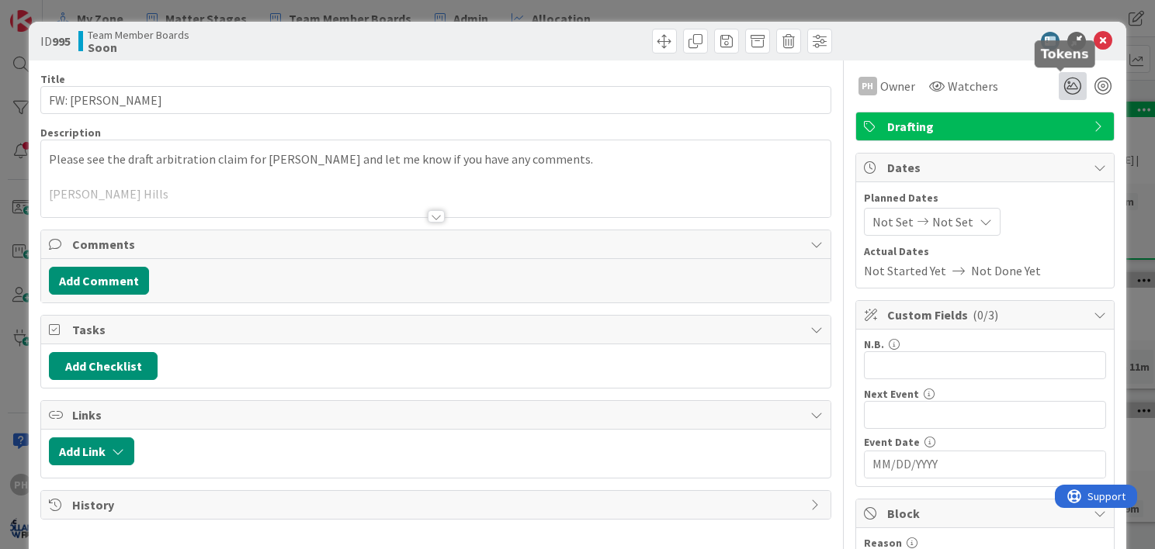
click at [1059, 84] on icon at bounding box center [1073, 86] width 28 height 28
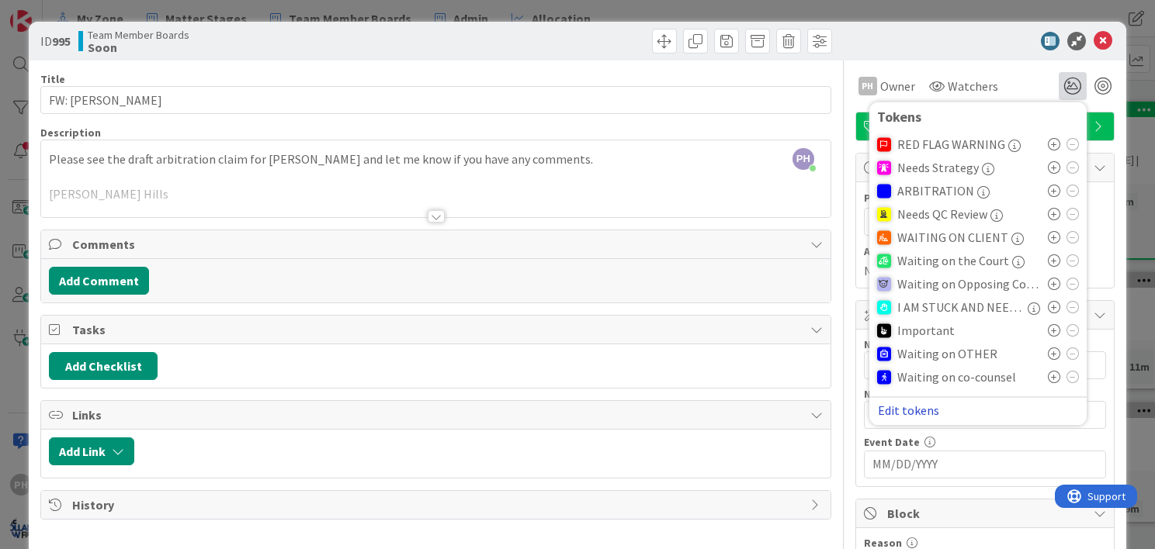
click at [886, 408] on button "Edit tokens" at bounding box center [908, 411] width 63 height 14
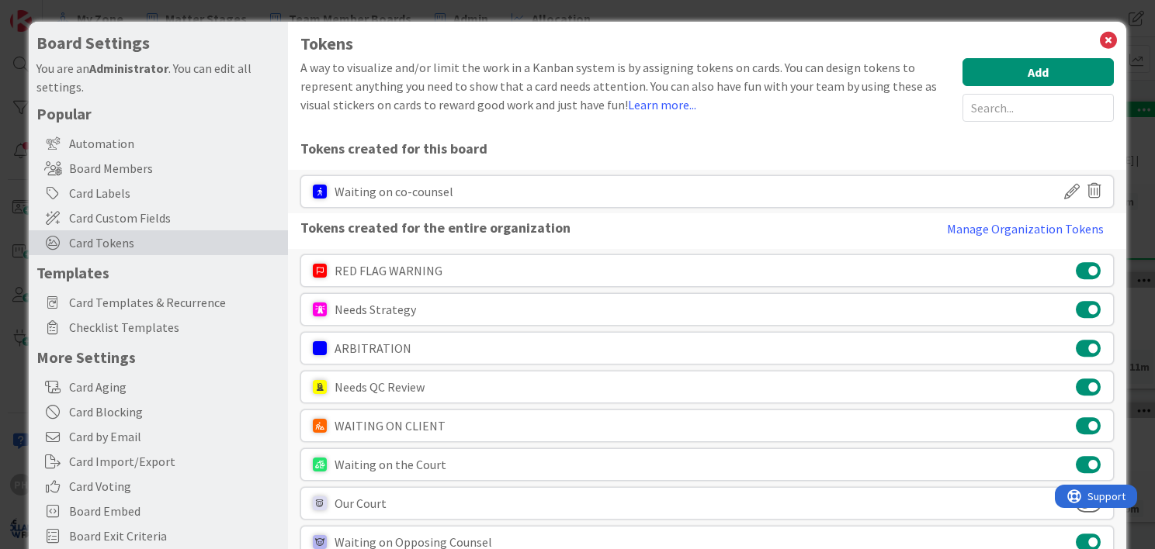
scroll to position [8, 0]
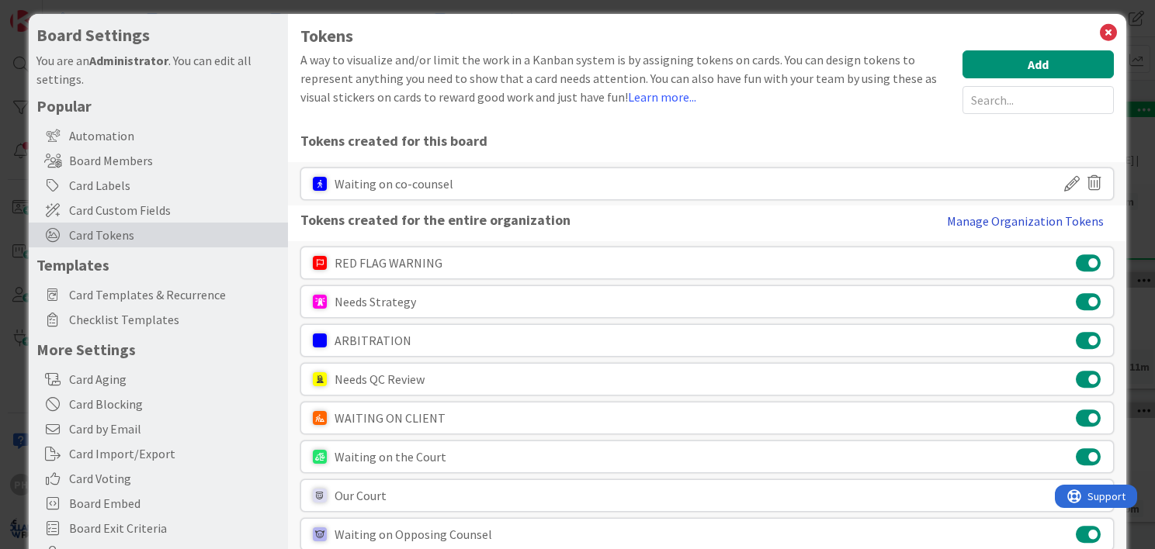
click at [953, 218] on button "Manage Organization Tokens" at bounding box center [1025, 221] width 177 height 31
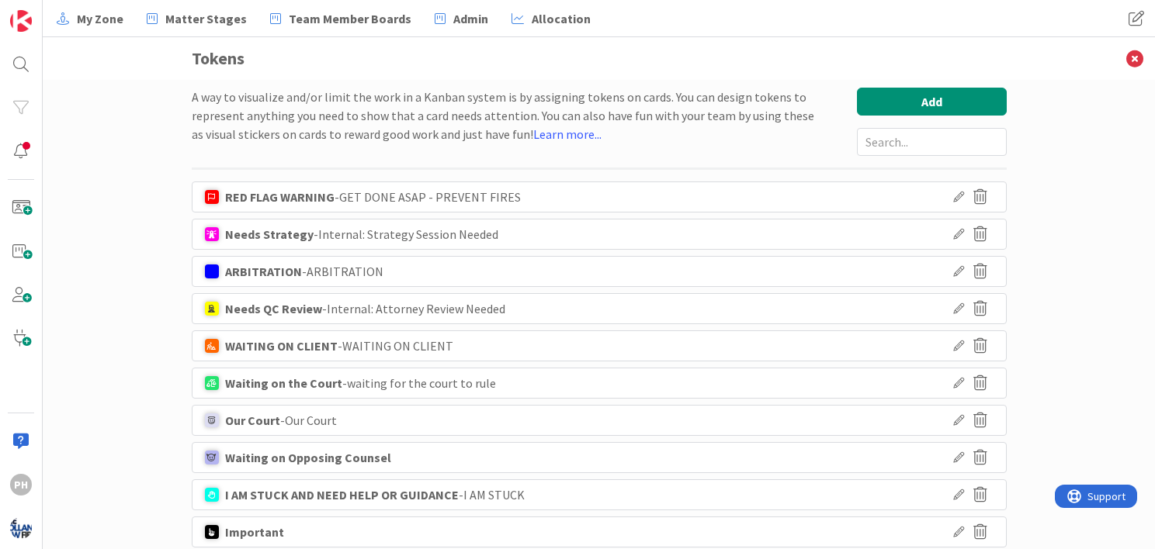
click at [953, 276] on icon at bounding box center [958, 271] width 11 height 11
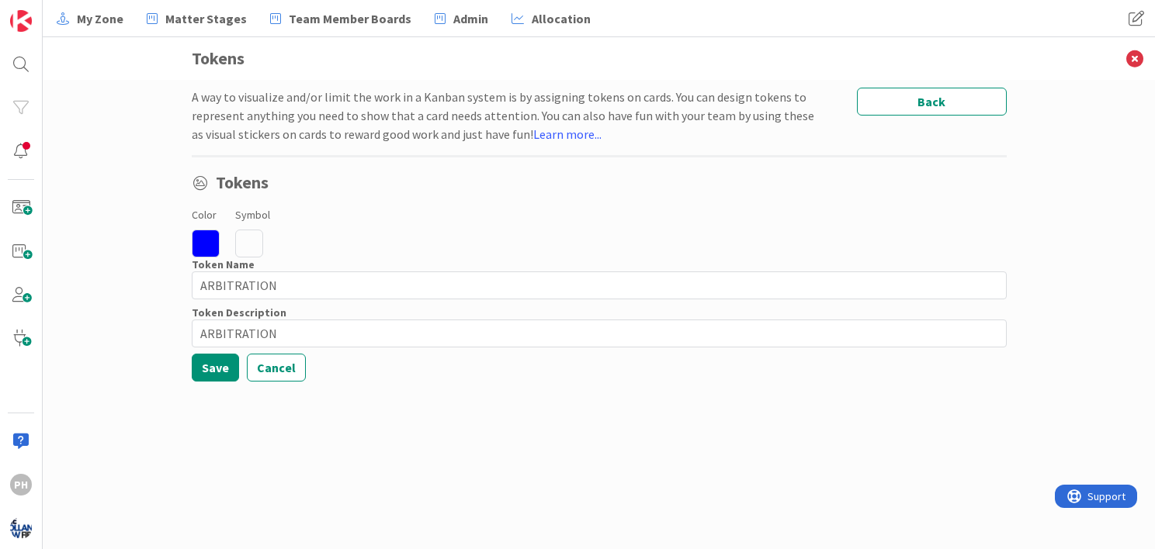
click at [244, 236] on icon at bounding box center [249, 244] width 28 height 28
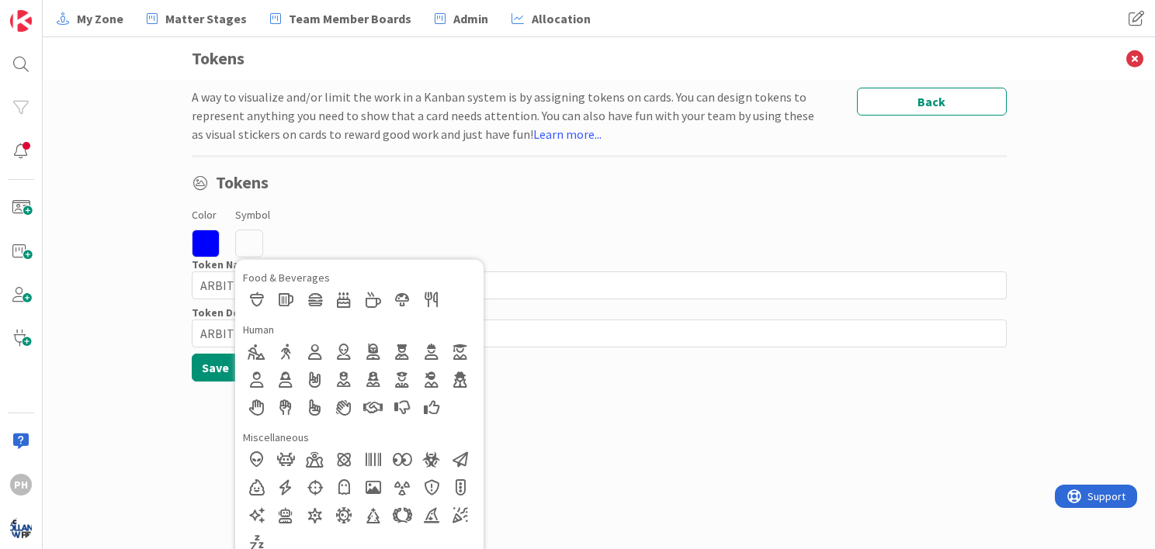
scroll to position [289, 0]
click at [246, 459] on div at bounding box center [257, 462] width 28 height 28
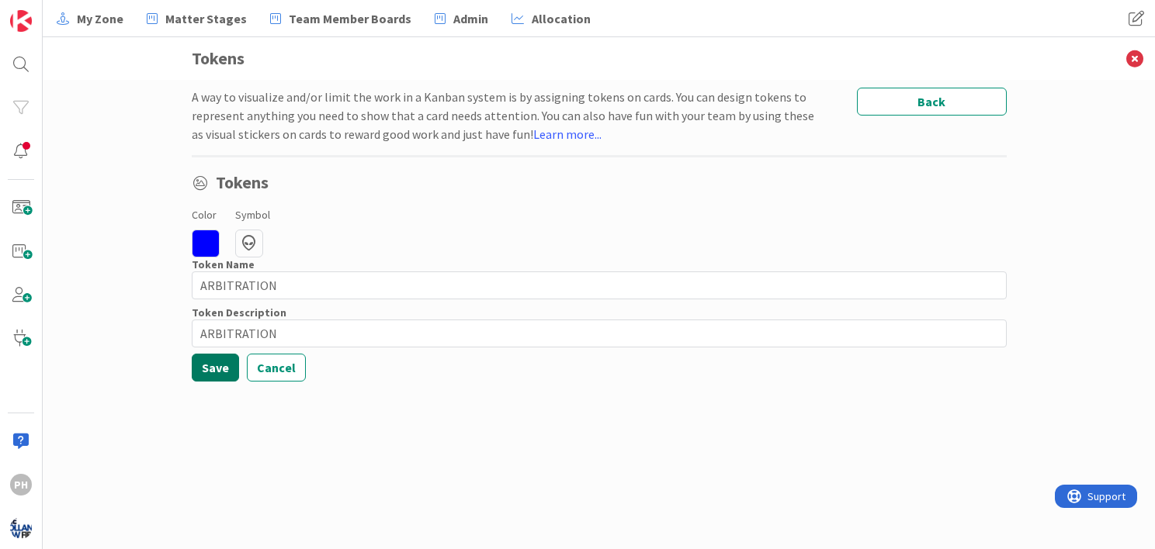
click at [209, 366] on button "Save" at bounding box center [215, 368] width 47 height 28
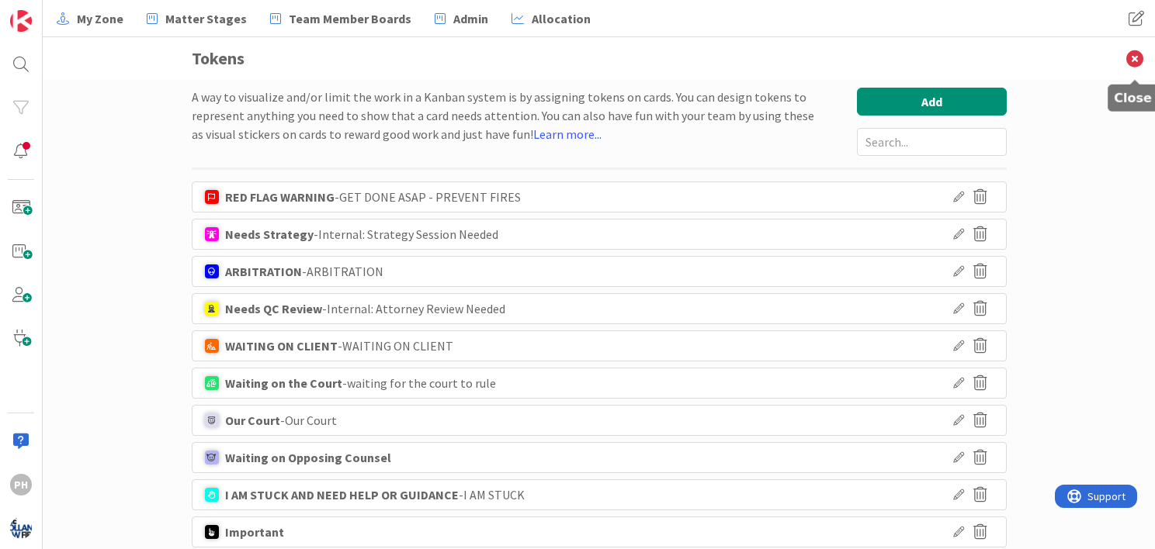
click at [1133, 55] on icon at bounding box center [1134, 58] width 40 height 43
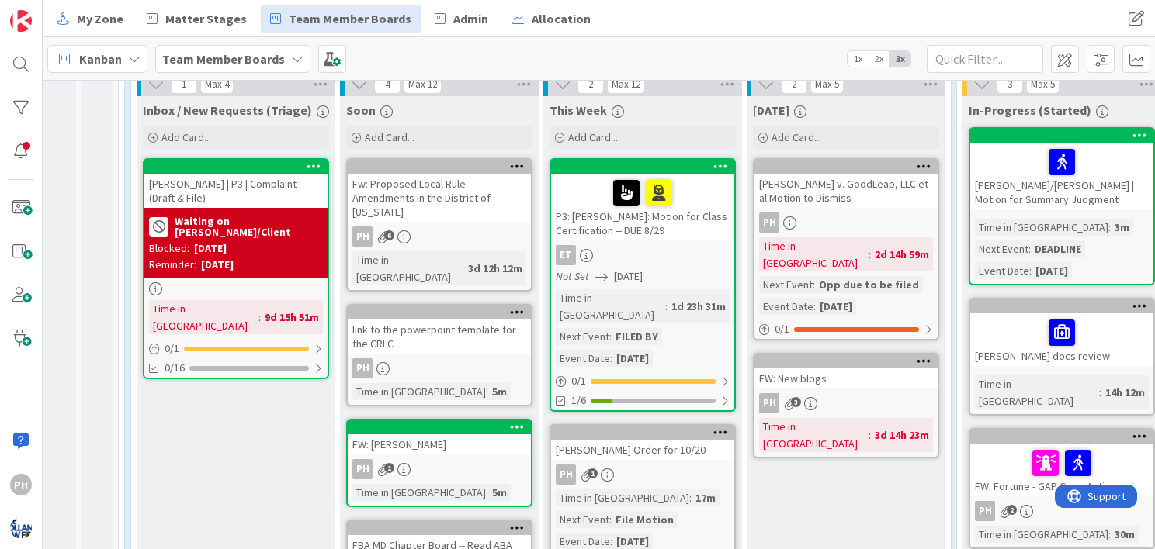
scroll to position [447, 5]
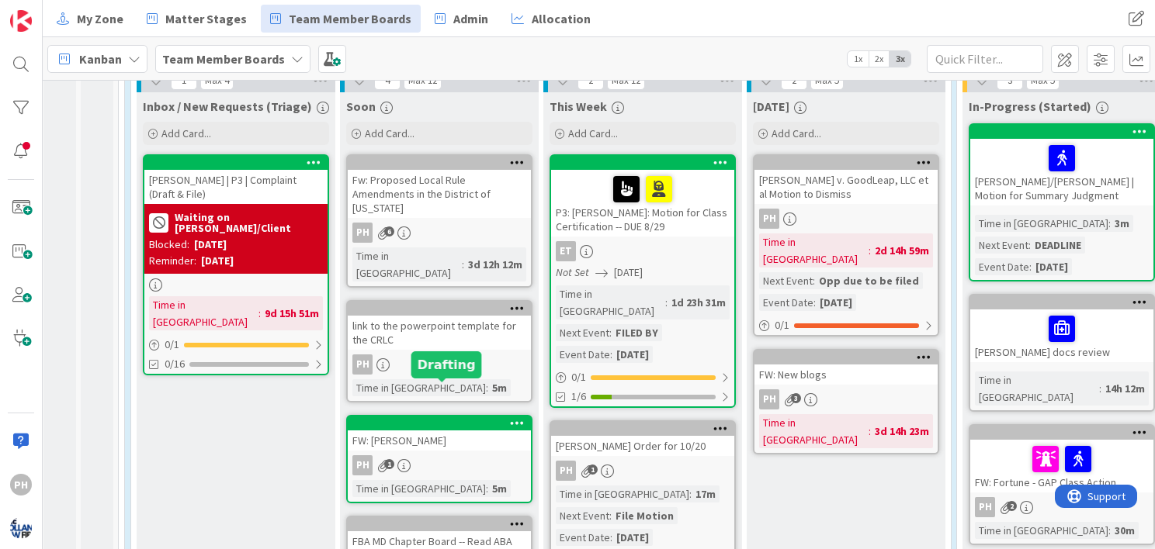
click at [498, 418] on div at bounding box center [443, 423] width 176 height 11
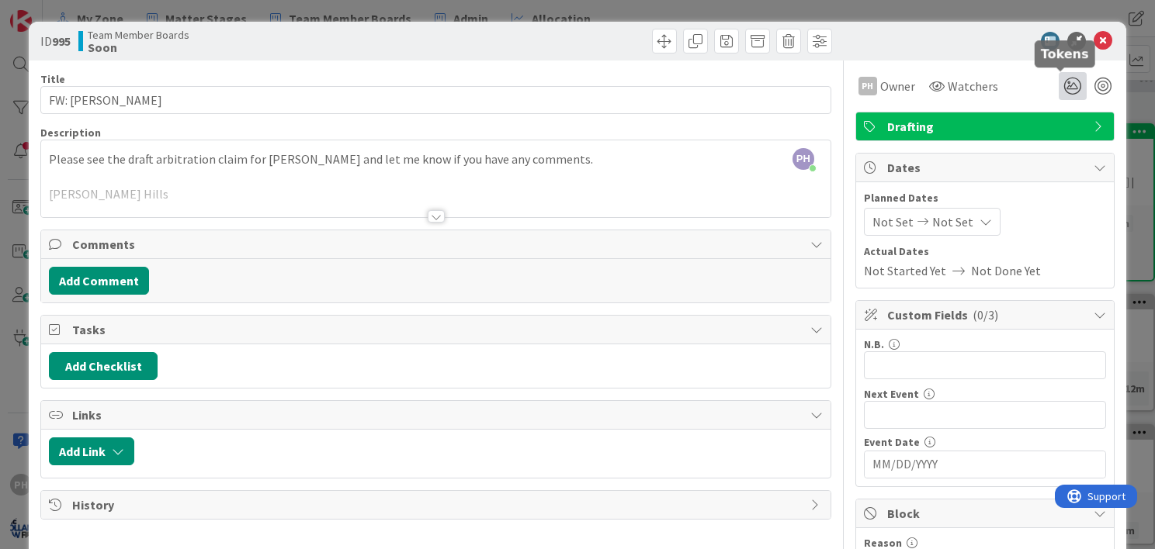
click at [1059, 85] on icon at bounding box center [1073, 86] width 28 height 28
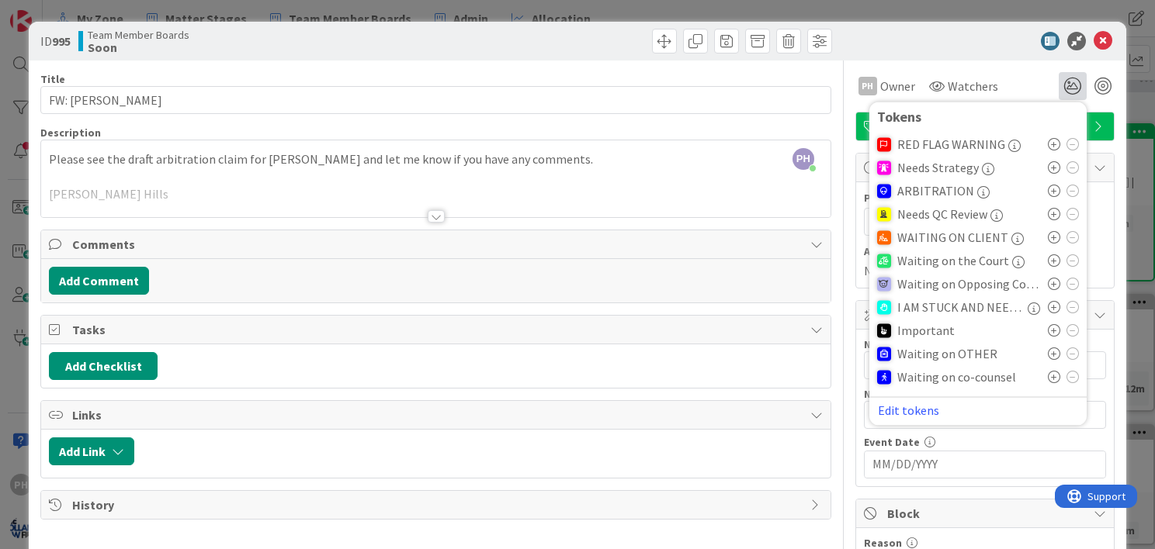
click at [1048, 189] on icon at bounding box center [1054, 191] width 12 height 12
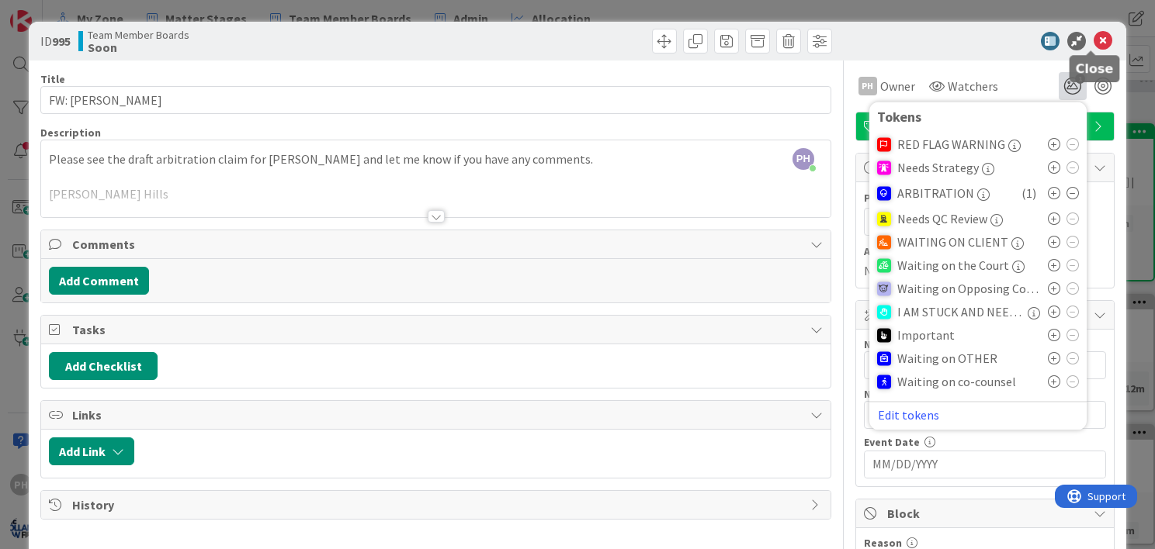
click at [1094, 41] on icon at bounding box center [1103, 41] width 19 height 19
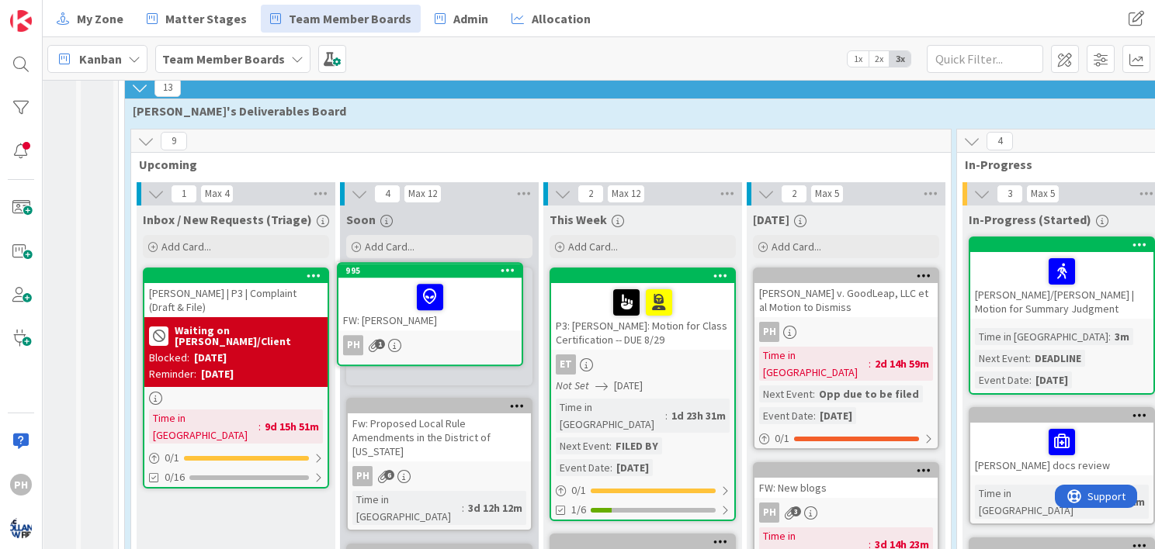
scroll to position [331, 5]
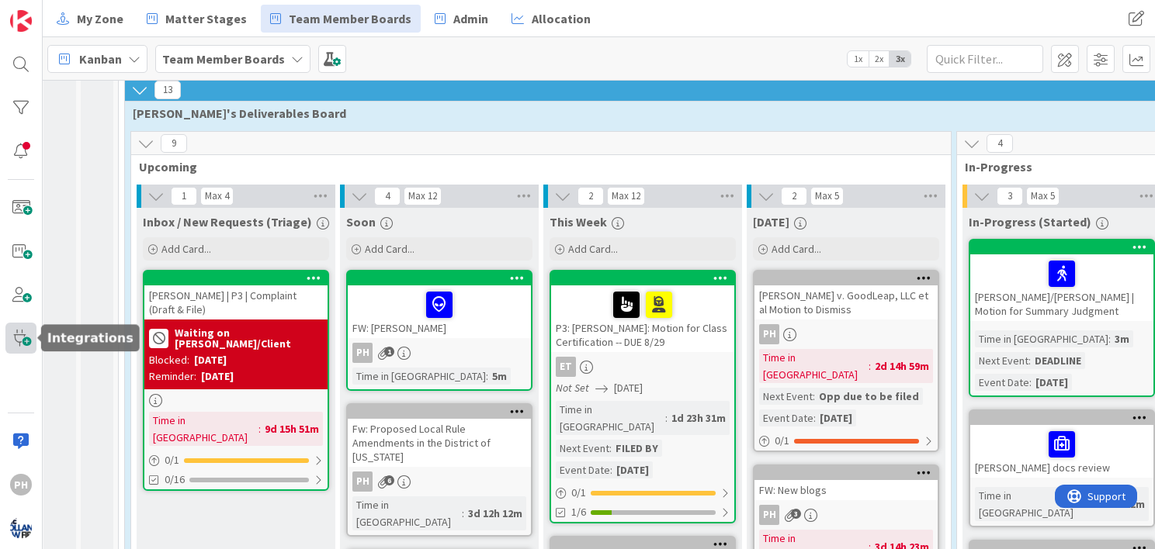
click at [21, 336] on span at bounding box center [20, 338] width 31 height 31
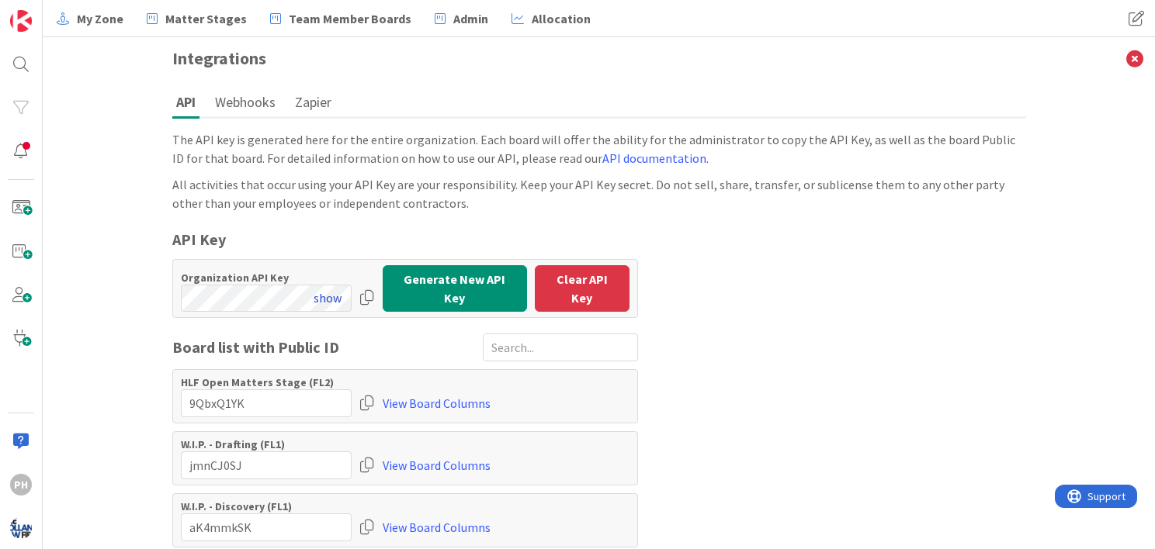
click at [323, 289] on button "show" at bounding box center [327, 298] width 48 height 28
click at [240, 99] on button "Webhooks" at bounding box center [245, 102] width 68 height 29
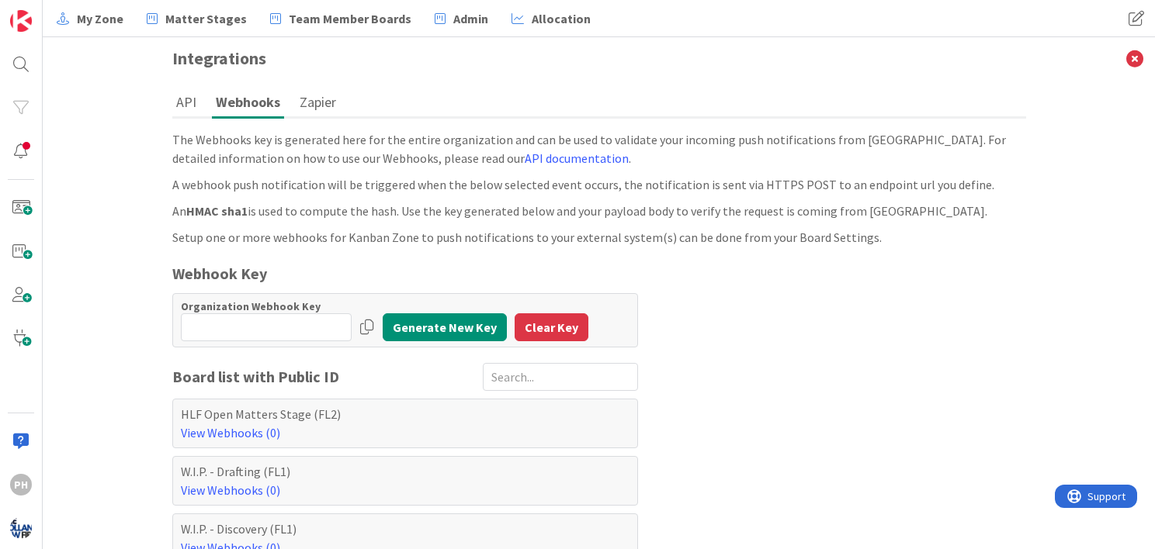
click at [317, 99] on button "Zapier" at bounding box center [318, 102] width 44 height 29
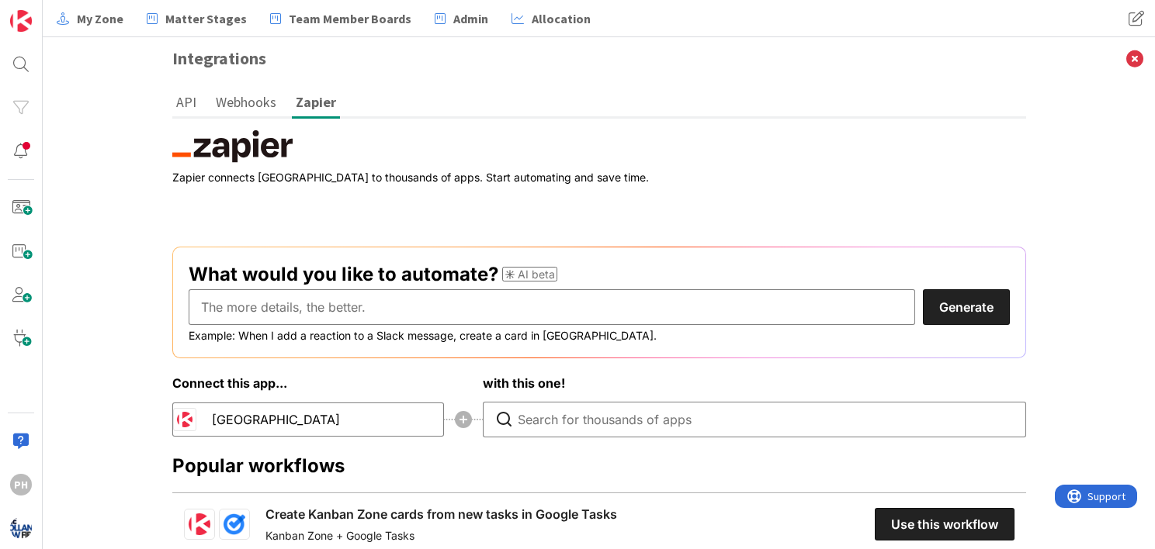
click at [189, 98] on button "API" at bounding box center [186, 102] width 28 height 29
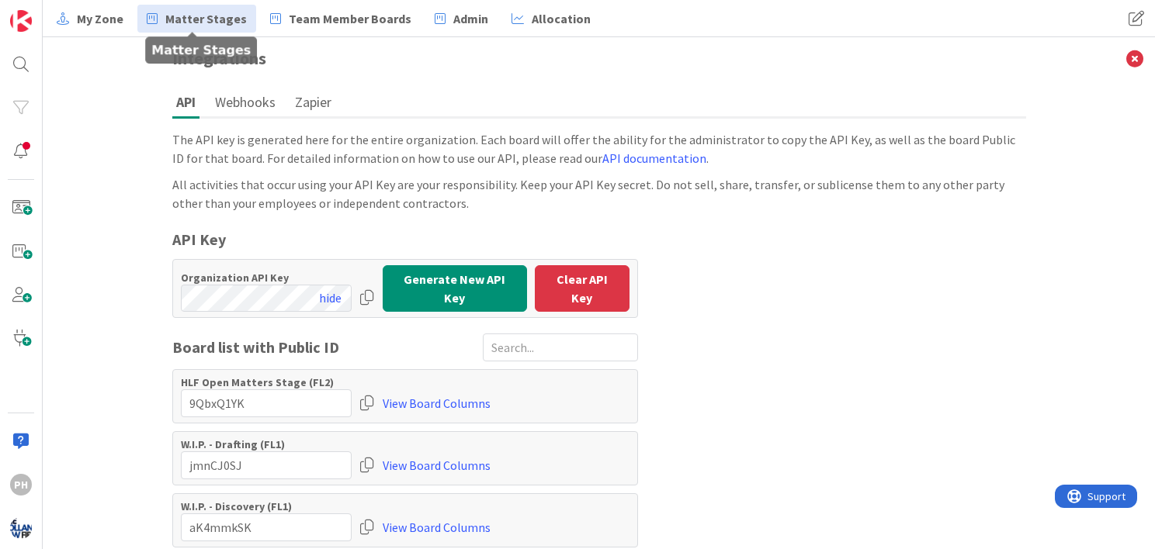
click at [203, 21] on span "Matter Stages" at bounding box center [205, 18] width 81 height 19
